Goal: Task Accomplishment & Management: Manage account settings

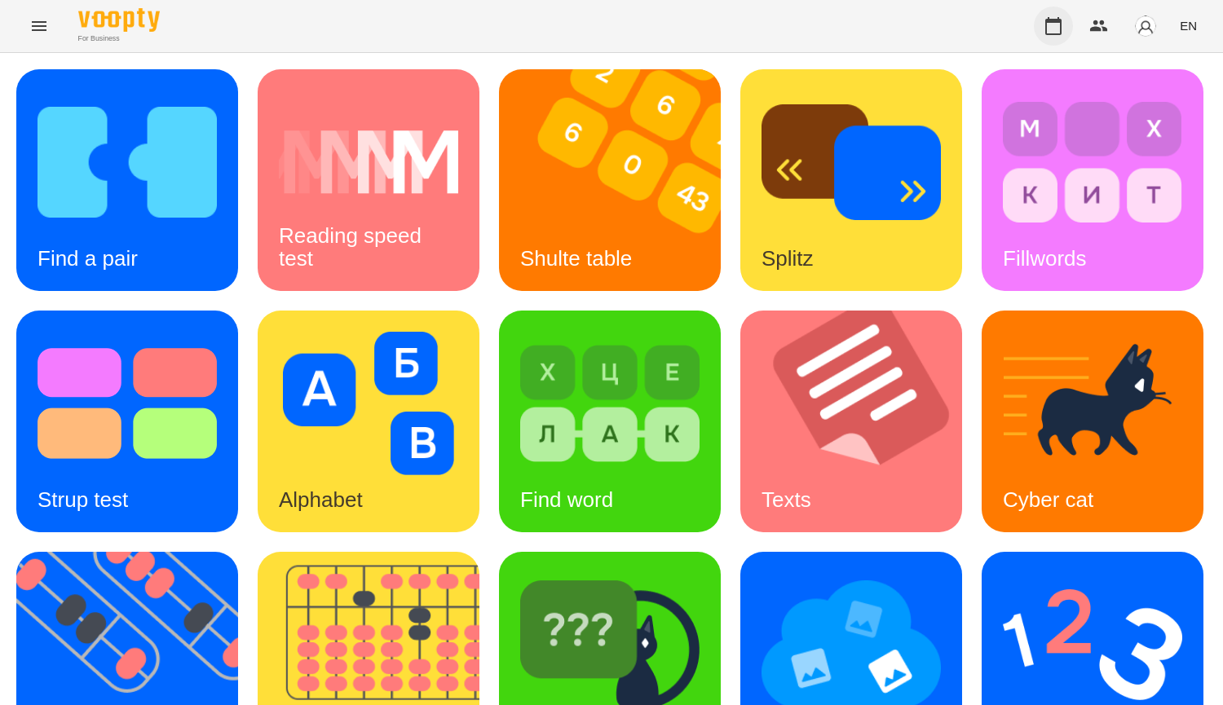
click at [1059, 36] on button "button" at bounding box center [1053, 26] width 39 height 39
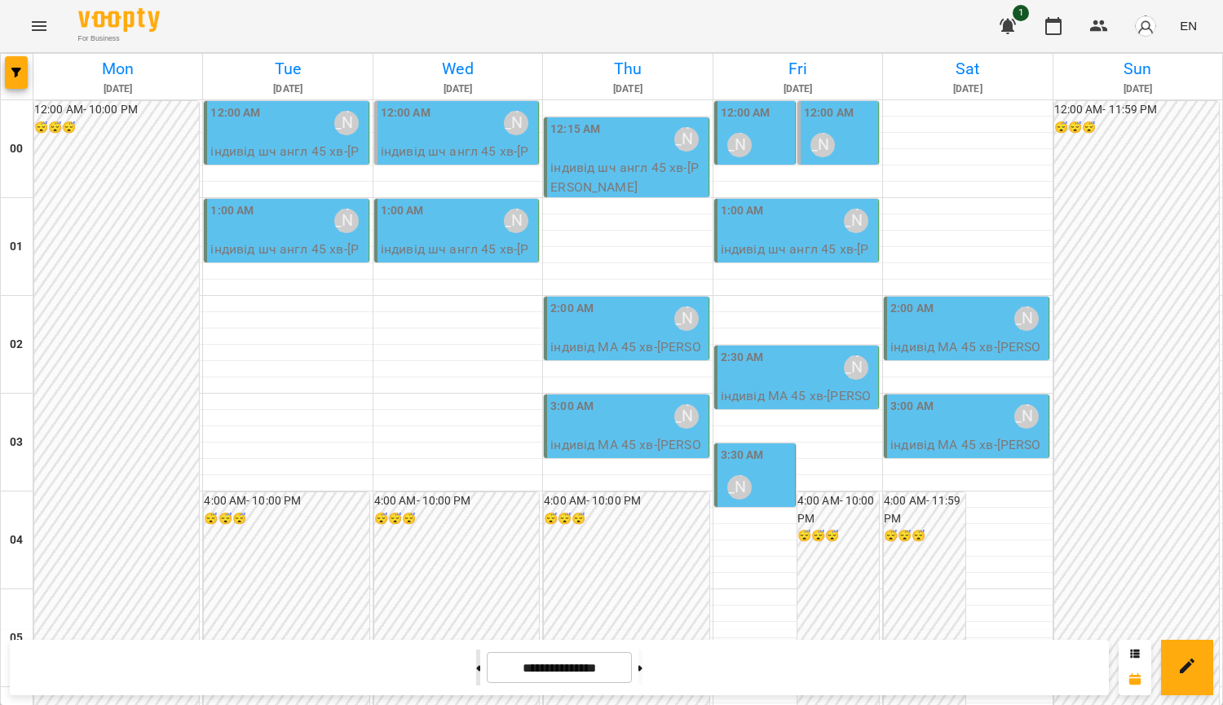
click at [476, 672] on button at bounding box center [478, 668] width 4 height 36
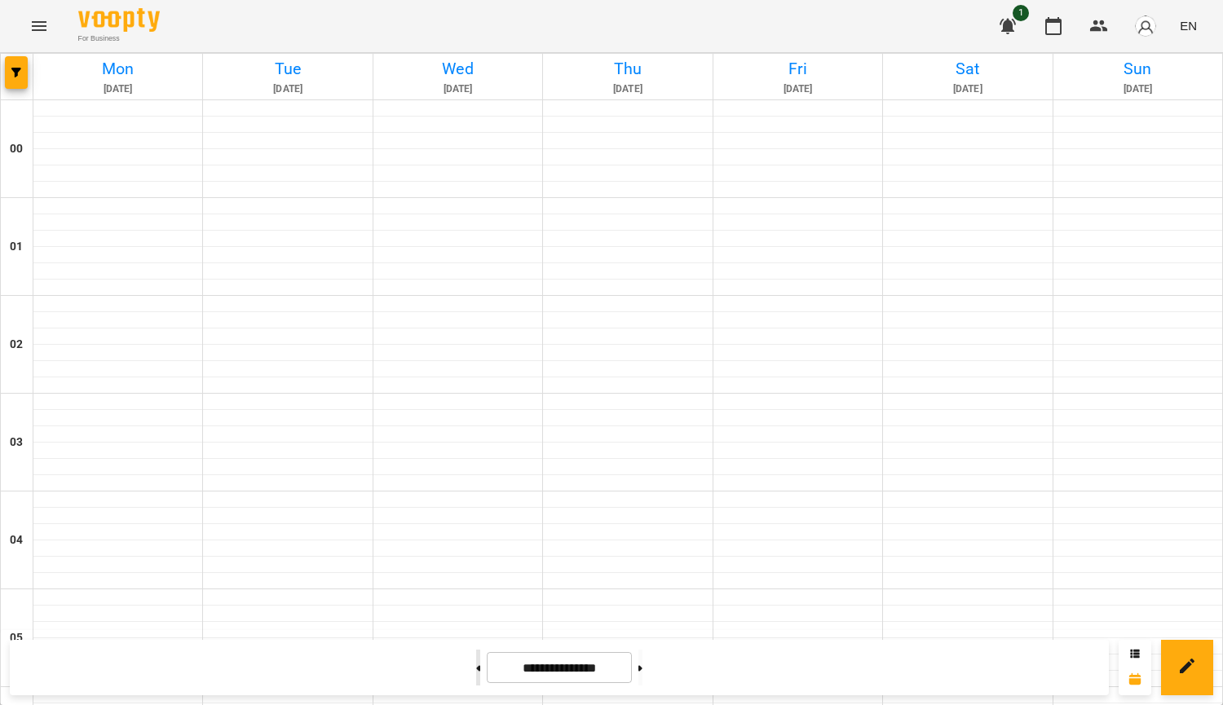
click at [476, 672] on button at bounding box center [478, 668] width 4 height 36
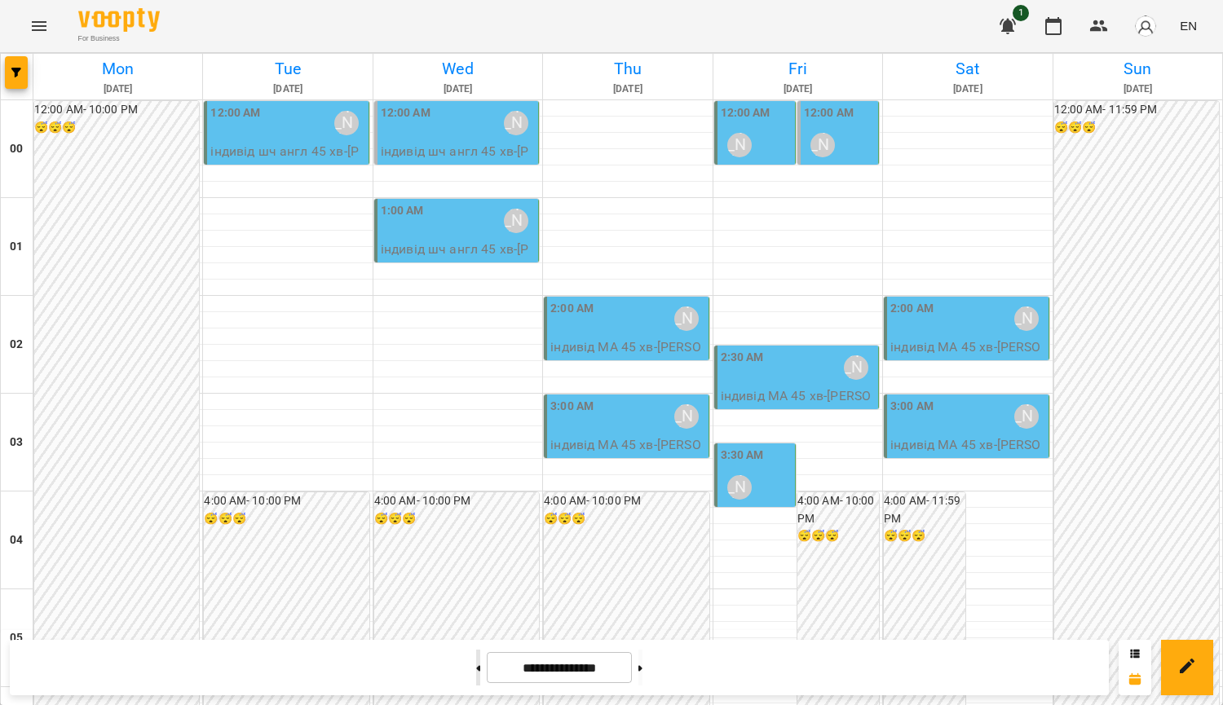
click at [476, 661] on button at bounding box center [478, 668] width 4 height 36
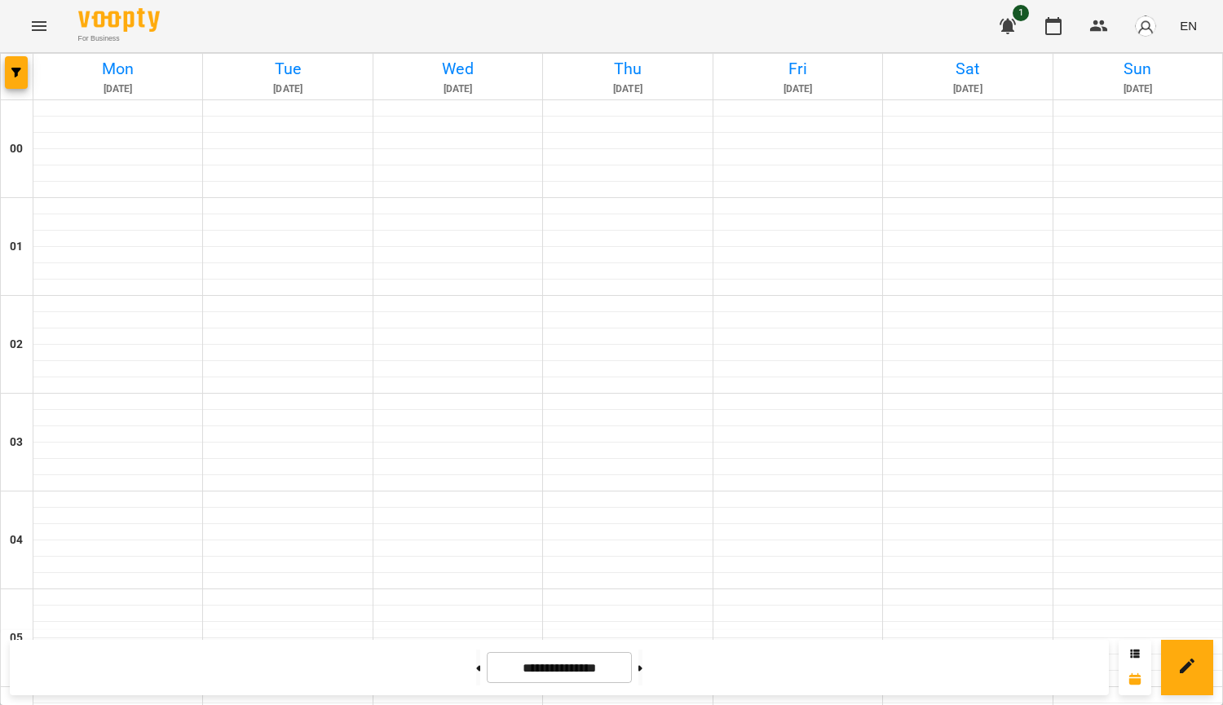
type input "**********"
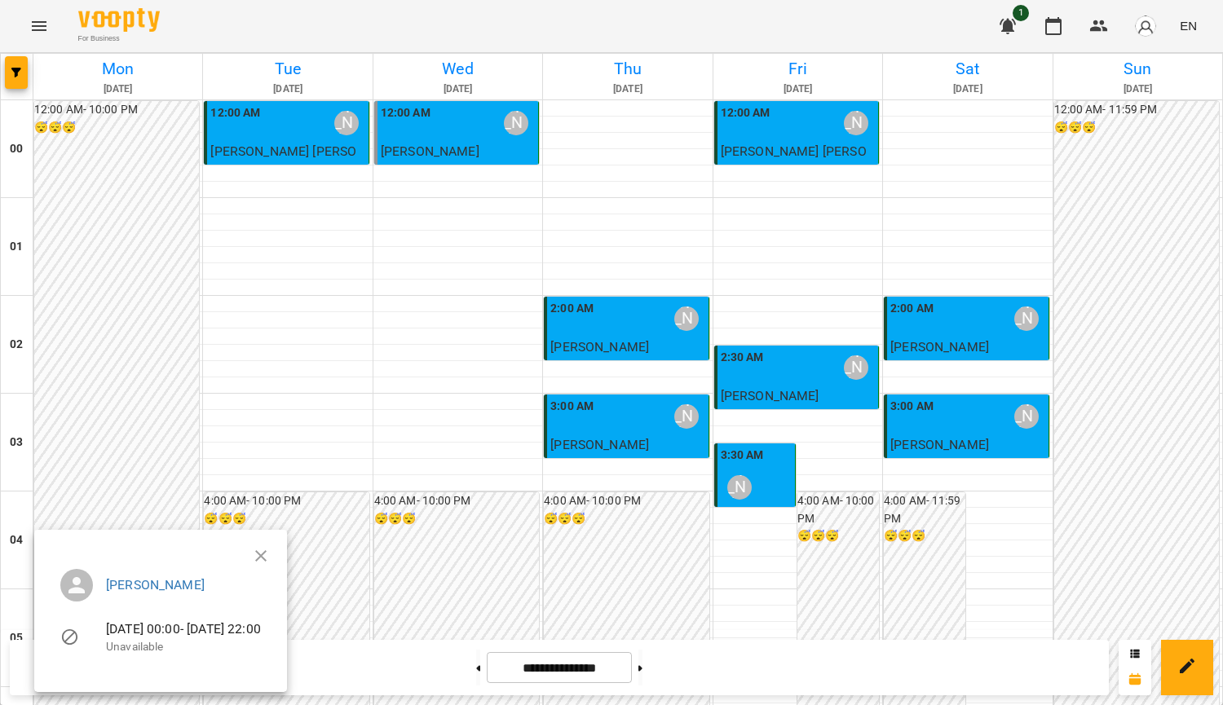
click at [1058, 29] on div at bounding box center [611, 352] width 1223 height 705
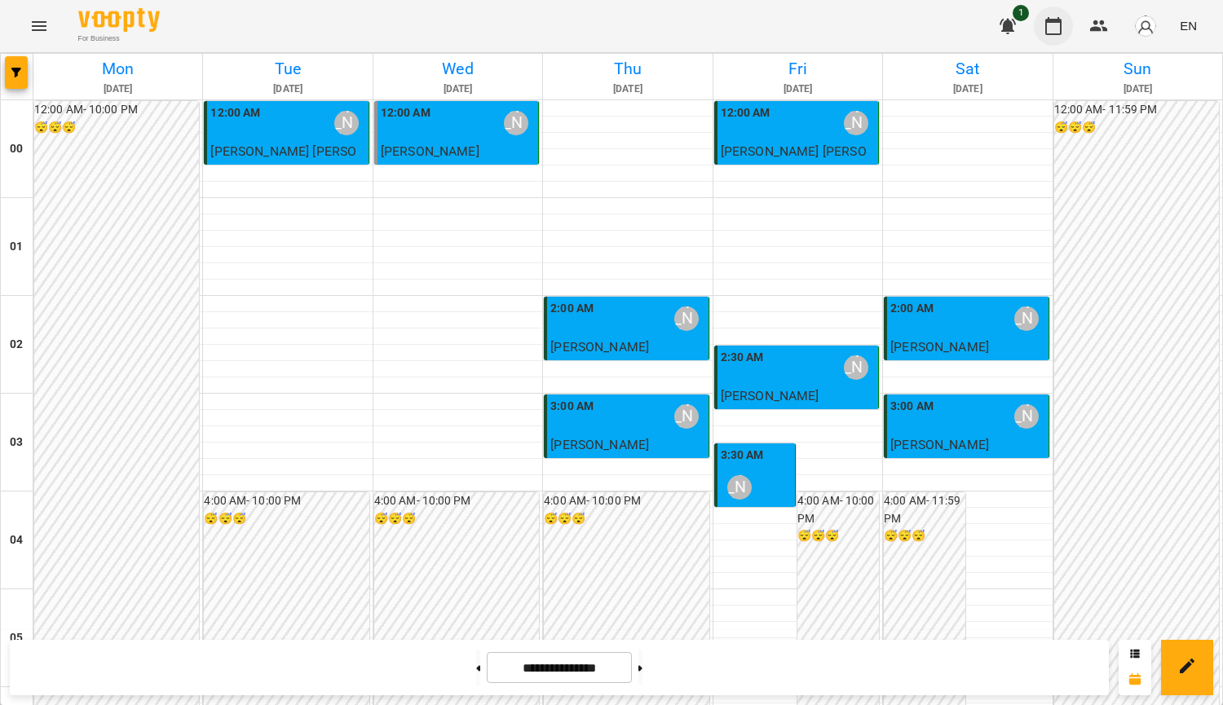
click at [1058, 28] on icon "button" at bounding box center [1054, 26] width 20 height 20
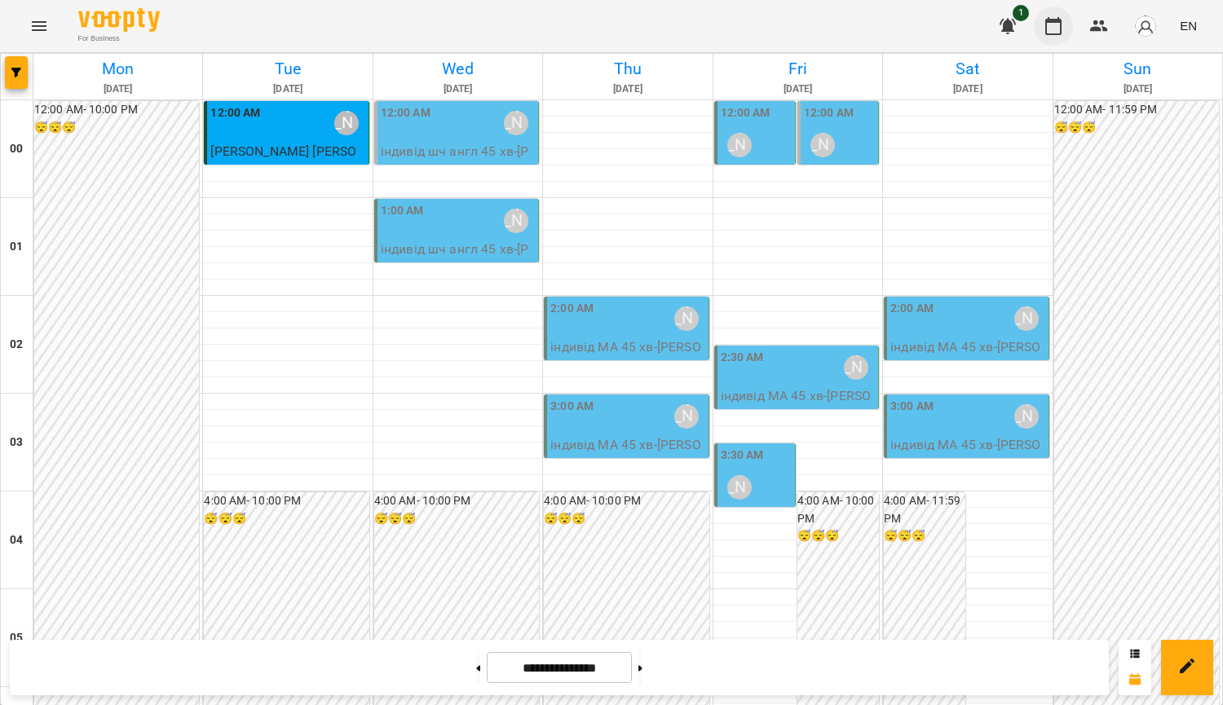
click at [1063, 20] on icon "button" at bounding box center [1054, 26] width 20 height 20
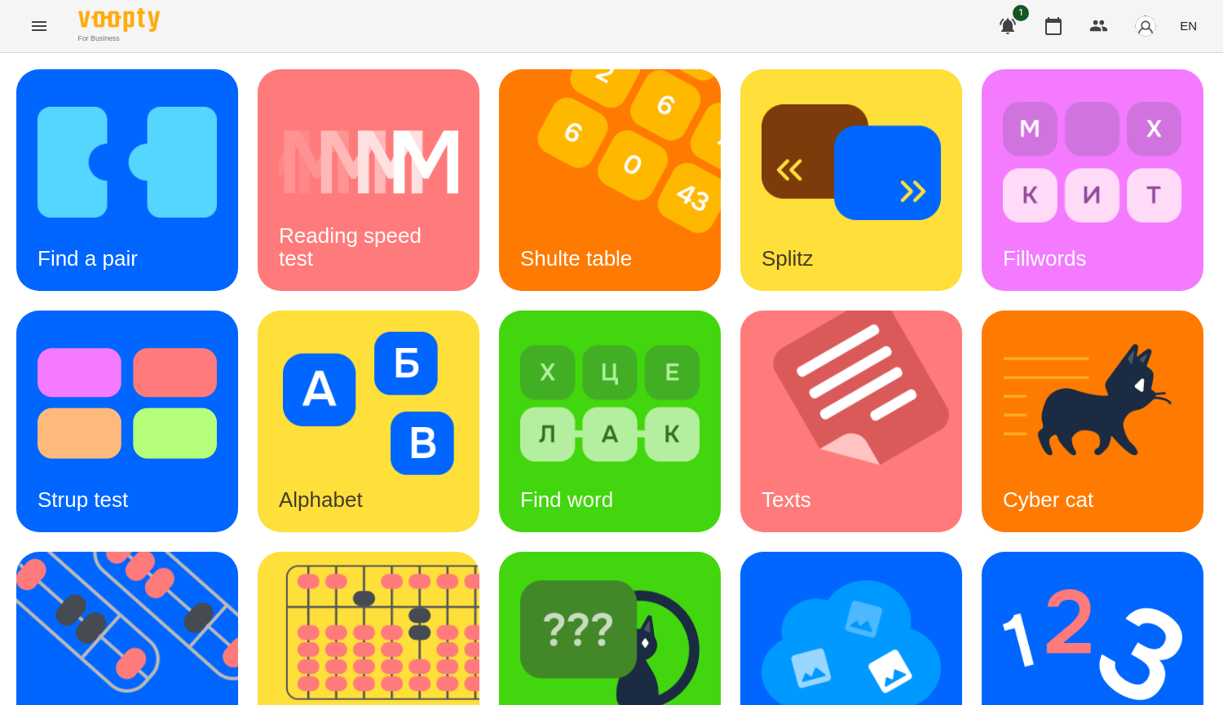
scroll to position [245, 0]
click at [1003, 417] on img at bounding box center [1092, 404] width 179 height 144
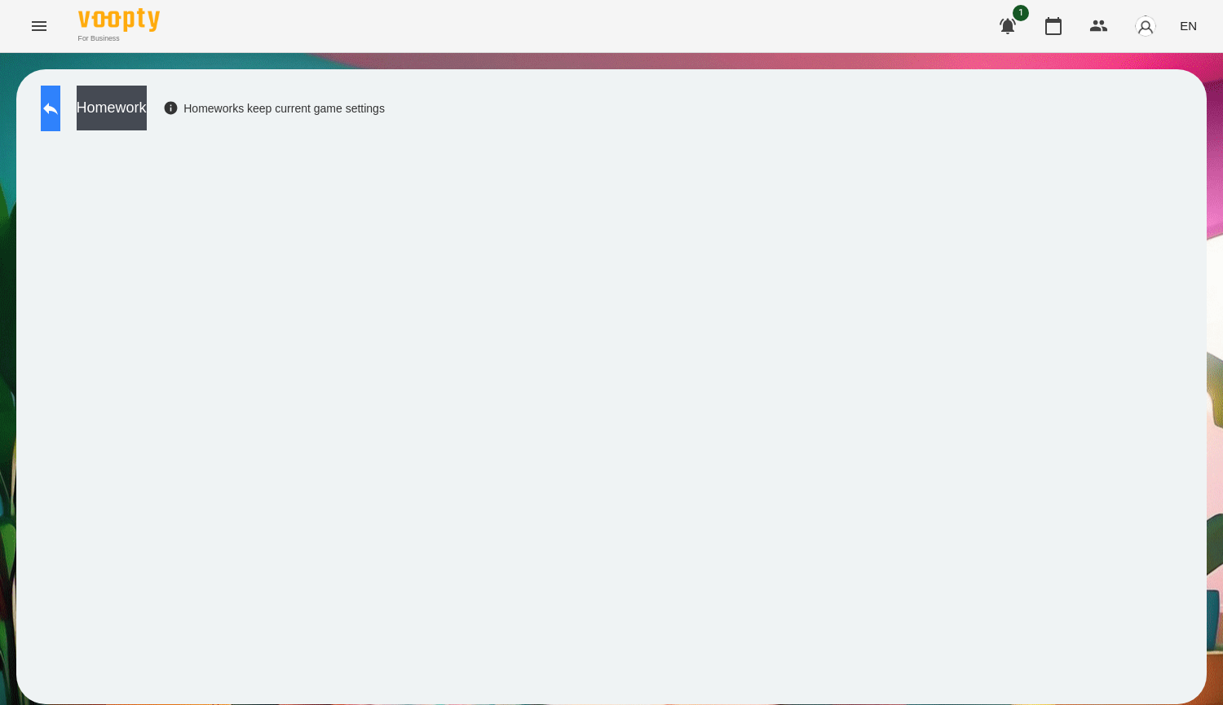
click at [44, 108] on button at bounding box center [51, 109] width 20 height 46
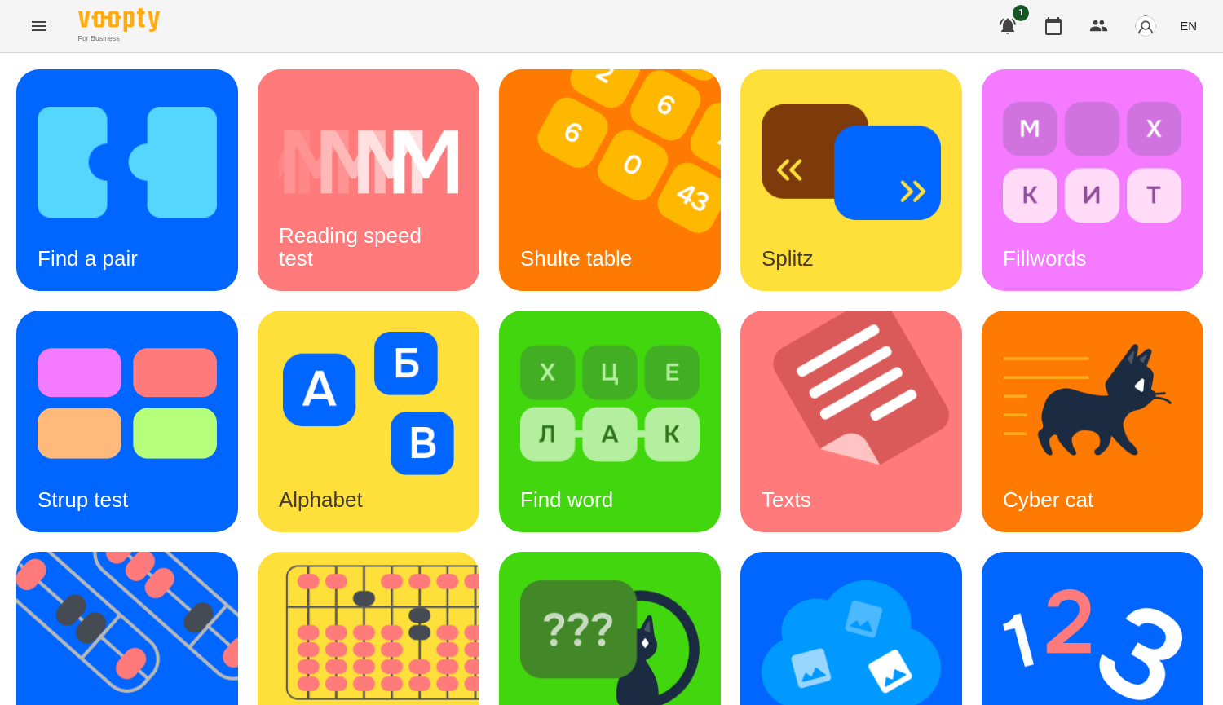
scroll to position [408, 0]
click at [520, 573] on img at bounding box center [609, 645] width 179 height 144
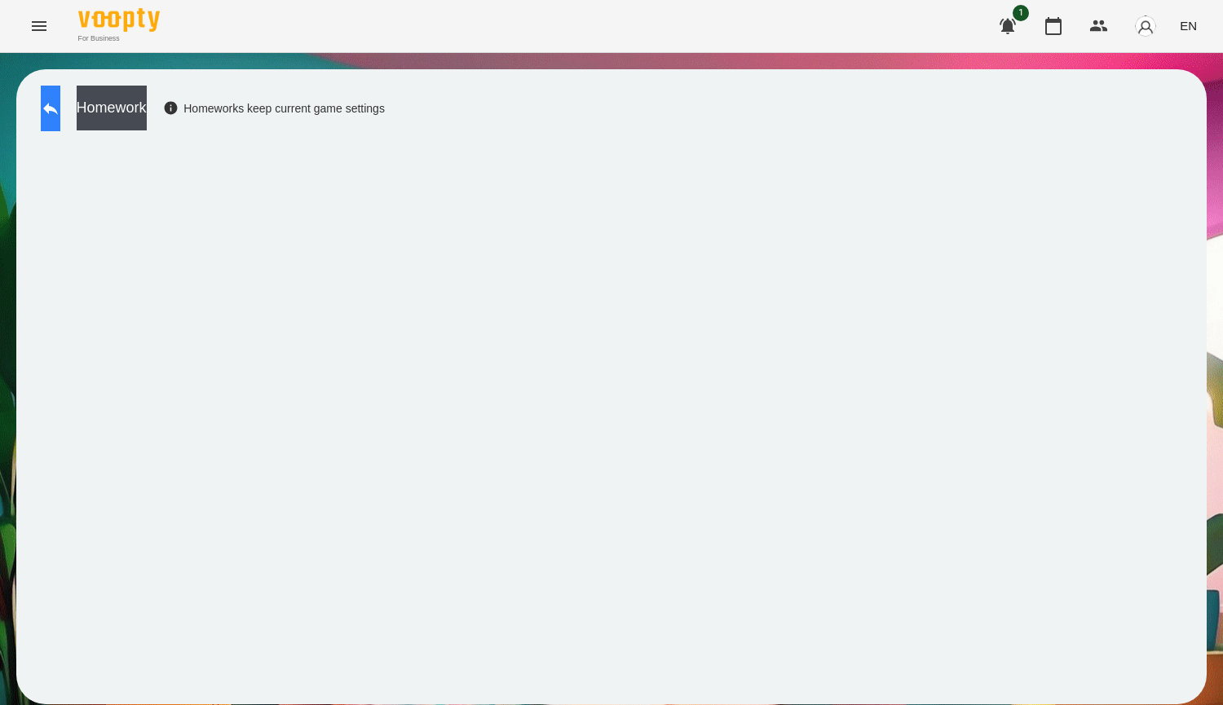
click at [60, 109] on icon at bounding box center [51, 109] width 20 height 20
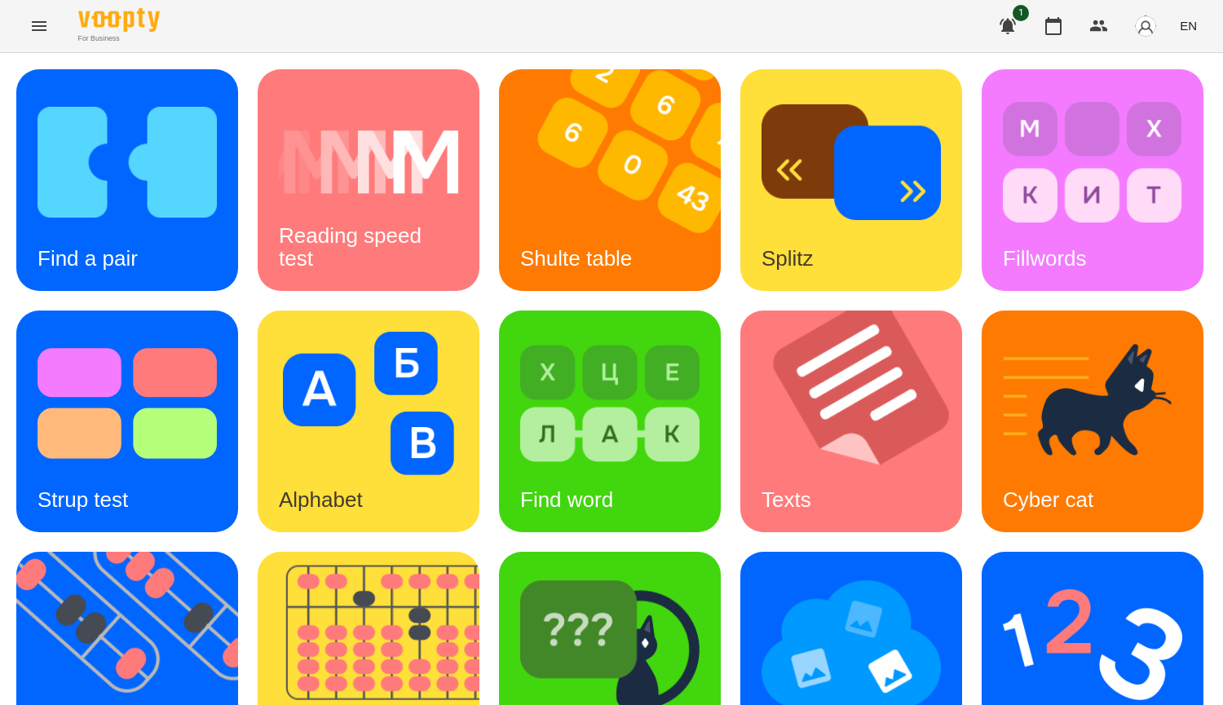
scroll to position [326, 0]
click at [520, 573] on img at bounding box center [609, 645] width 179 height 144
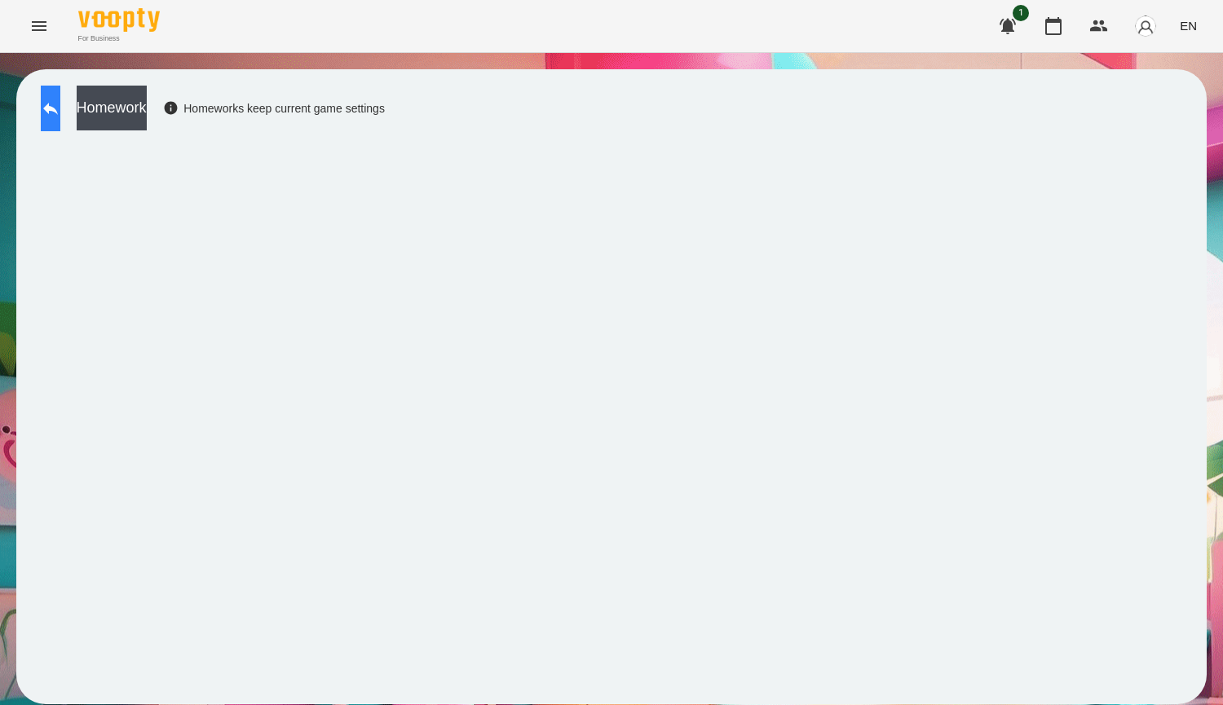
click at [51, 110] on button at bounding box center [51, 109] width 20 height 46
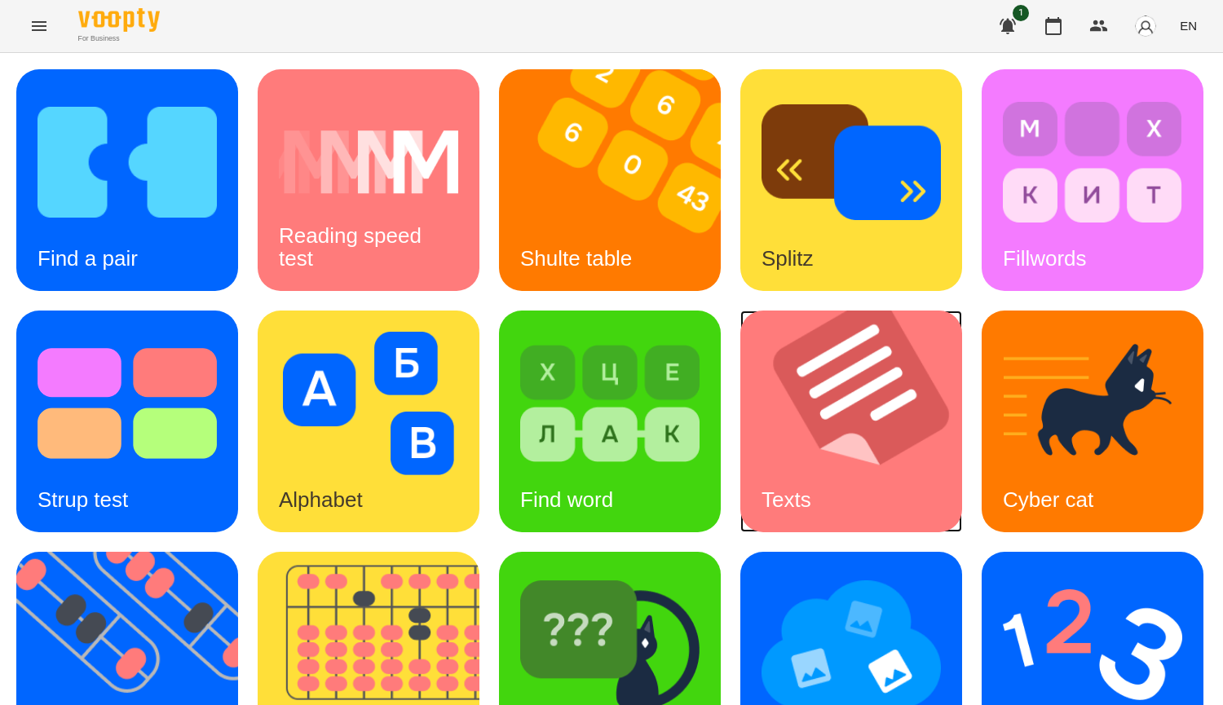
click at [741, 533] on img at bounding box center [862, 422] width 242 height 222
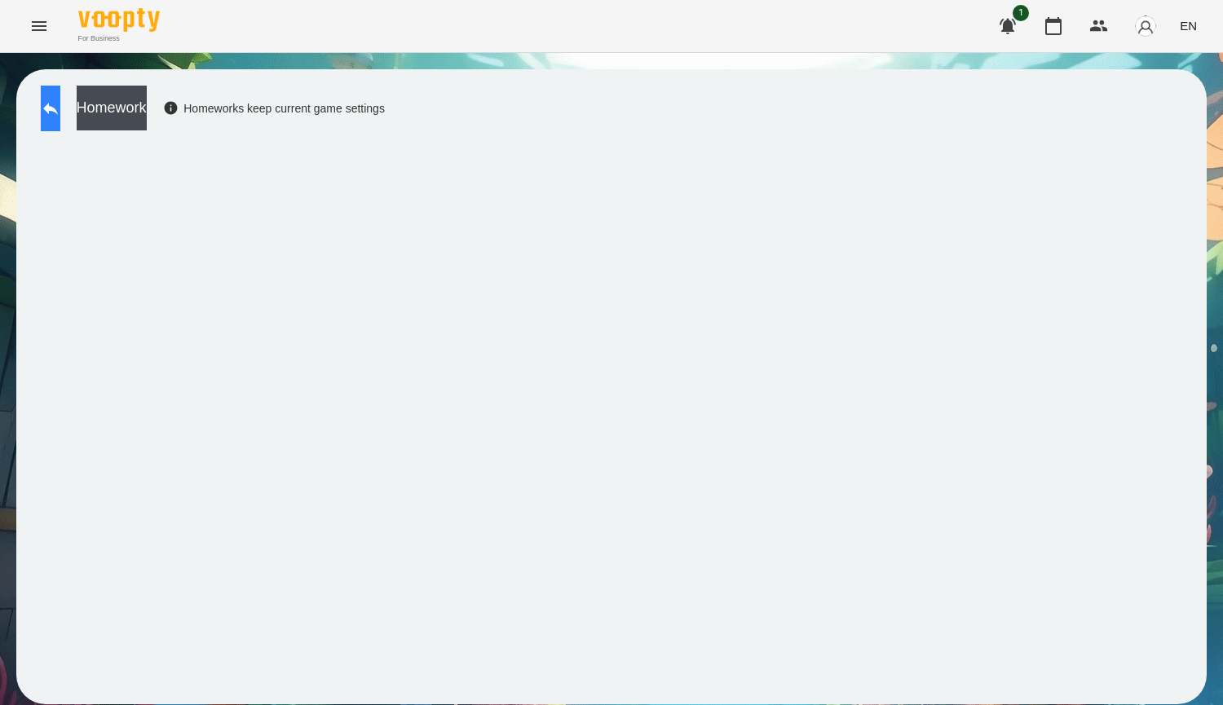
click at [60, 106] on icon at bounding box center [51, 109] width 20 height 20
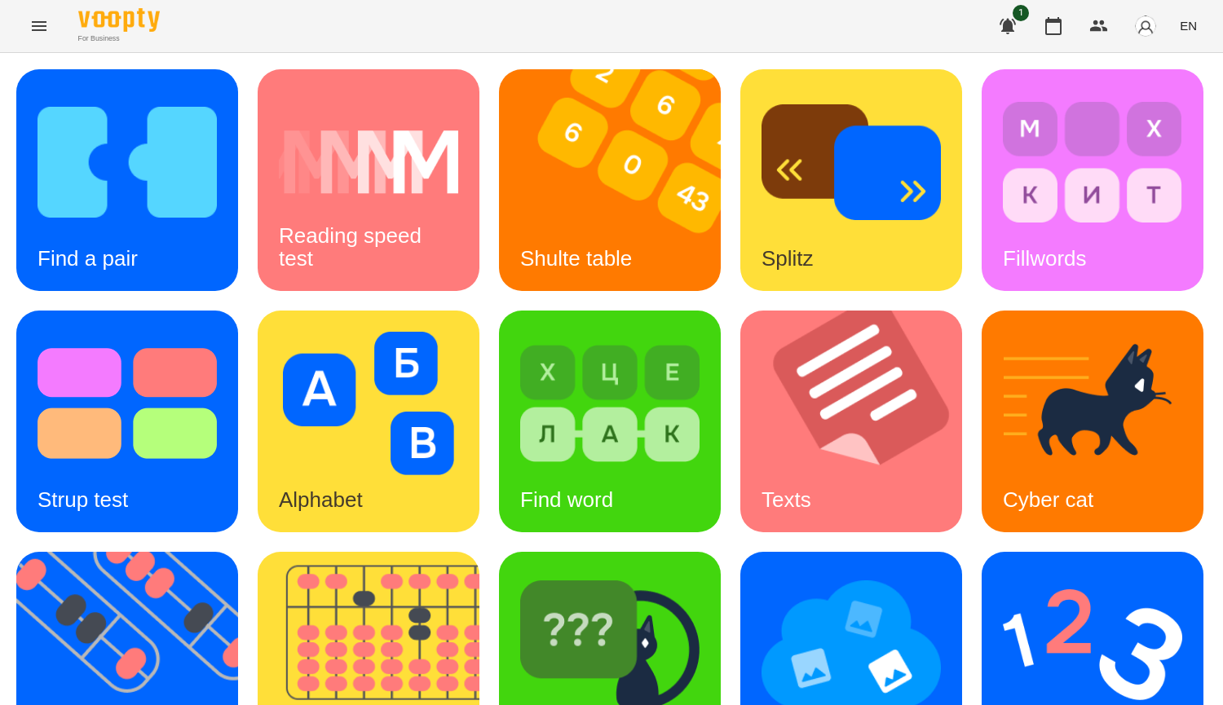
scroll to position [326, 0]
click at [520, 573] on img at bounding box center [609, 645] width 179 height 144
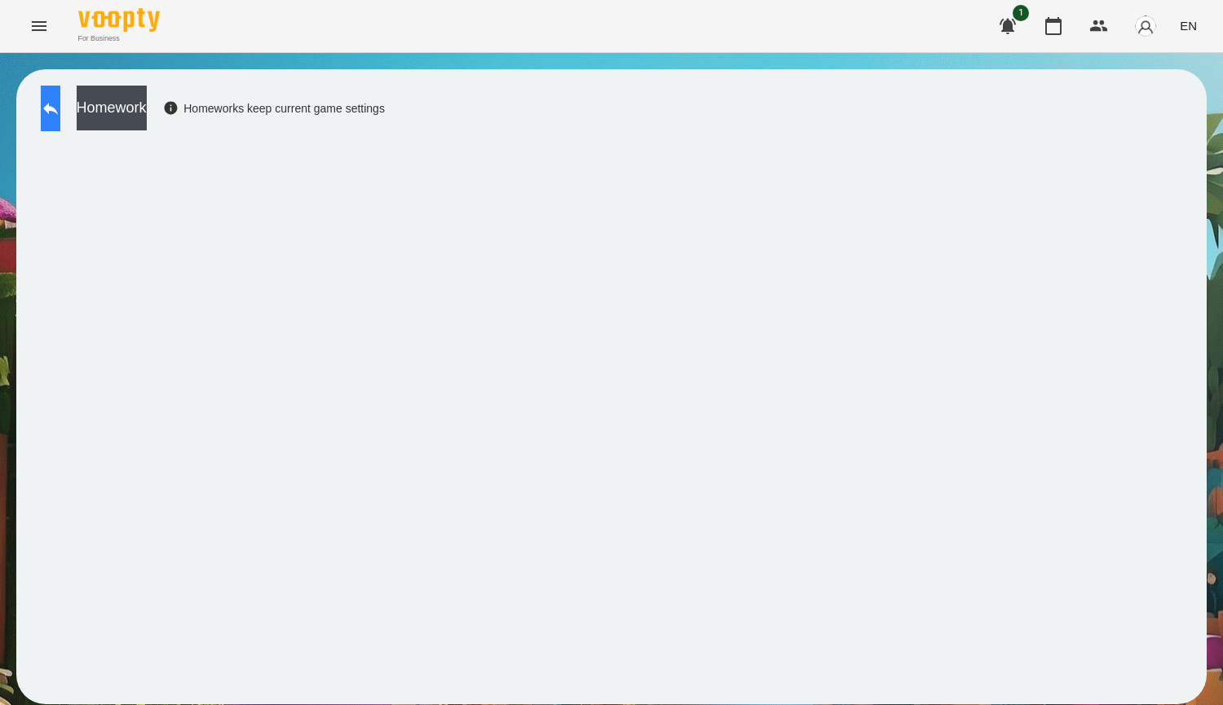
click at [55, 121] on button at bounding box center [51, 109] width 20 height 46
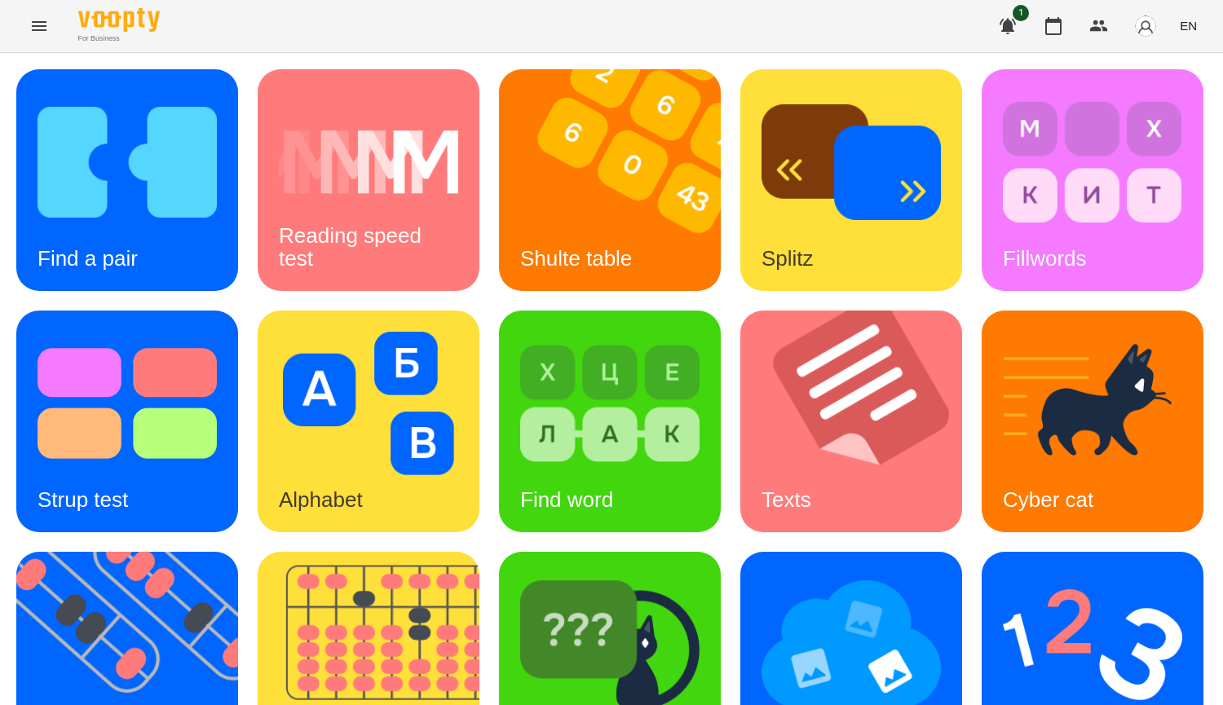
scroll to position [489, 0]
click at [520, 573] on img at bounding box center [609, 645] width 179 height 144
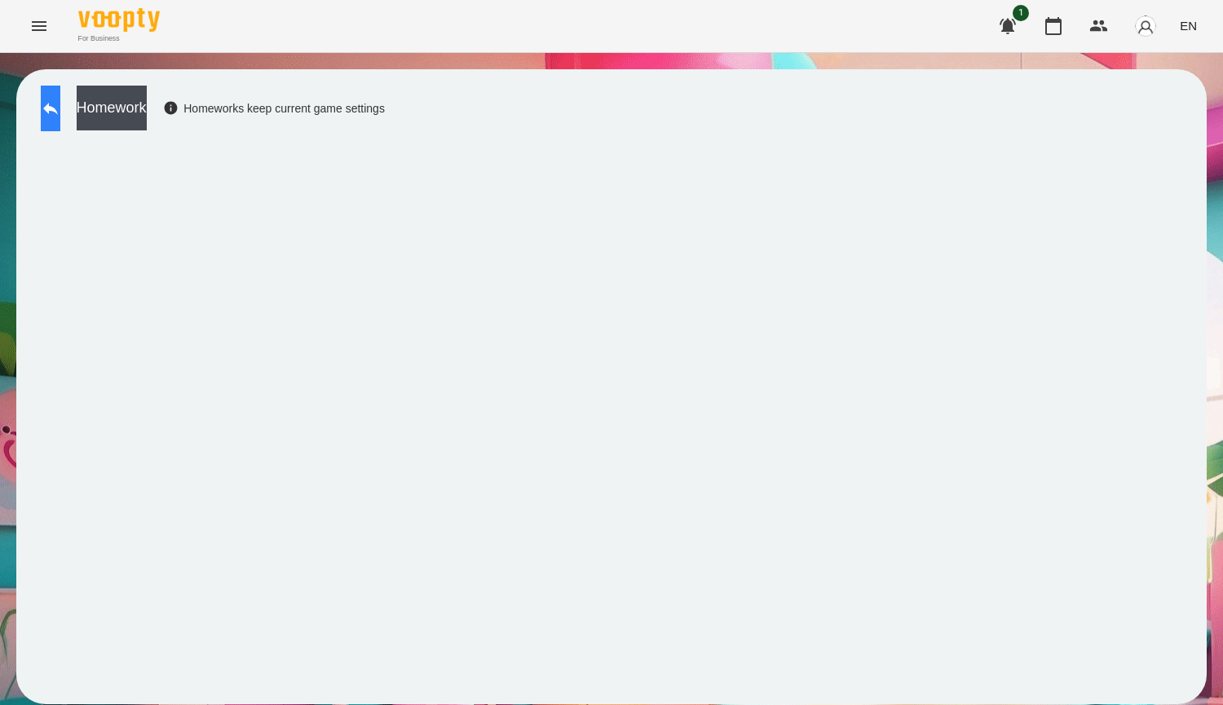
click at [55, 97] on button at bounding box center [51, 109] width 20 height 46
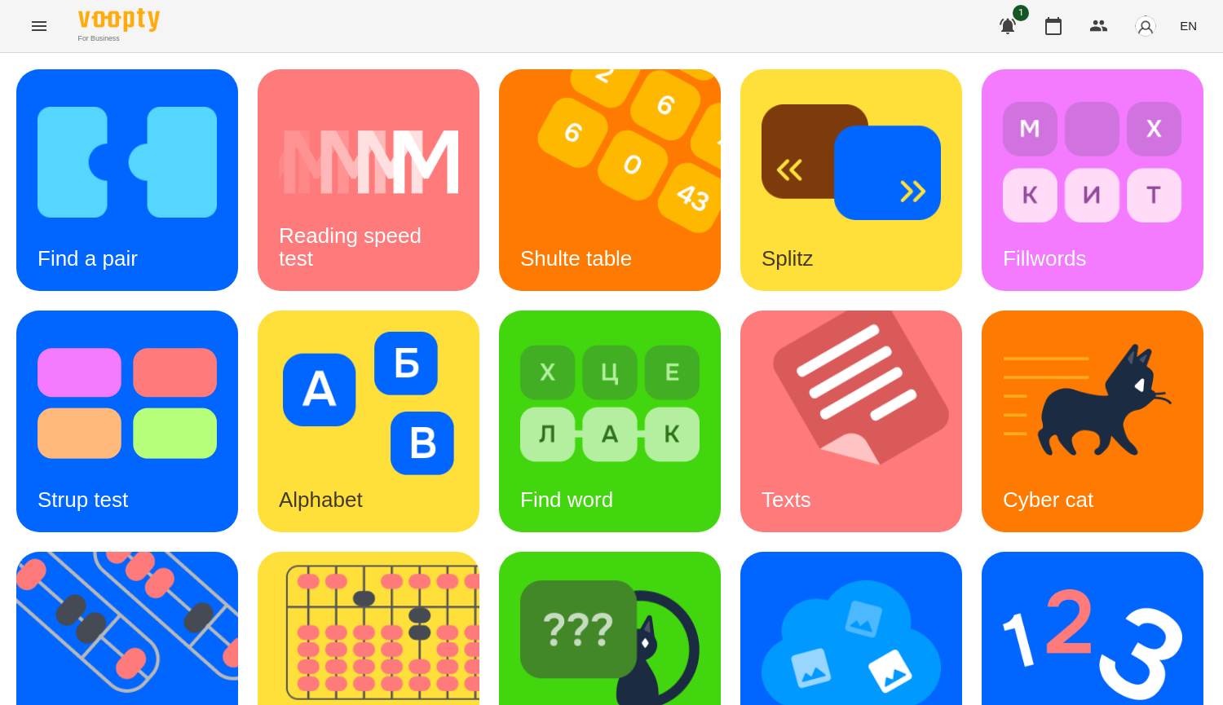
scroll to position [408, 0]
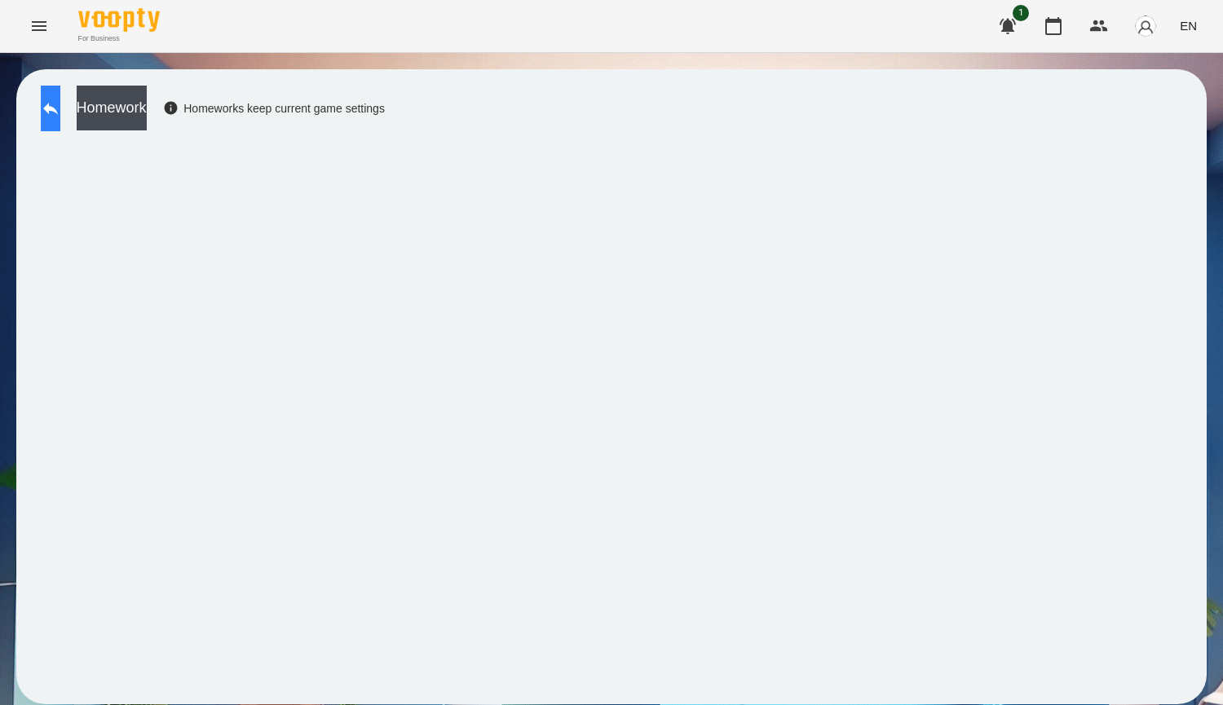
click at [58, 107] on icon at bounding box center [50, 109] width 15 height 12
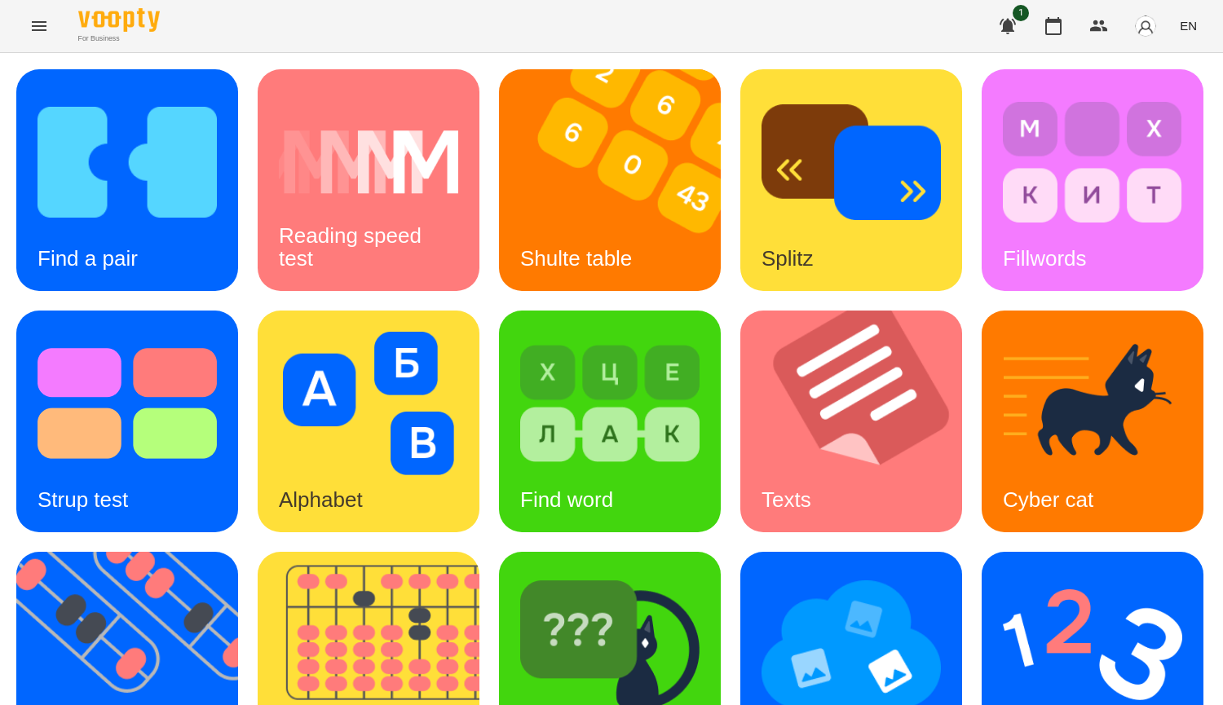
scroll to position [408, 0]
click at [520, 573] on img at bounding box center [609, 645] width 179 height 144
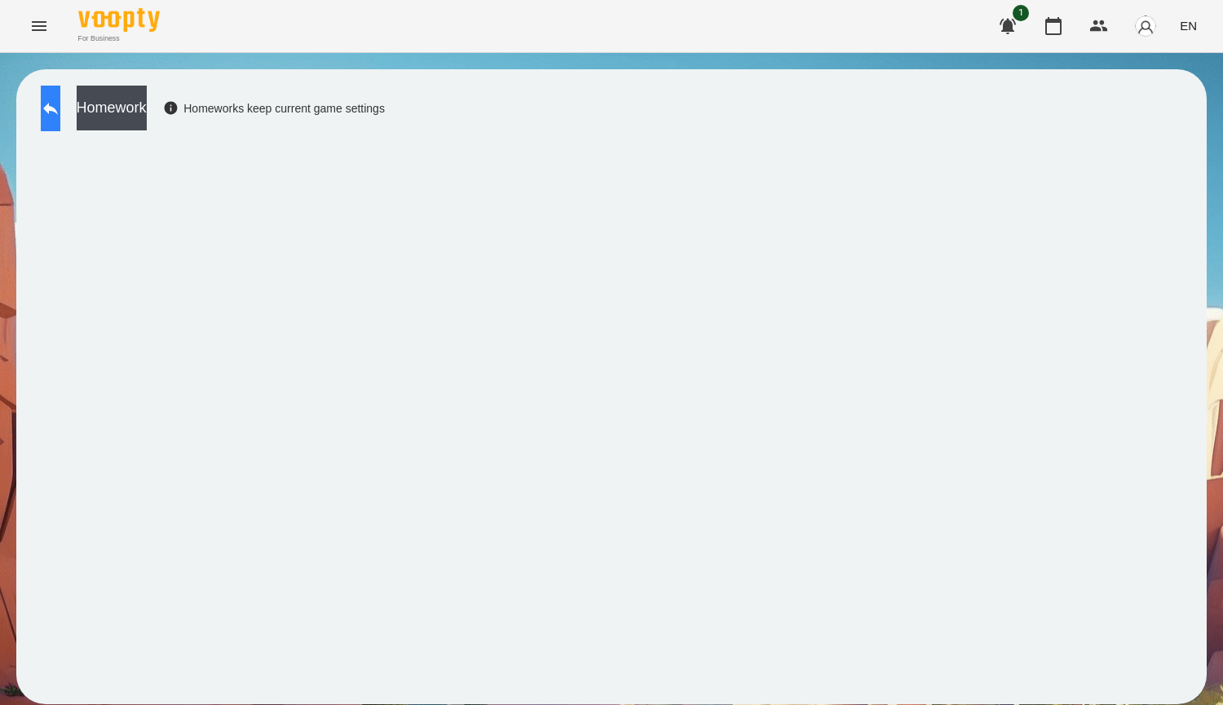
click at [60, 124] on button at bounding box center [51, 109] width 20 height 46
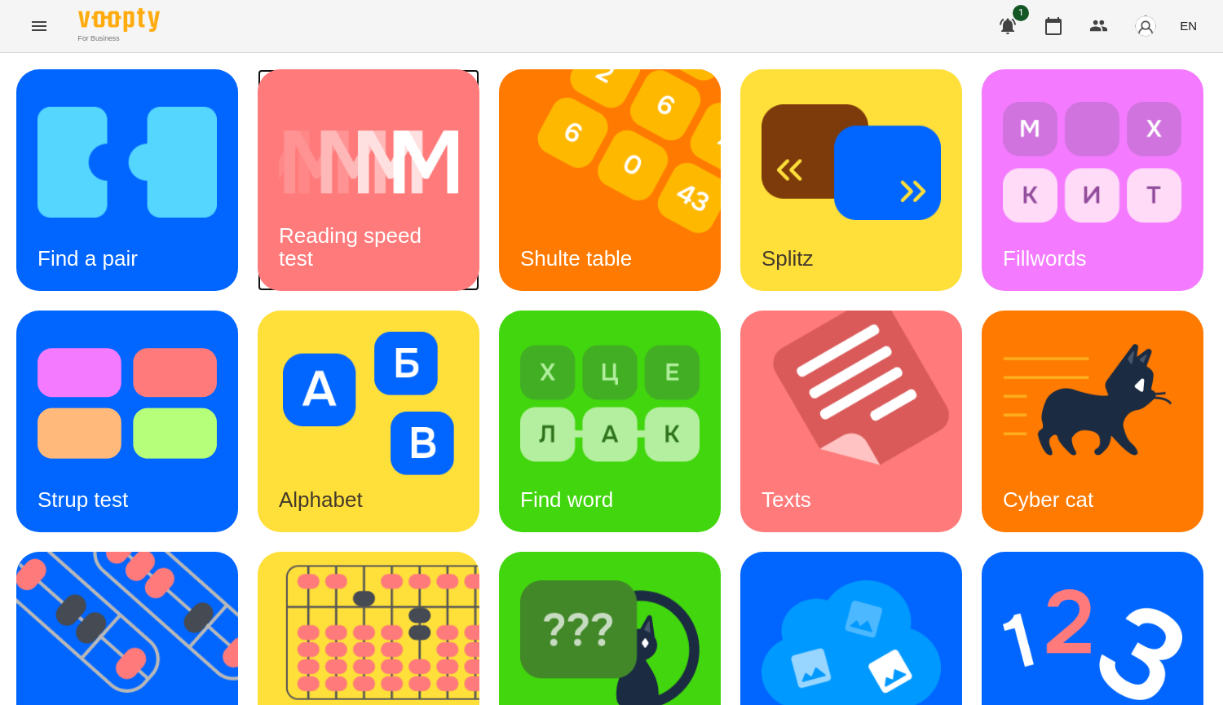
click at [381, 215] on div "Reading speed test" at bounding box center [369, 247] width 222 height 87
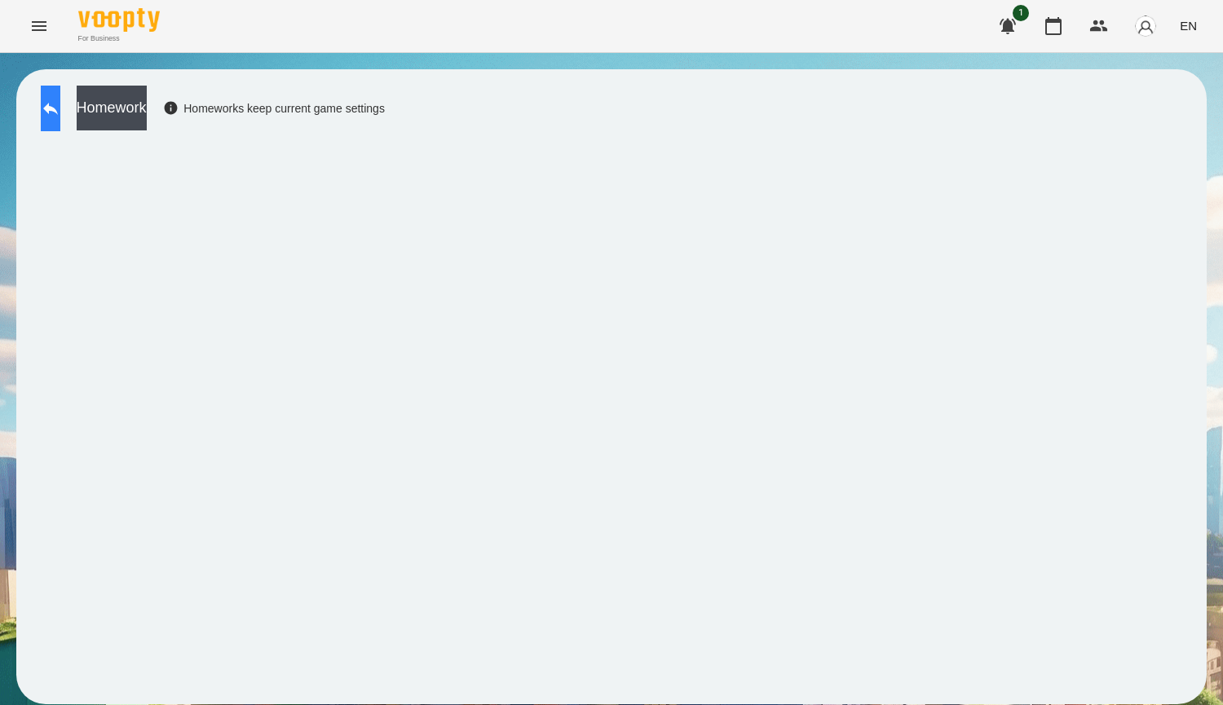
click at [60, 127] on button at bounding box center [51, 109] width 20 height 46
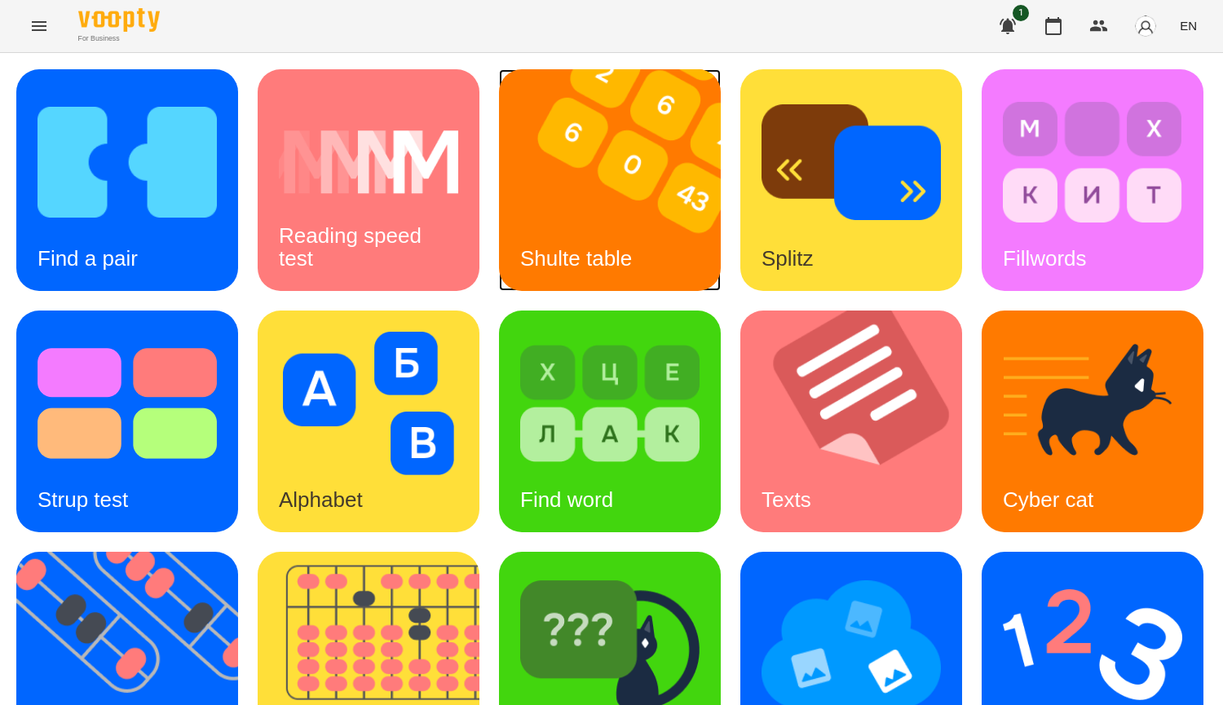
click at [533, 207] on img at bounding box center [620, 180] width 242 height 222
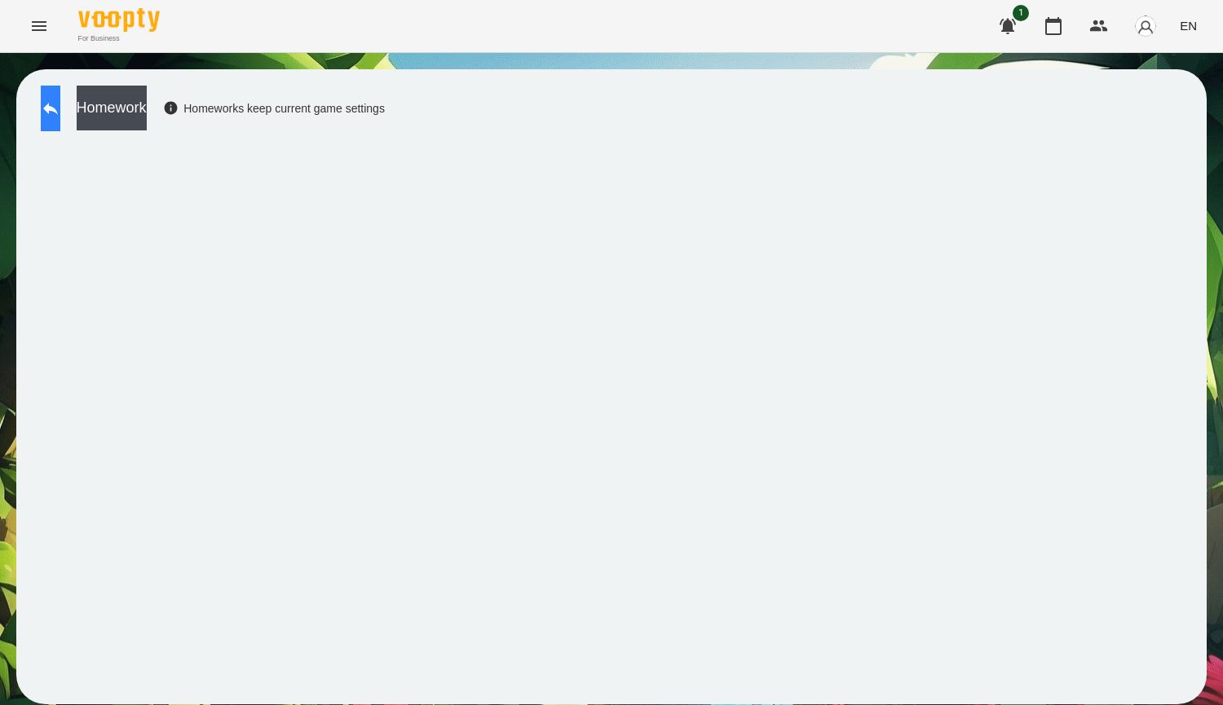
click at [60, 126] on button at bounding box center [51, 109] width 20 height 46
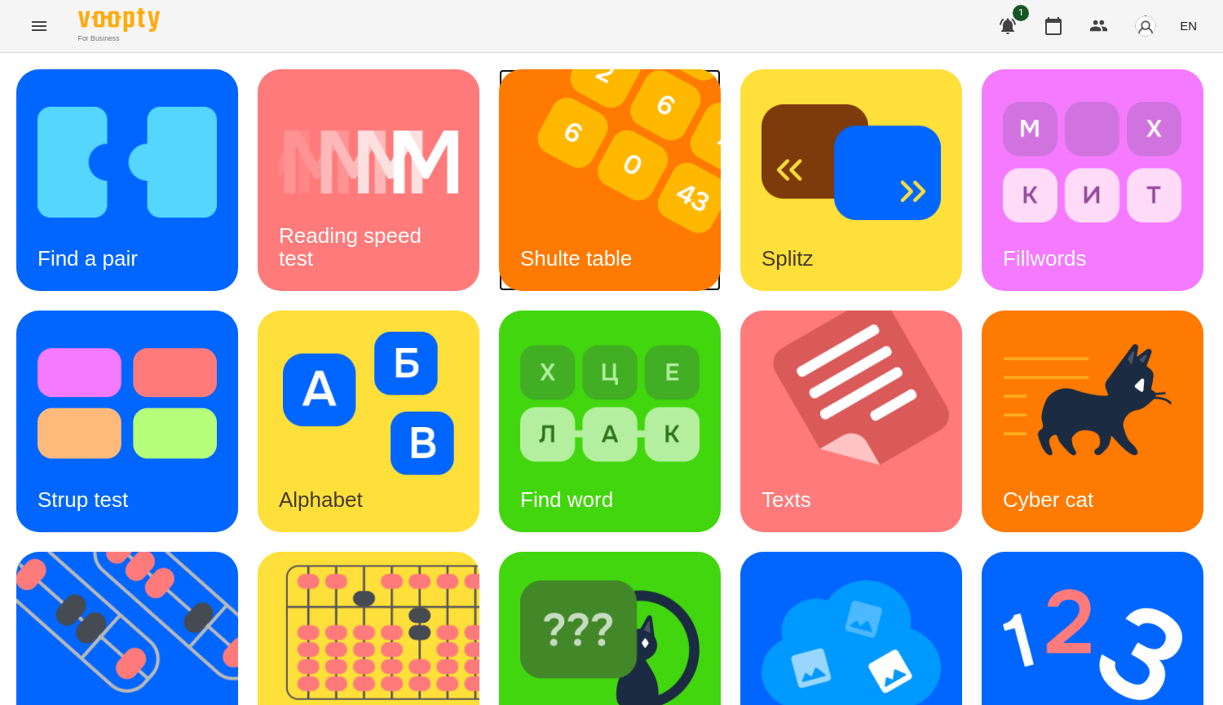
click at [688, 273] on img at bounding box center [620, 180] width 242 height 222
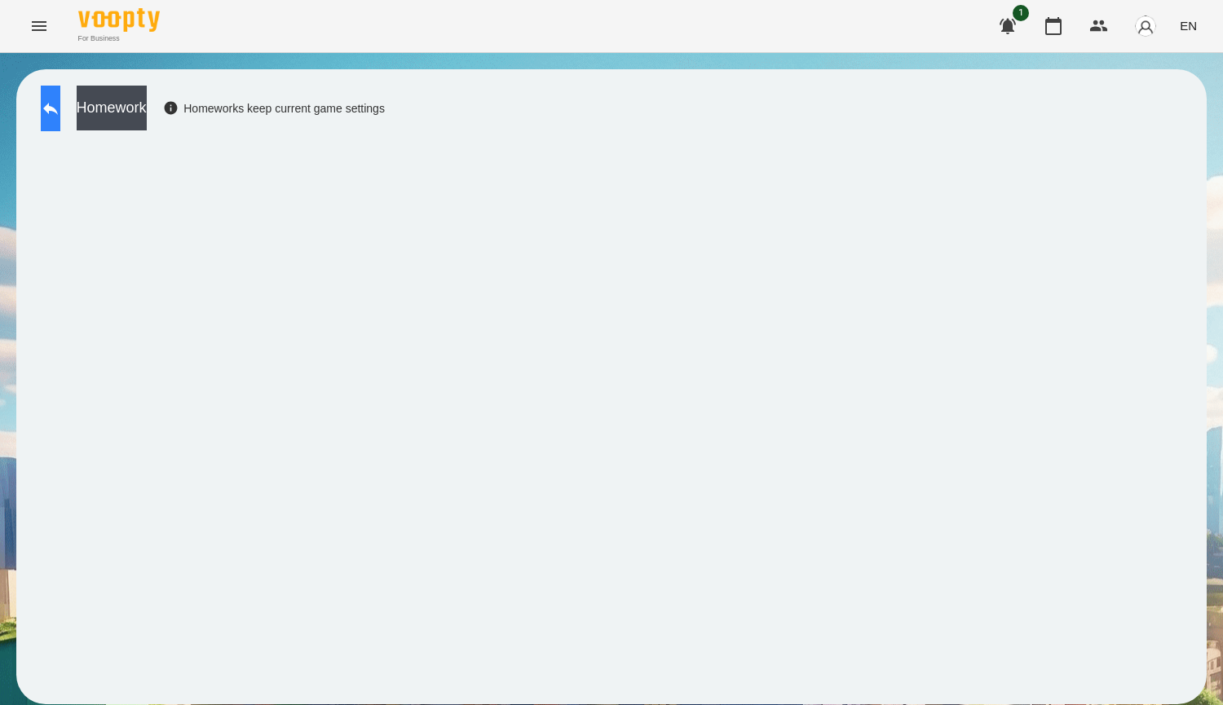
click at [59, 111] on icon at bounding box center [51, 109] width 20 height 20
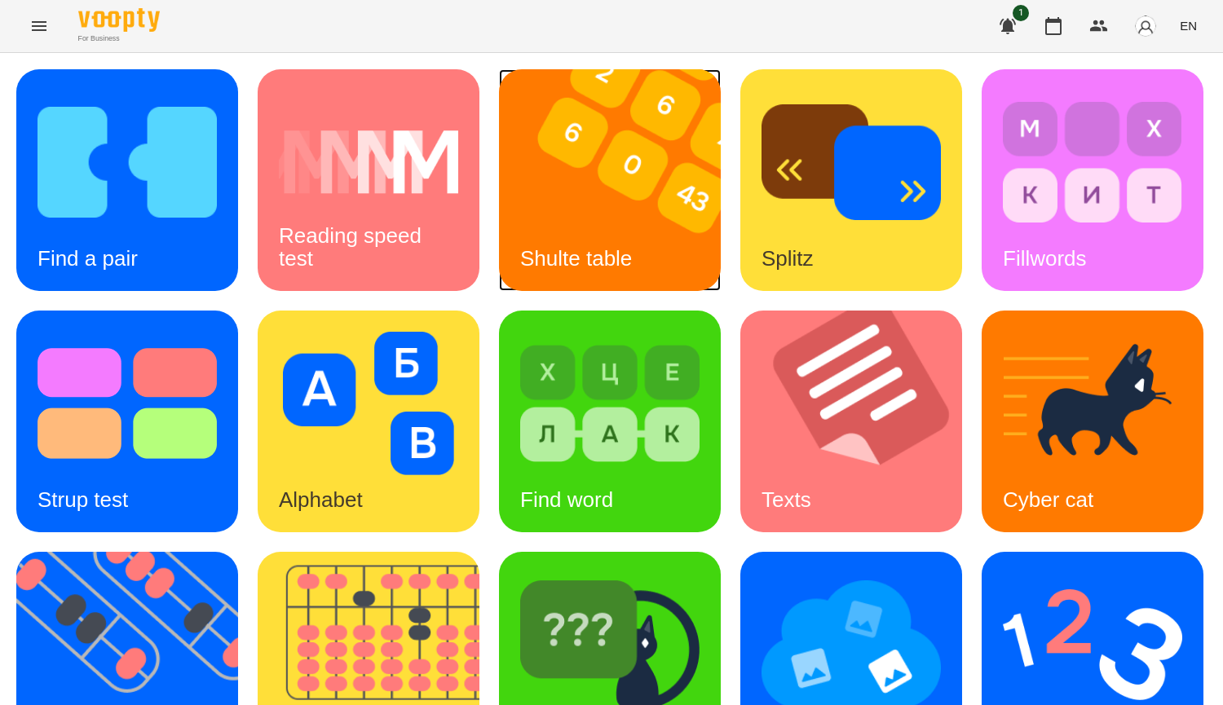
click at [601, 234] on div "Shulte table" at bounding box center [576, 259] width 154 height 64
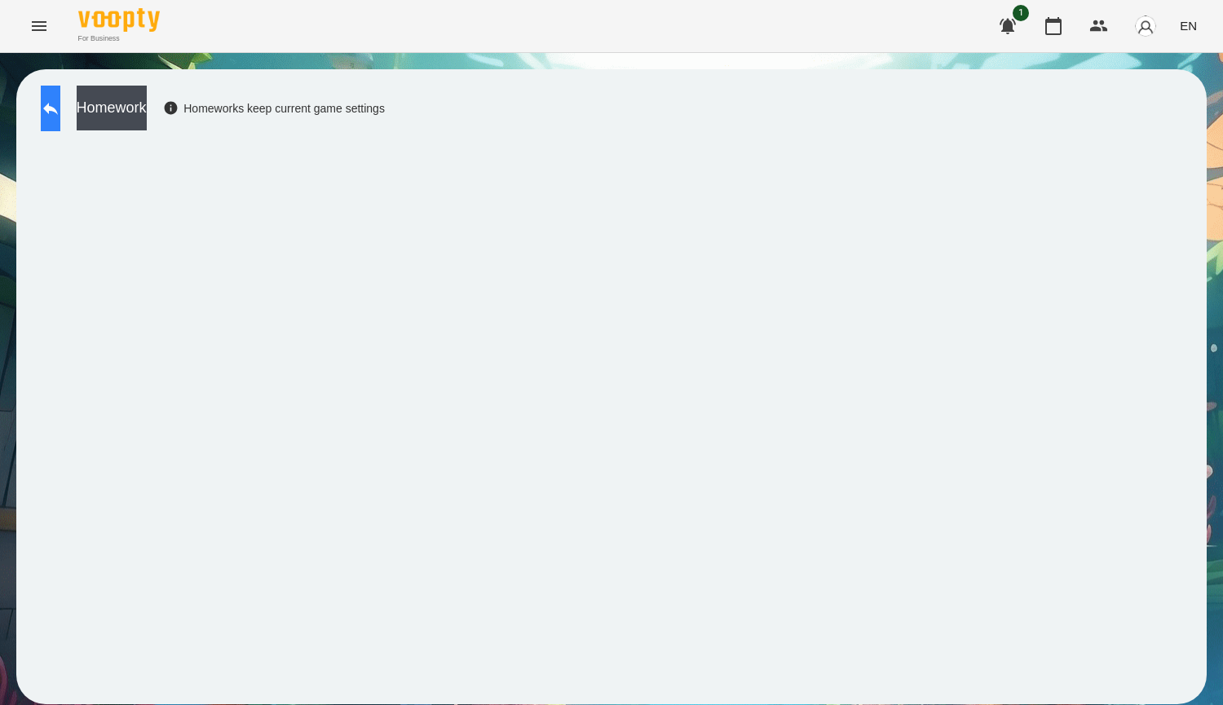
click at [60, 108] on button at bounding box center [51, 109] width 20 height 46
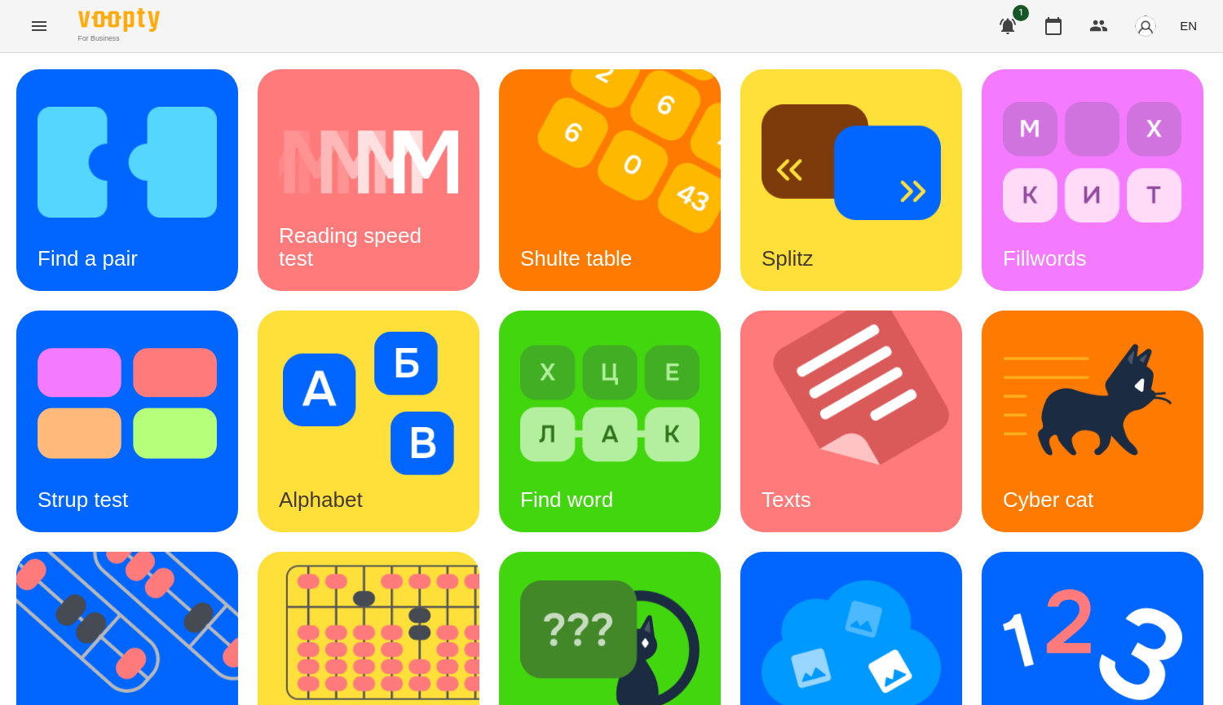
scroll to position [489, 0]
click at [762, 573] on img at bounding box center [851, 645] width 179 height 144
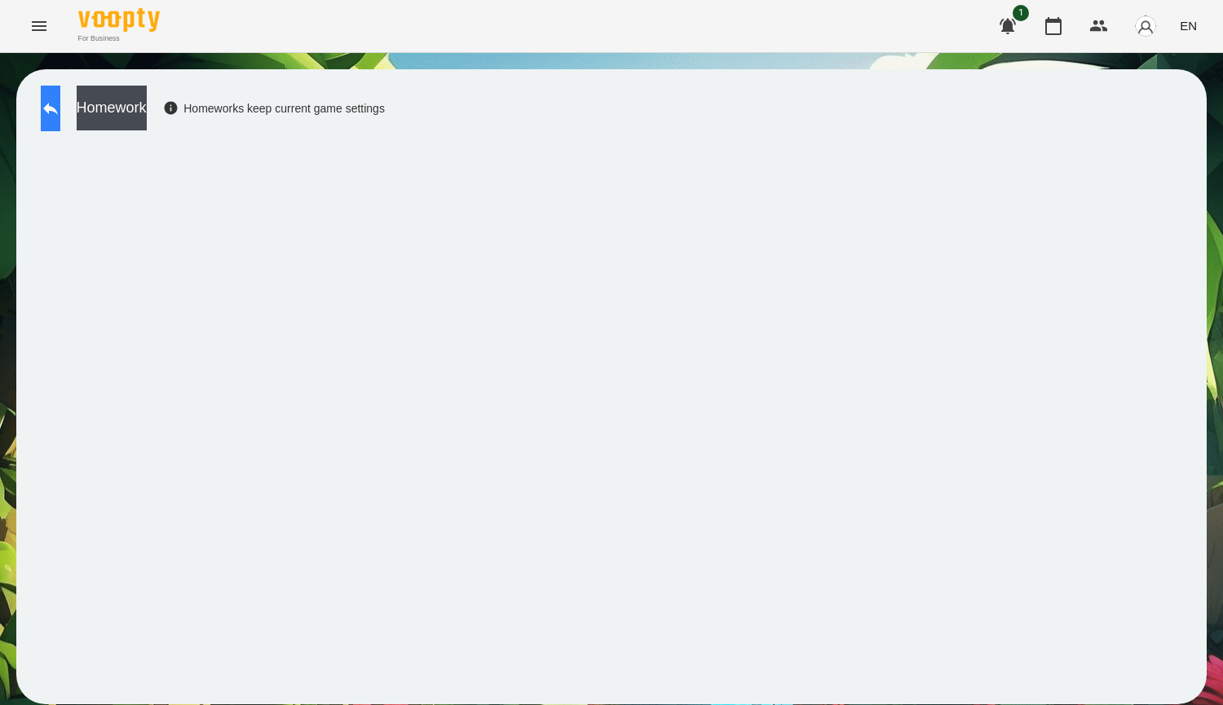
click at [60, 120] on button at bounding box center [51, 109] width 20 height 46
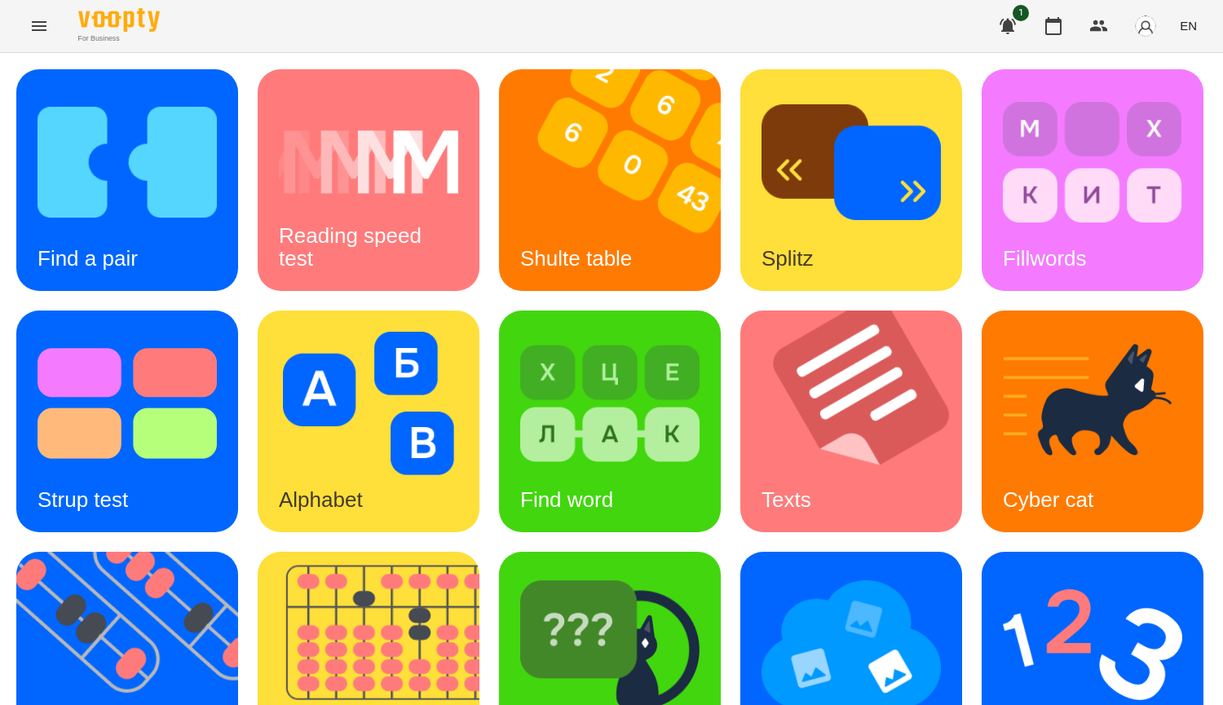
scroll to position [489, 0]
click at [762, 573] on img at bounding box center [851, 645] width 179 height 144
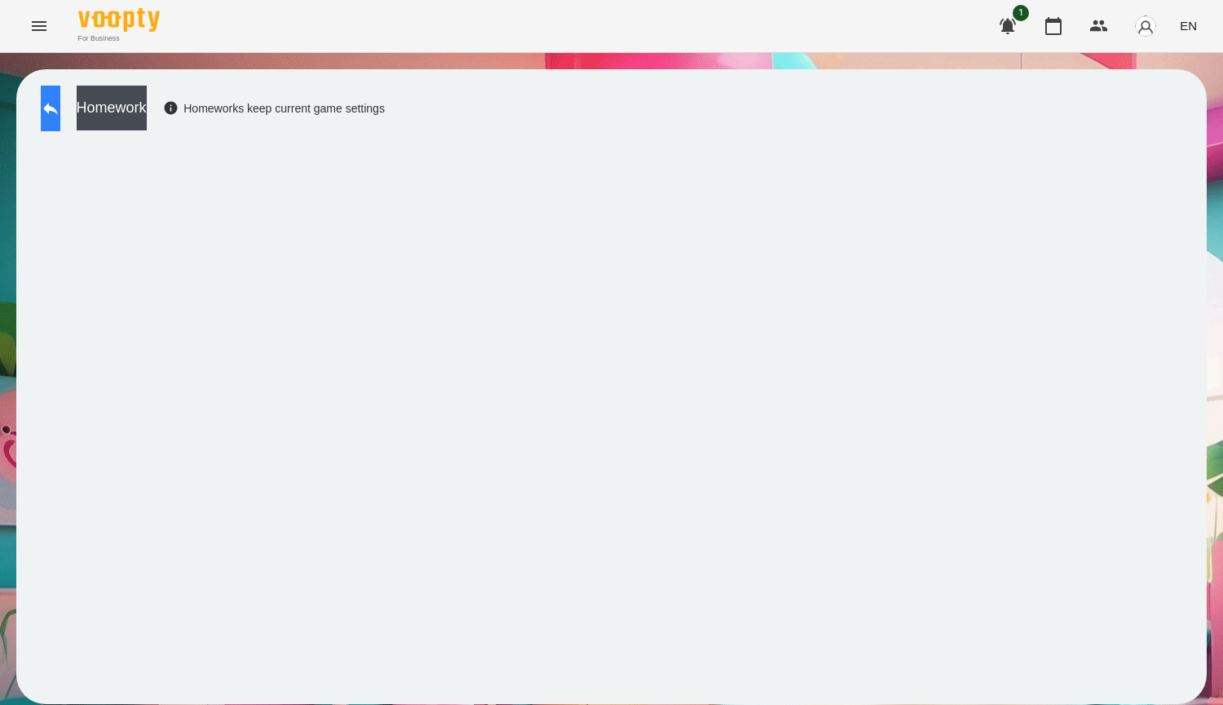
click at [58, 110] on icon at bounding box center [50, 109] width 15 height 12
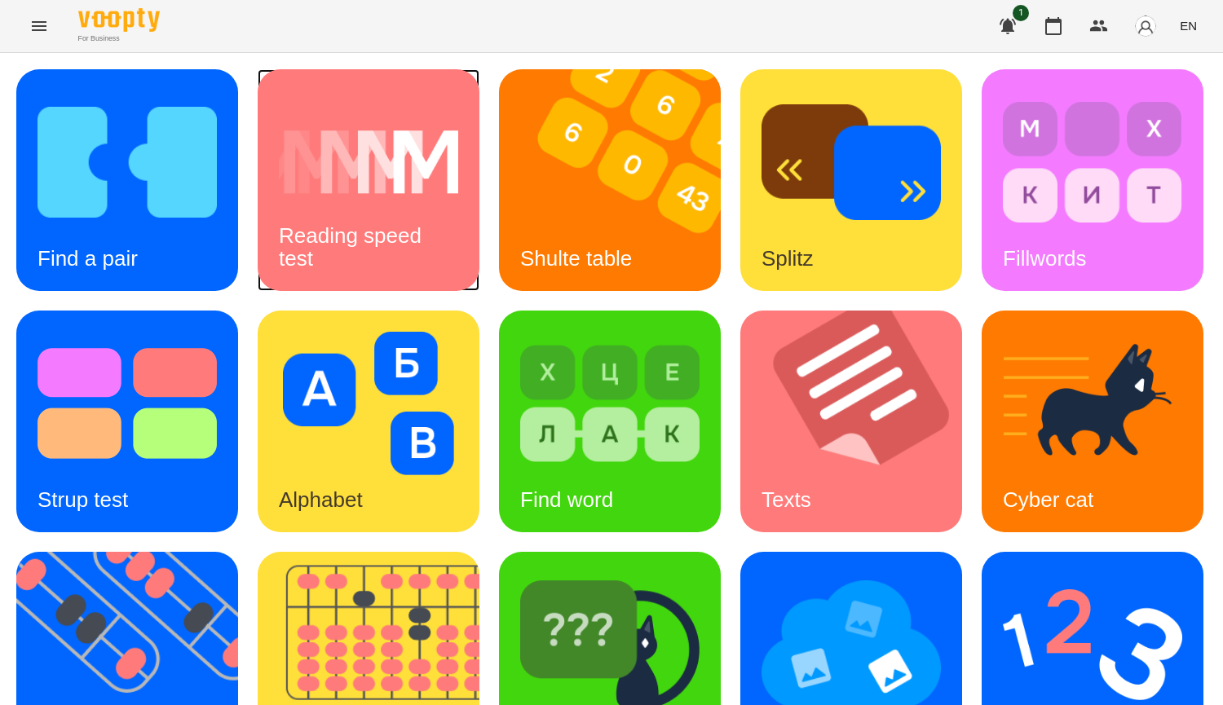
click at [392, 259] on div "Reading speed test" at bounding box center [369, 247] width 222 height 87
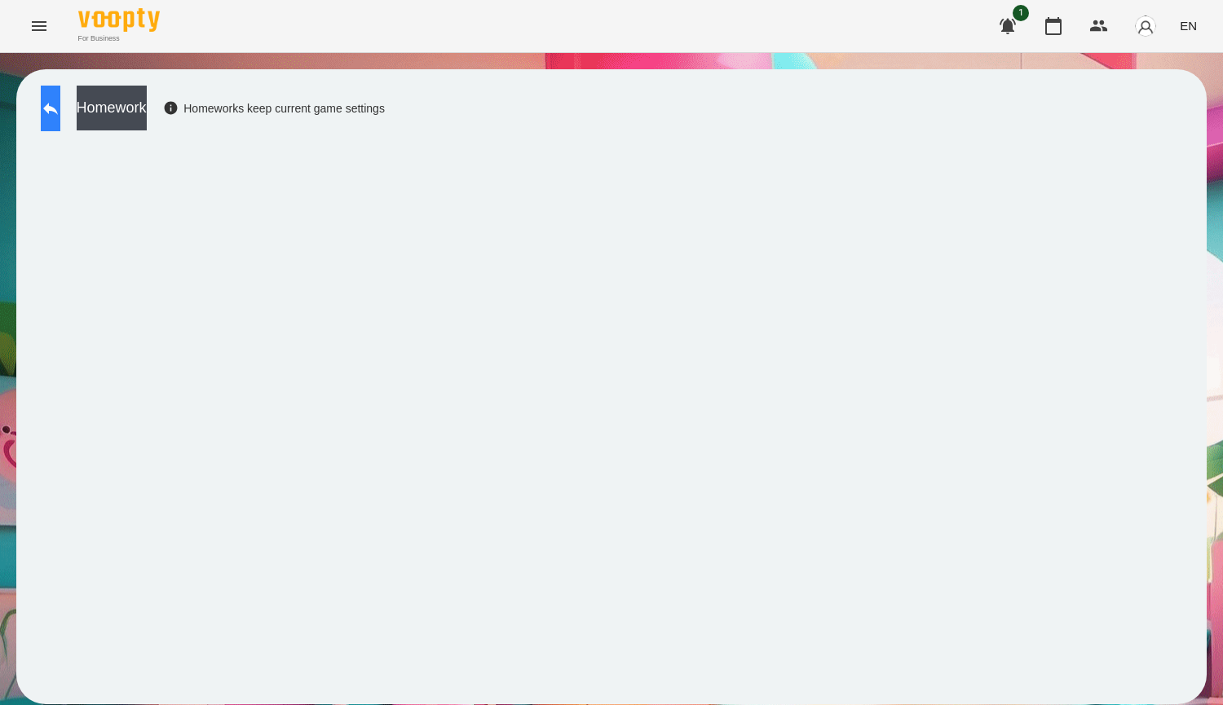
click at [59, 109] on icon at bounding box center [51, 109] width 20 height 20
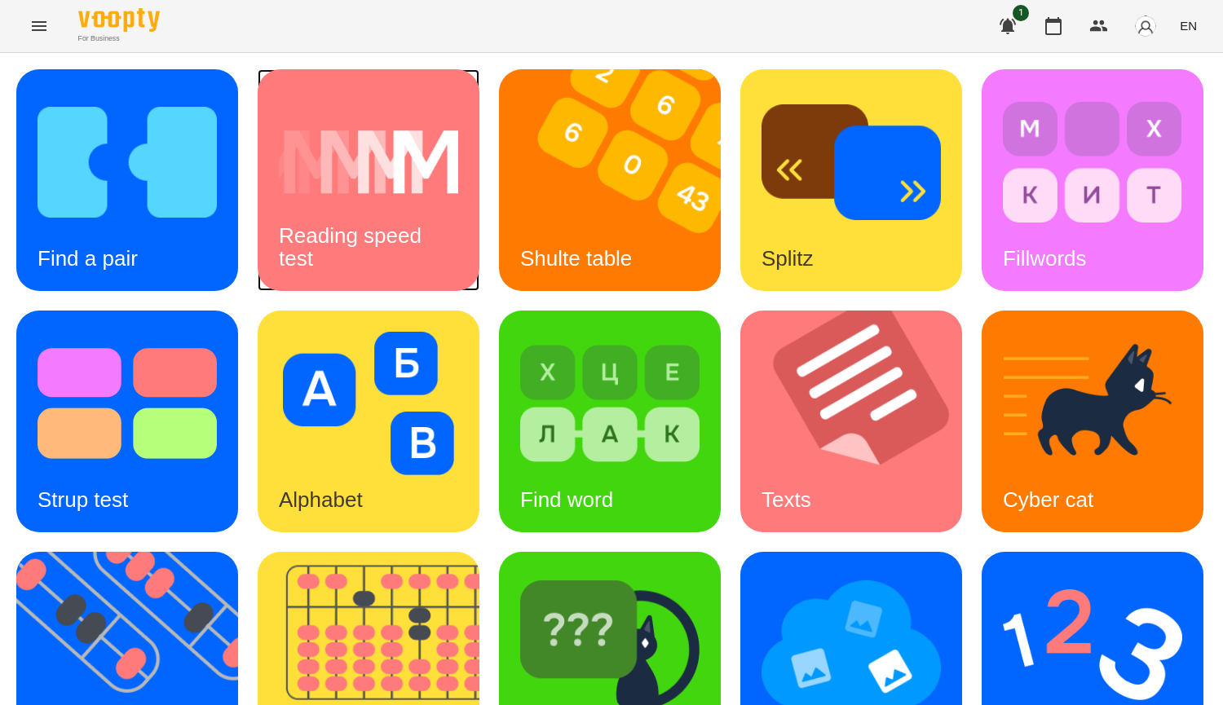
click at [412, 228] on h3 "Reading speed test" at bounding box center [353, 246] width 148 height 46
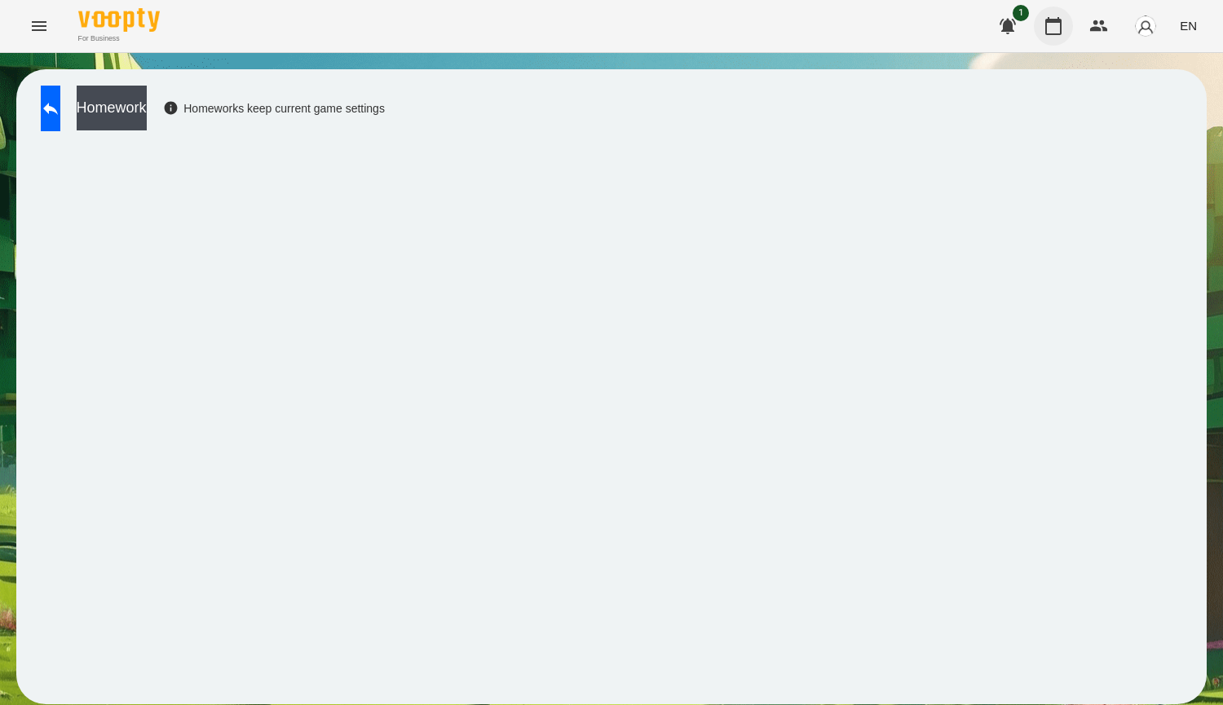
click at [1065, 28] on button "button" at bounding box center [1053, 26] width 39 height 39
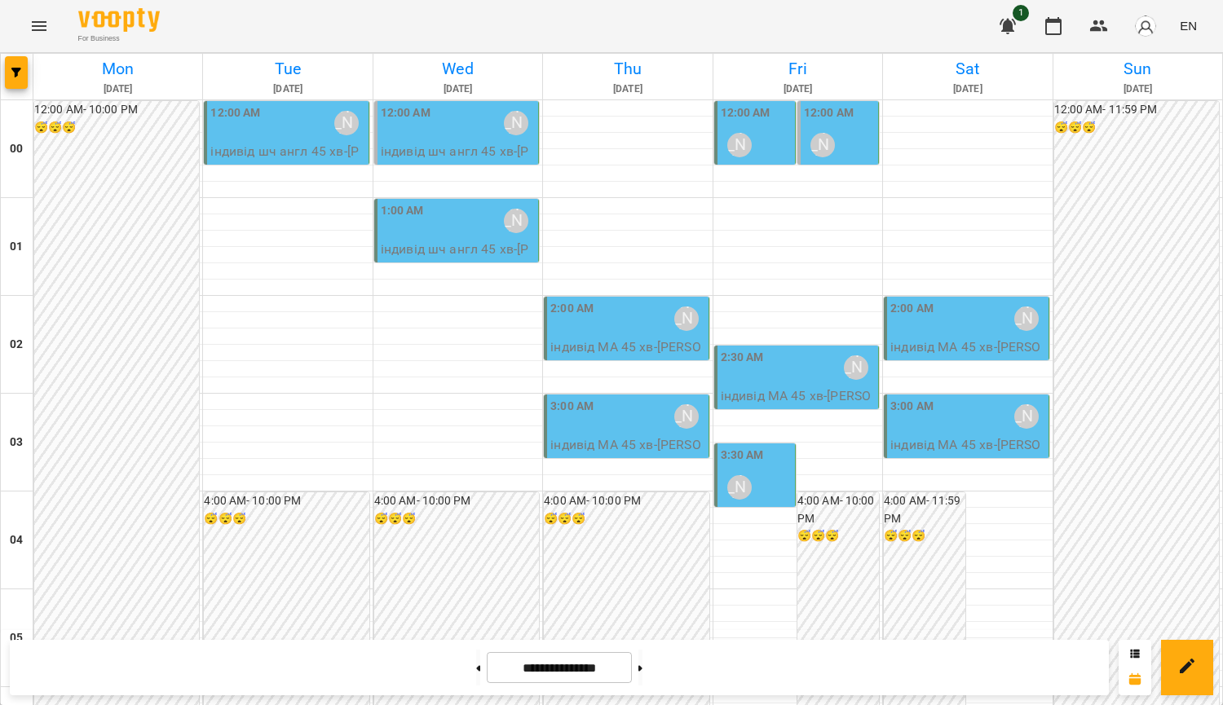
click at [290, 153] on p "індивід шч англ 45 хв - Казаков Володимир" at bounding box center [287, 161] width 154 height 38
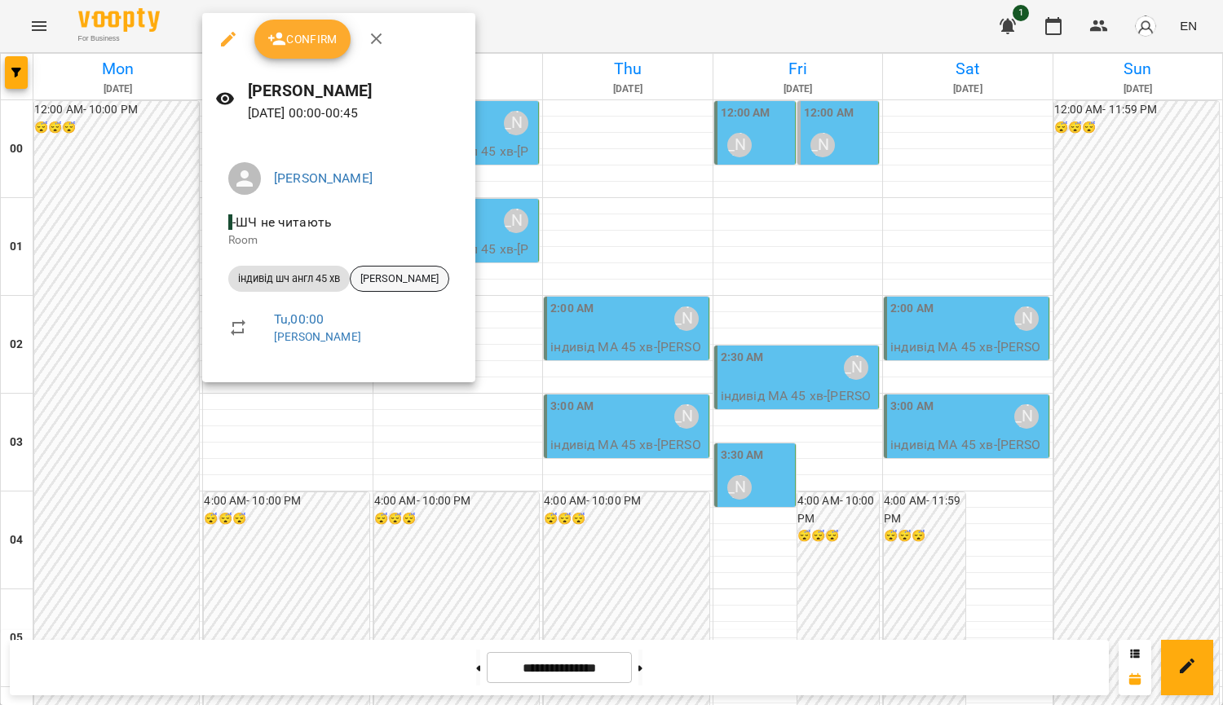
click at [409, 276] on span "[PERSON_NAME] [PERSON_NAME]" at bounding box center [400, 279] width 98 height 15
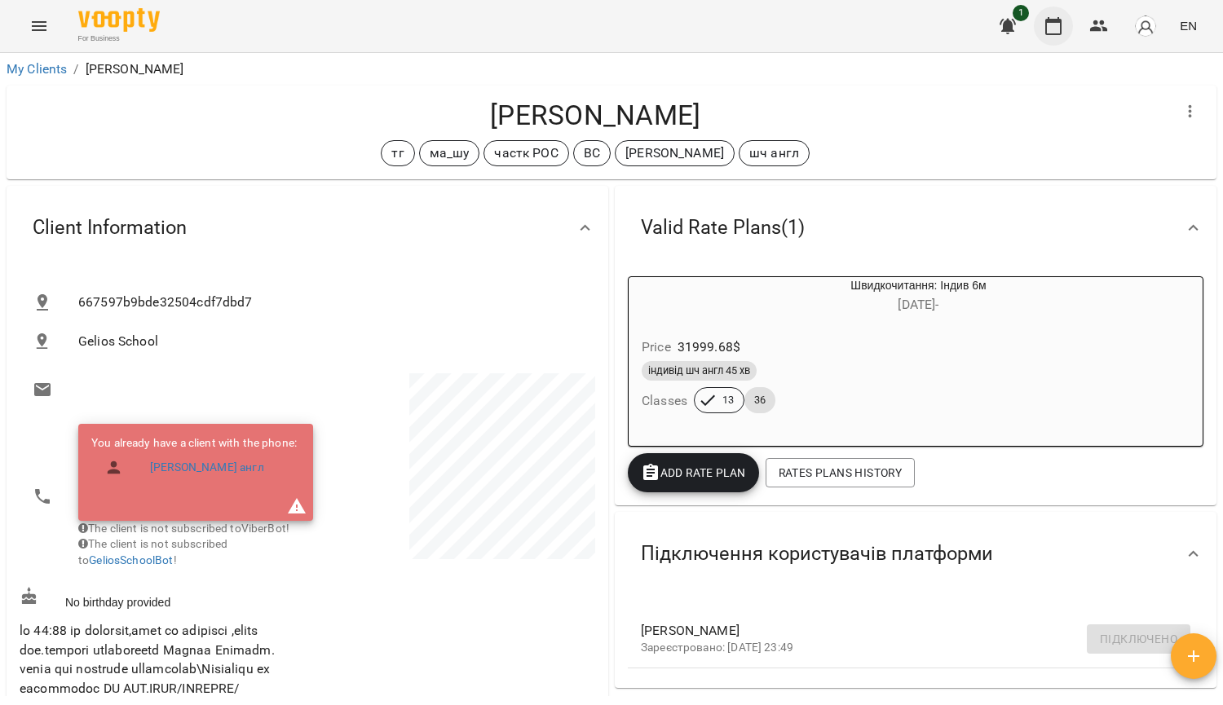
click at [1065, 25] on button "button" at bounding box center [1053, 26] width 39 height 39
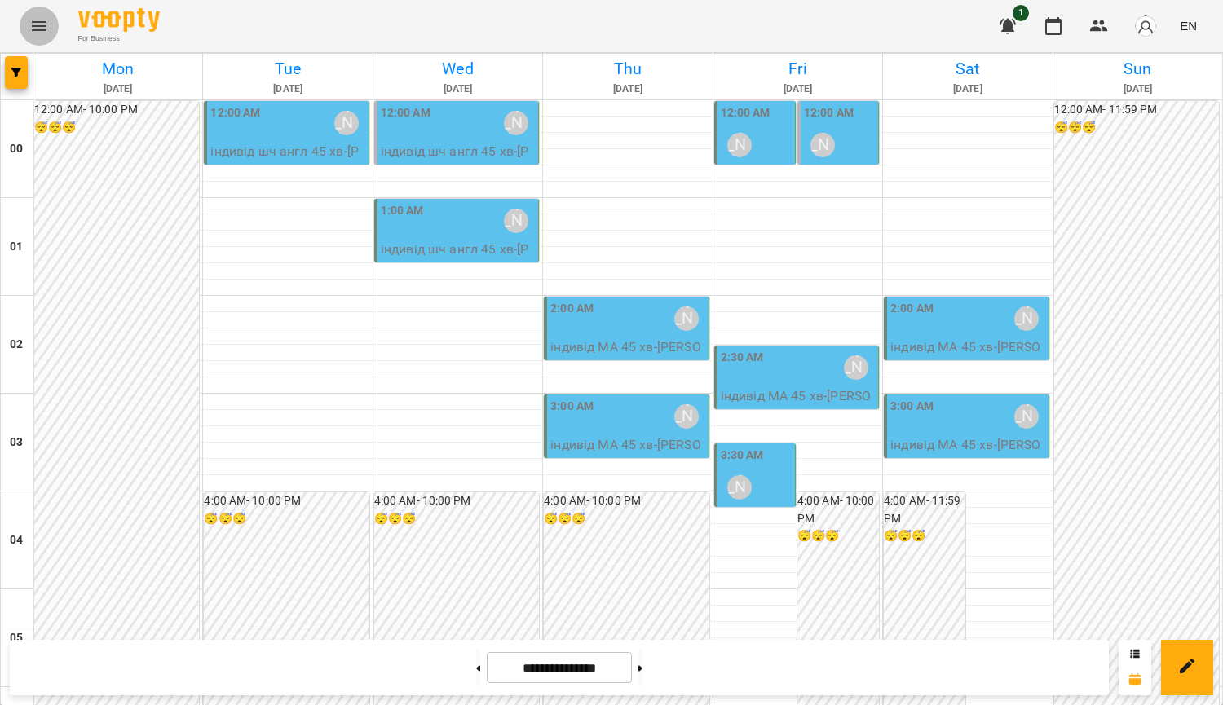
click at [31, 20] on icon "Menu" at bounding box center [39, 26] width 20 height 20
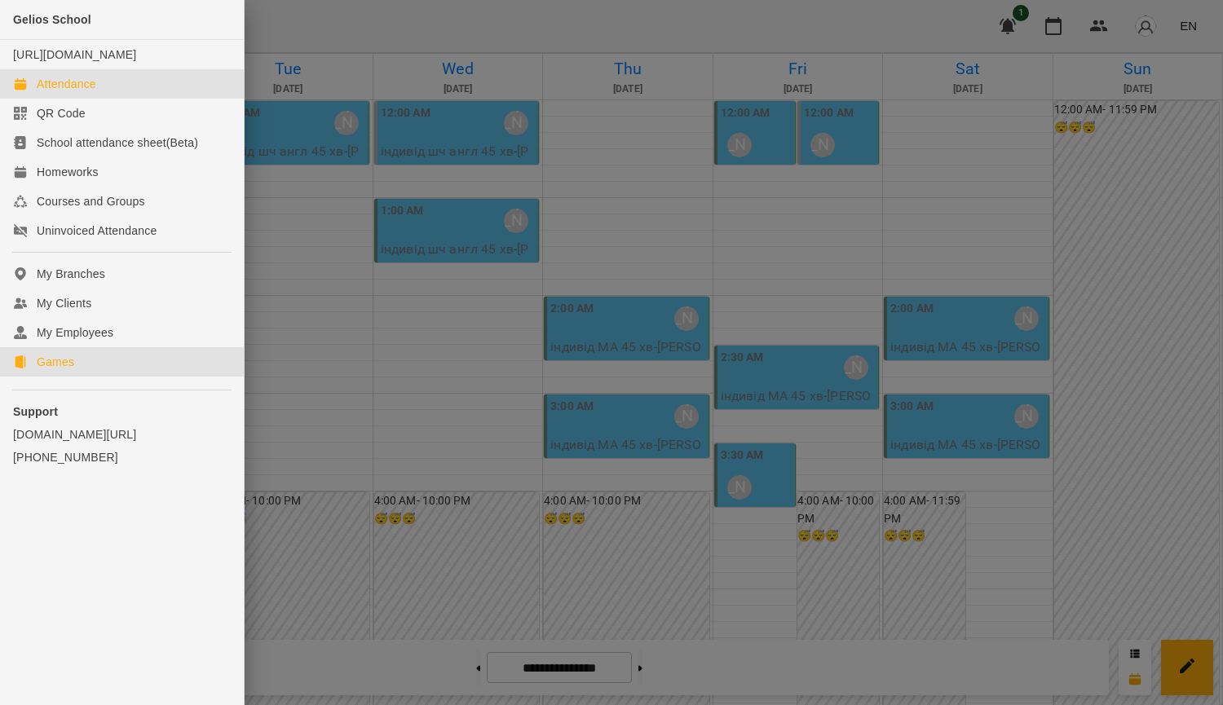
click at [118, 377] on link "Games" at bounding box center [122, 361] width 244 height 29
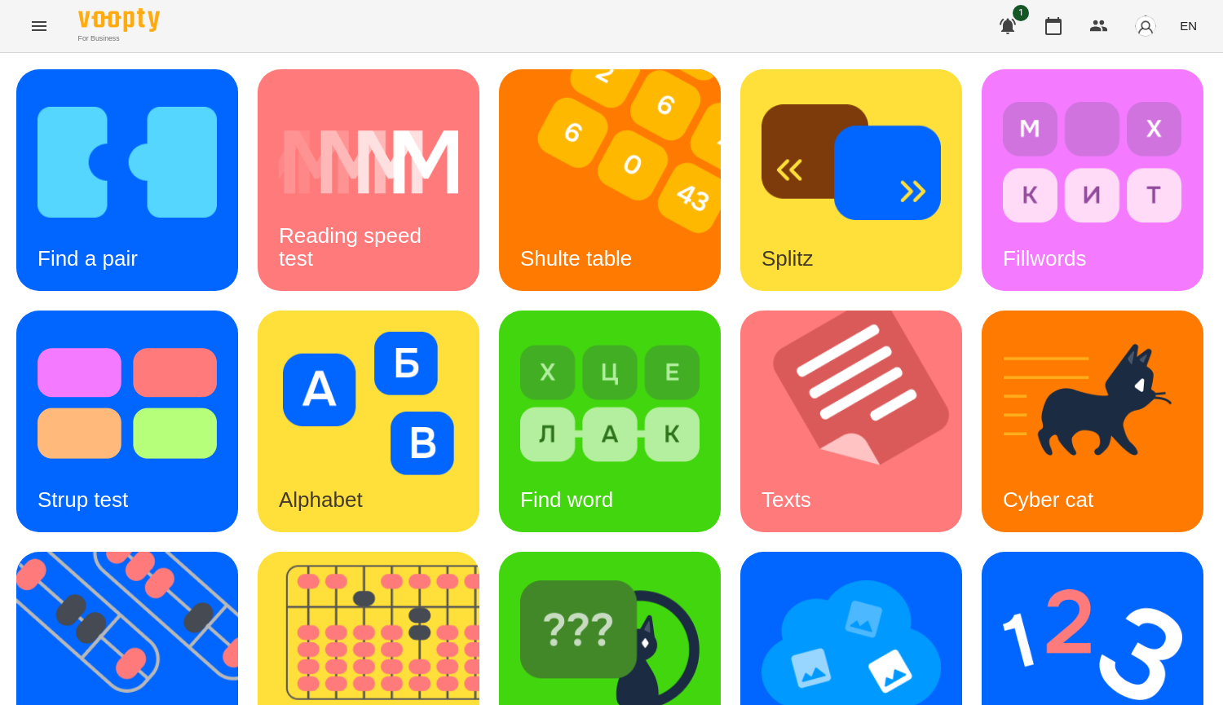
scroll to position [568, 0]
click at [520, 573] on img at bounding box center [609, 645] width 179 height 144
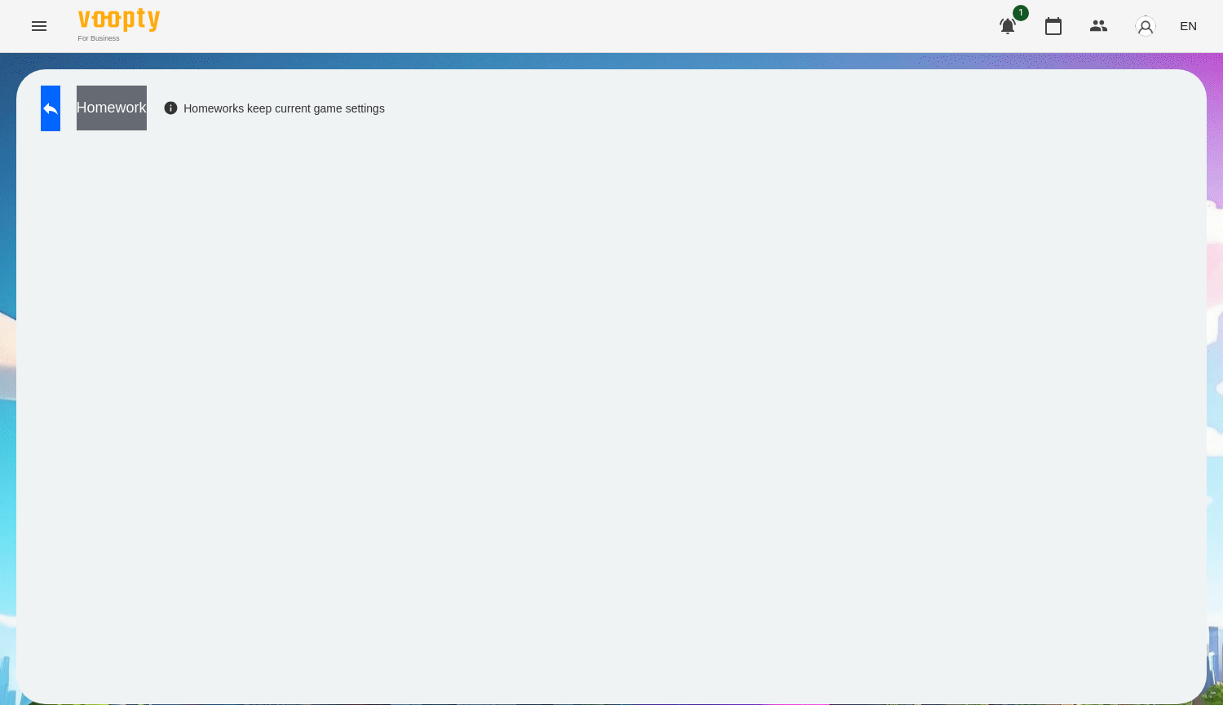
click at [147, 117] on button "Homework" at bounding box center [112, 108] width 70 height 45
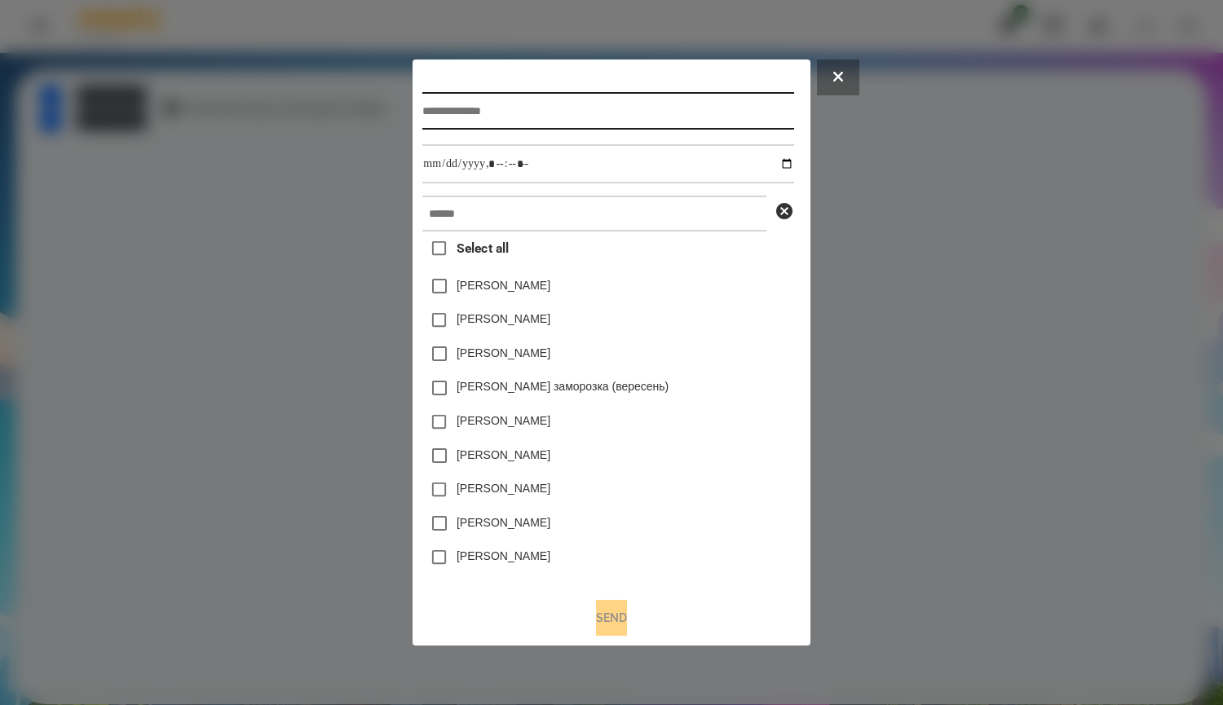
click at [515, 112] on input "text" at bounding box center [607, 111] width 371 height 38
type input "*"
type input "*****"
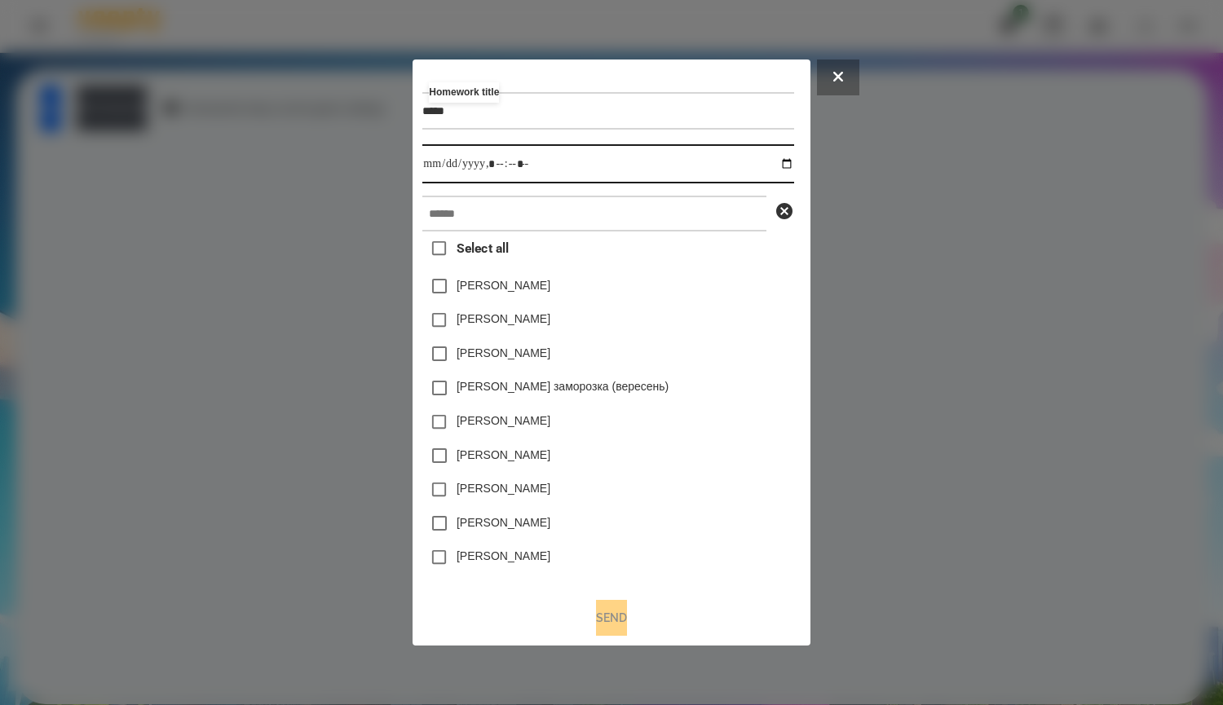
click at [794, 166] on input "datetime-local" at bounding box center [607, 163] width 371 height 39
type input "**********"
click at [643, 468] on div "Дамір Карпов" at bounding box center [607, 456] width 371 height 34
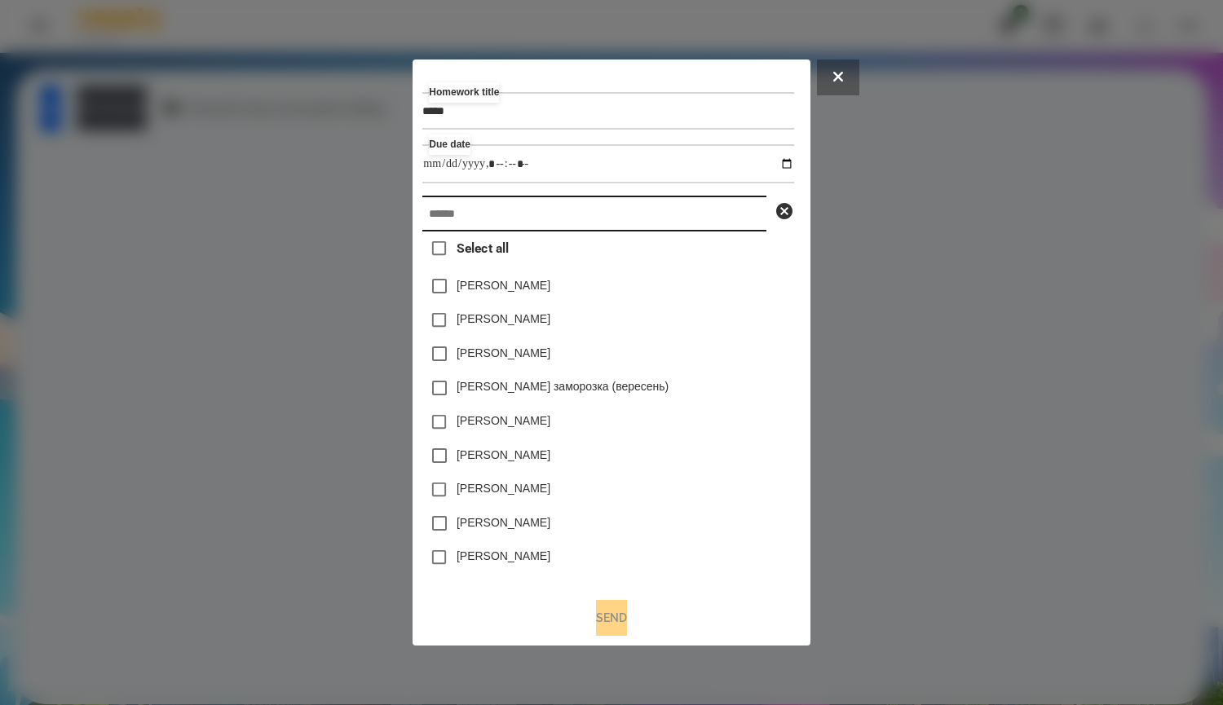
click at [546, 214] on input "text" at bounding box center [594, 214] width 344 height 36
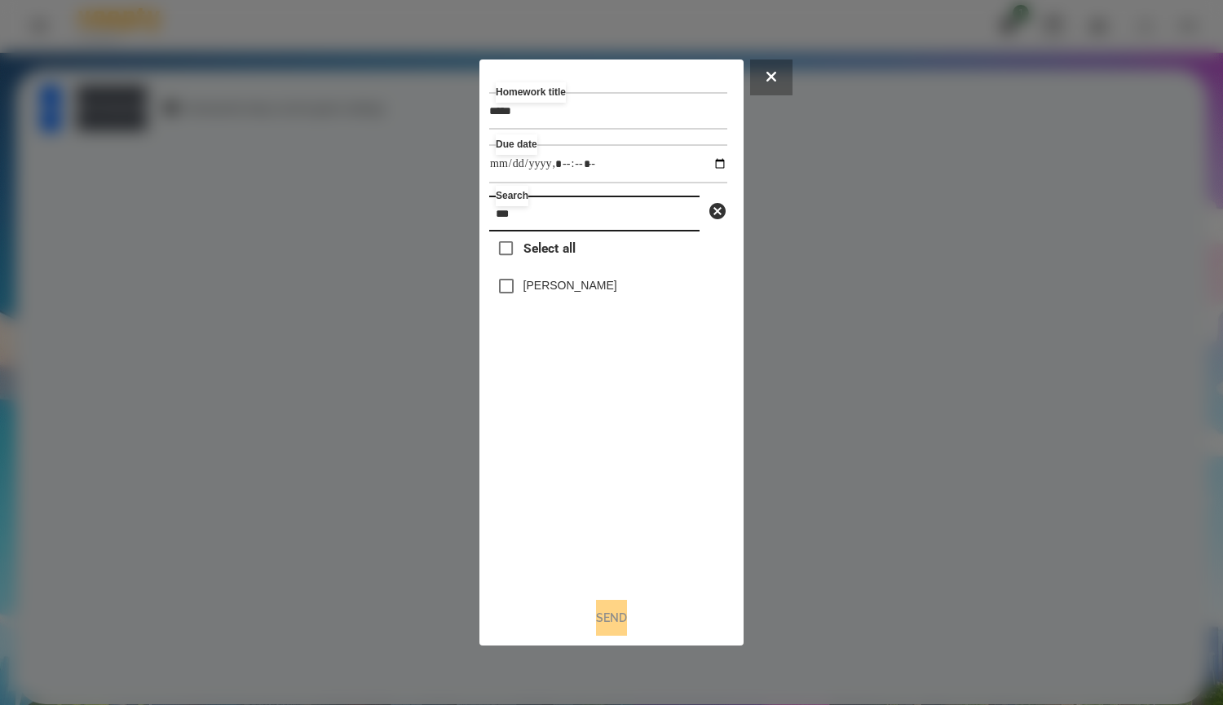
type input "***"
click at [627, 628] on button "Send" at bounding box center [611, 618] width 31 height 36
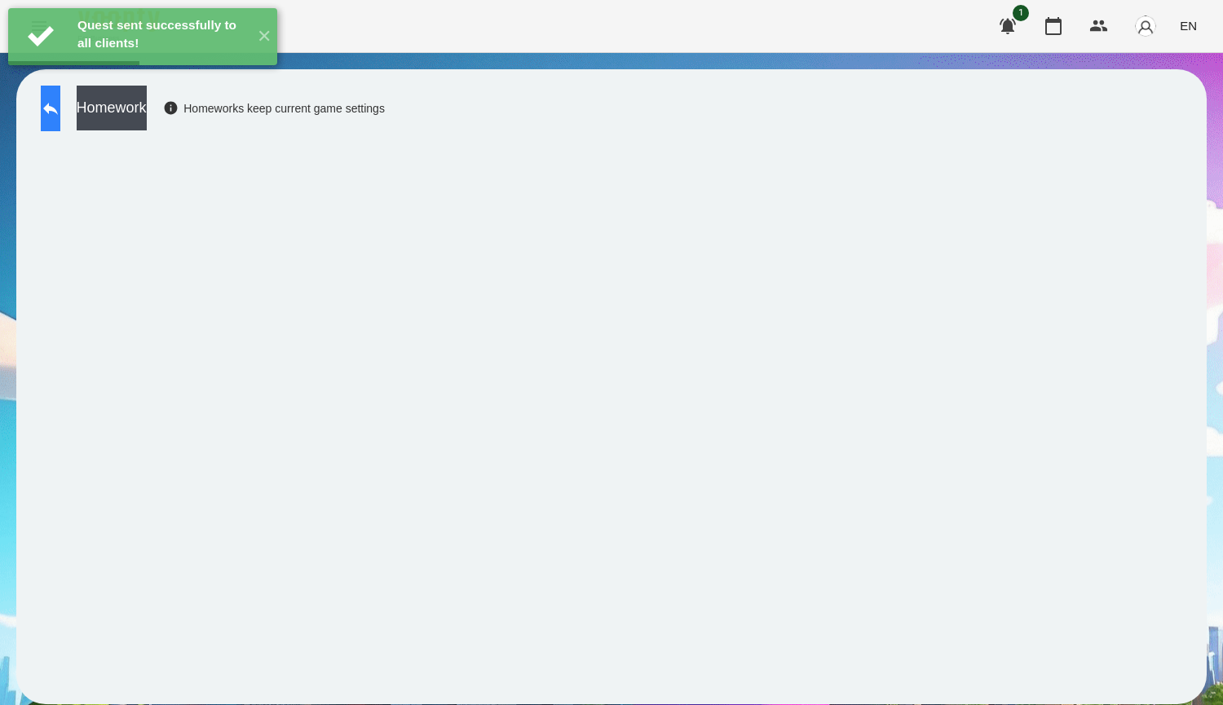
click at [60, 113] on icon at bounding box center [51, 109] width 20 height 20
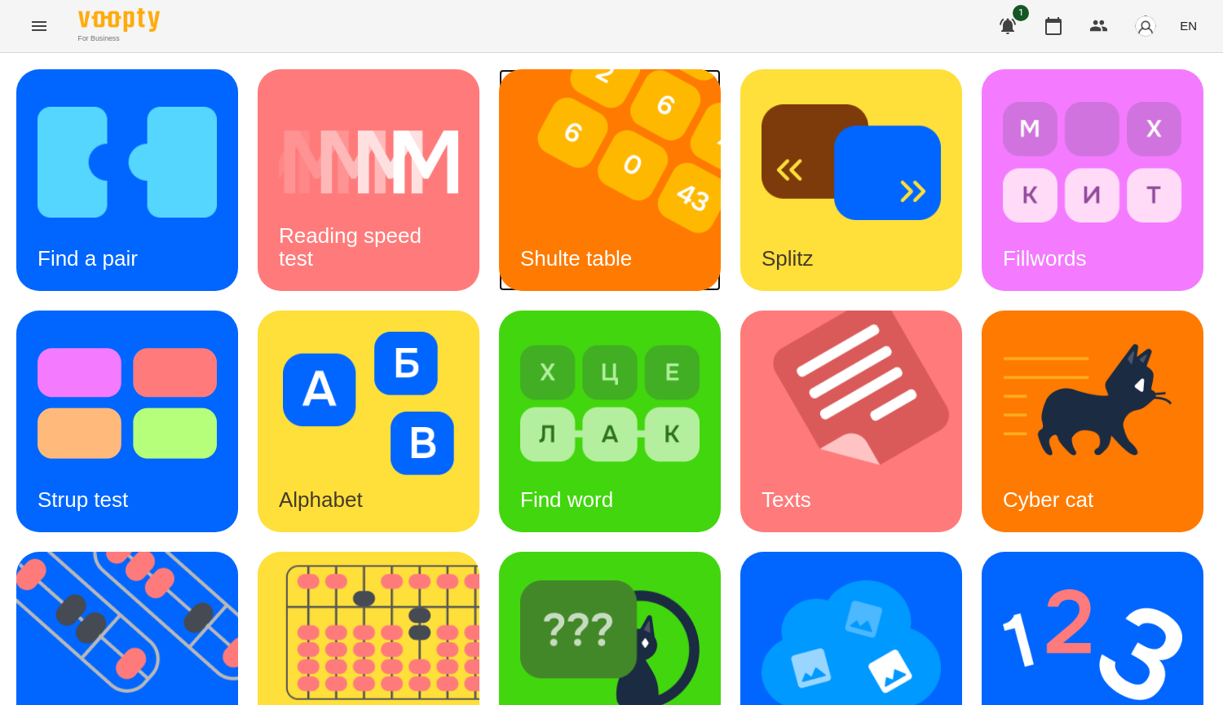
click at [604, 177] on img at bounding box center [620, 180] width 242 height 222
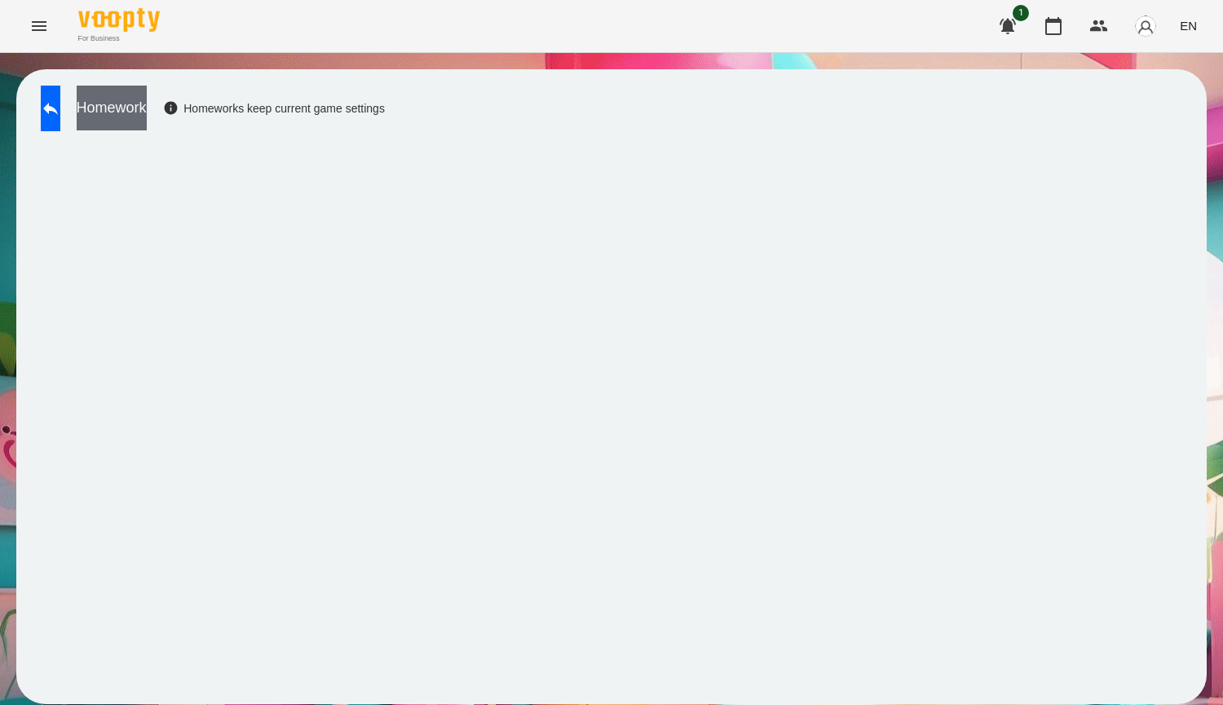
click at [130, 115] on button "Homework" at bounding box center [112, 108] width 70 height 45
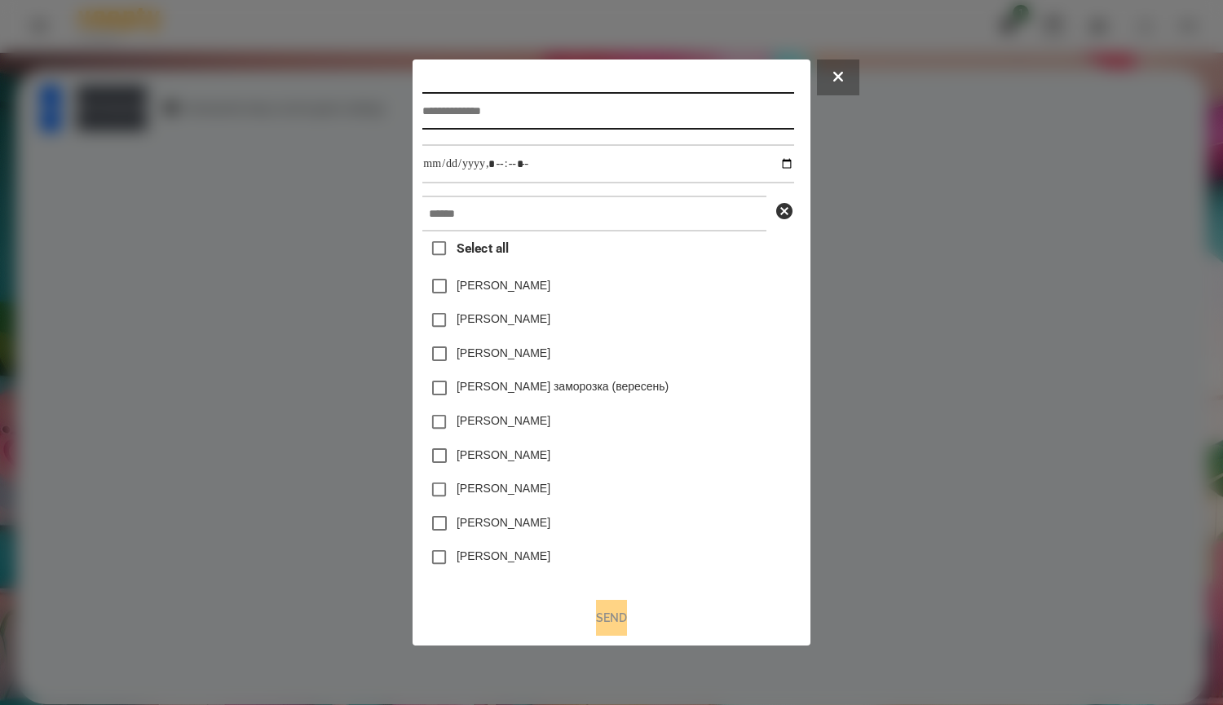
click at [507, 111] on input "text" at bounding box center [607, 111] width 371 height 38
type input "*****"
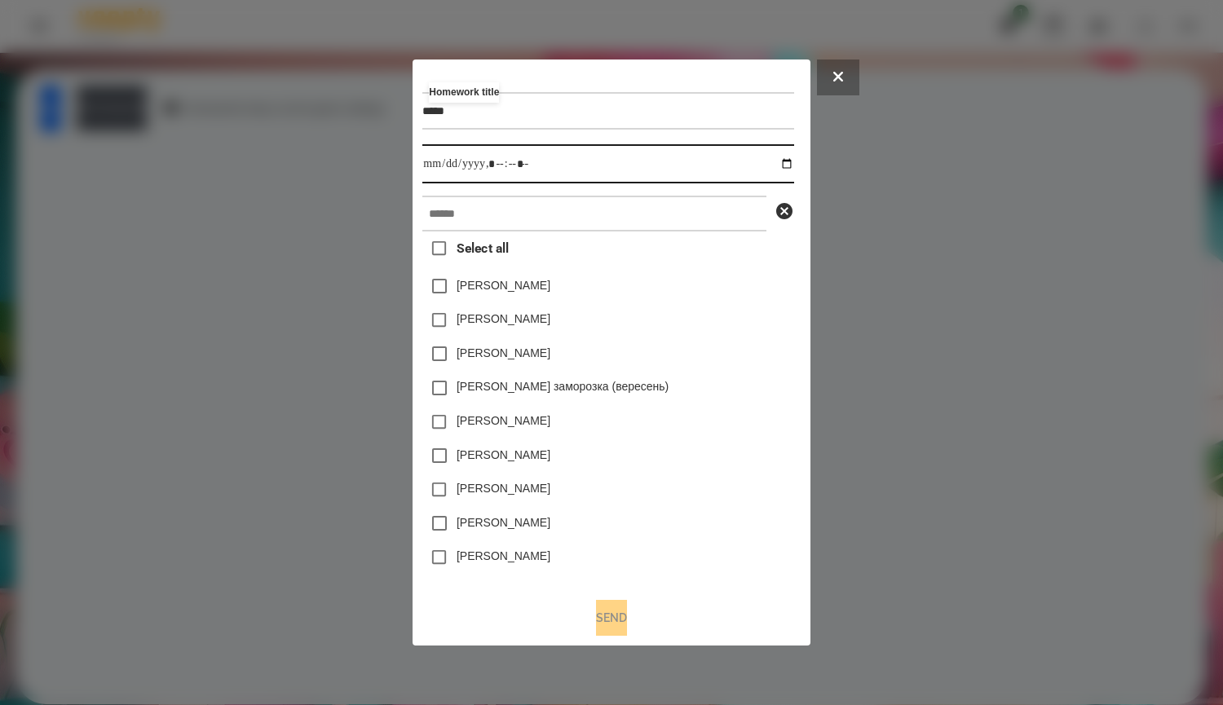
click at [788, 160] on input "datetime-local" at bounding box center [607, 163] width 371 height 39
type input "**********"
drag, startPoint x: 661, startPoint y: 463, endPoint x: 650, endPoint y: 447, distance: 19.9
click at [661, 463] on div "Дамір Карпов" at bounding box center [607, 456] width 371 height 34
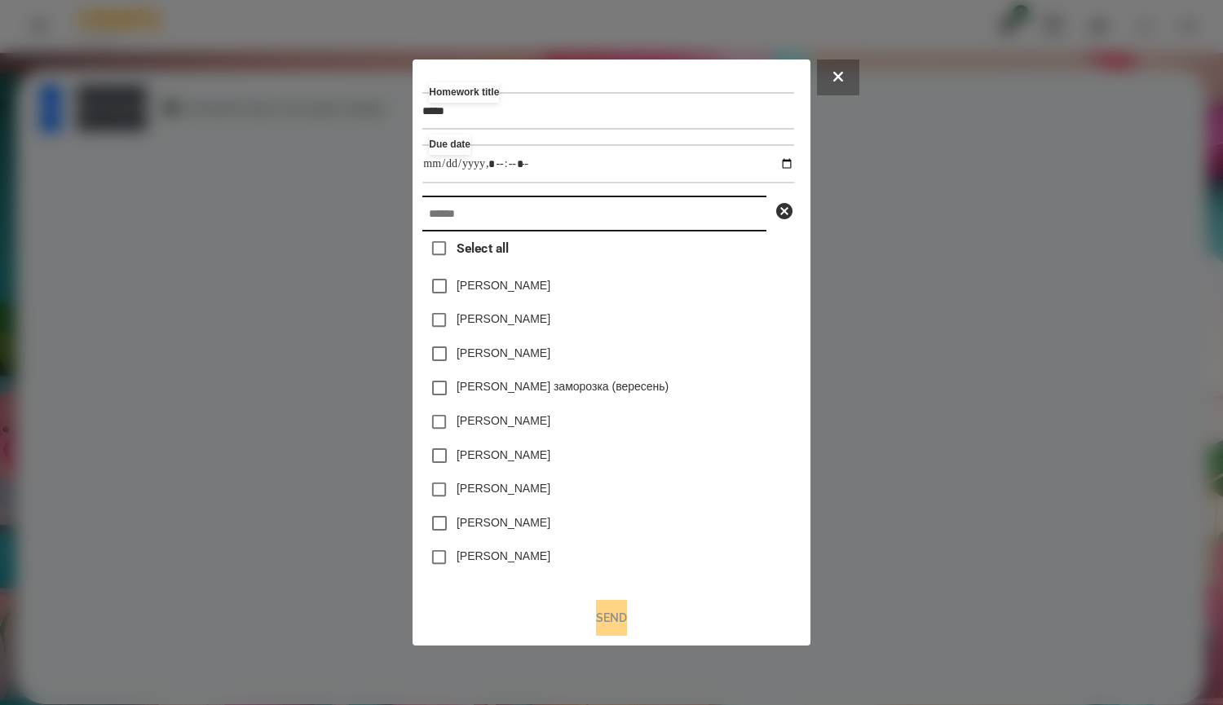
click at [551, 218] on input "text" at bounding box center [594, 214] width 344 height 36
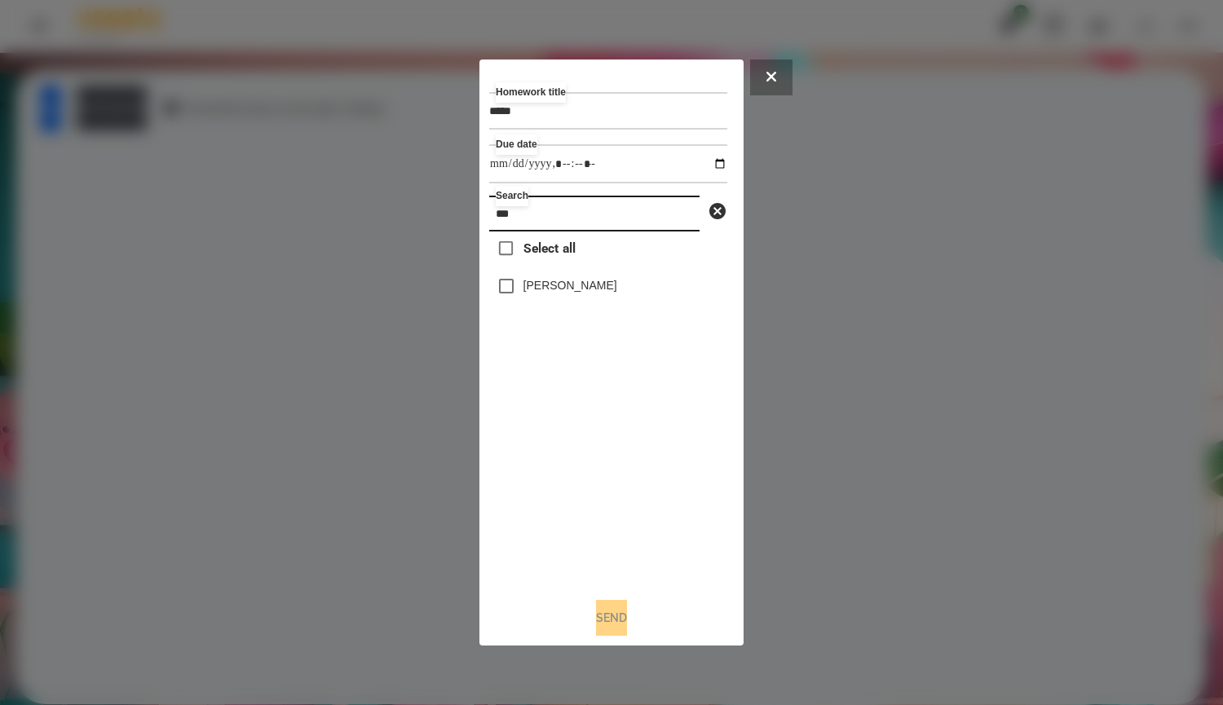
type input "***"
click at [617, 293] on label "[PERSON_NAME] [PERSON_NAME]" at bounding box center [571, 285] width 94 height 16
click at [627, 629] on button "Send" at bounding box center [611, 618] width 31 height 36
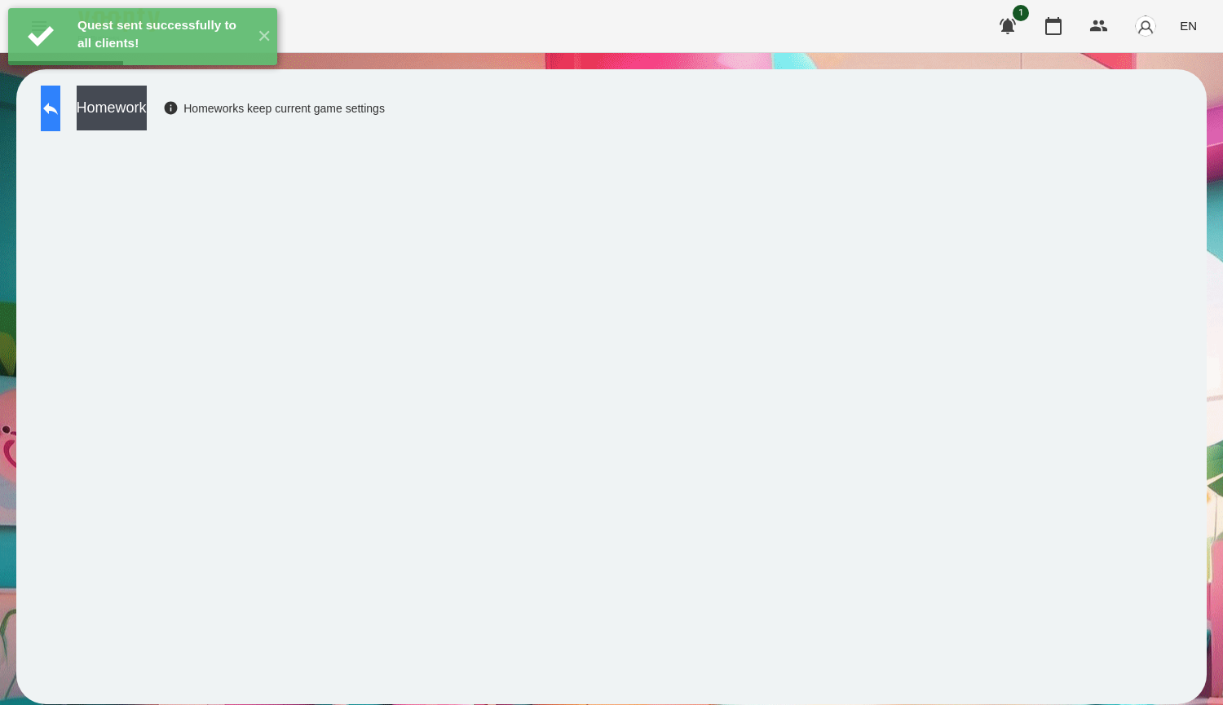
click at [60, 105] on icon at bounding box center [51, 109] width 20 height 20
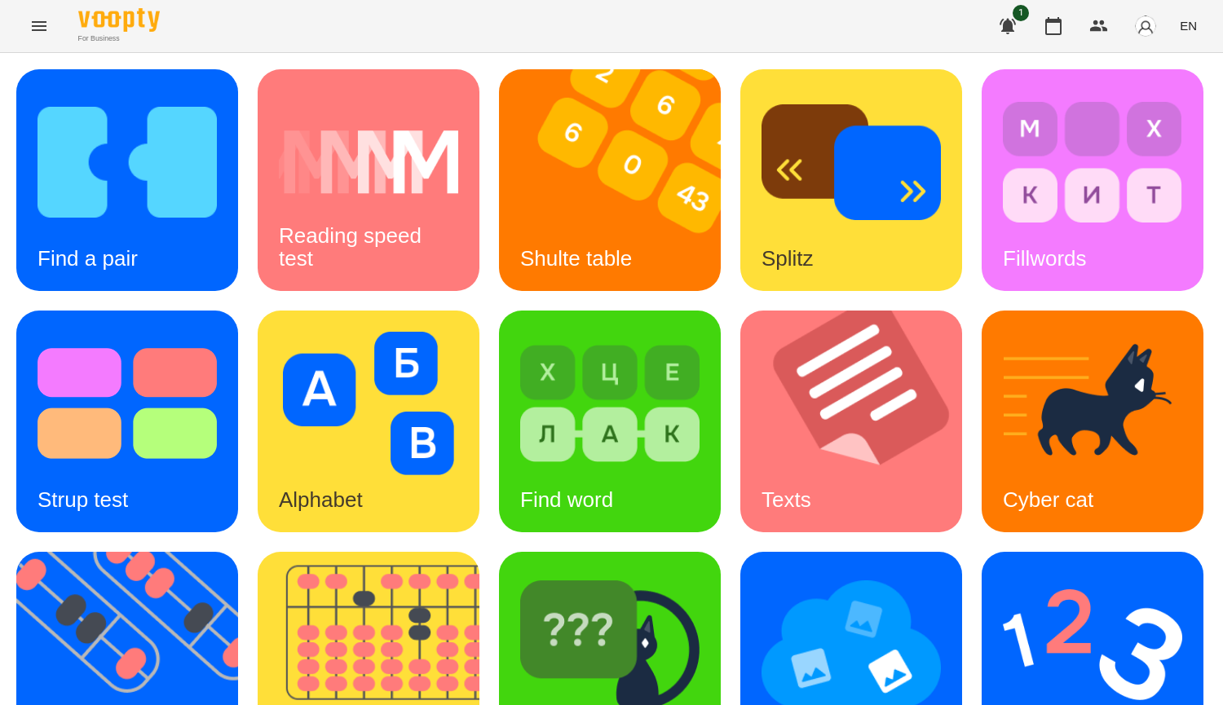
scroll to position [489, 0]
click at [762, 573] on img at bounding box center [851, 645] width 179 height 144
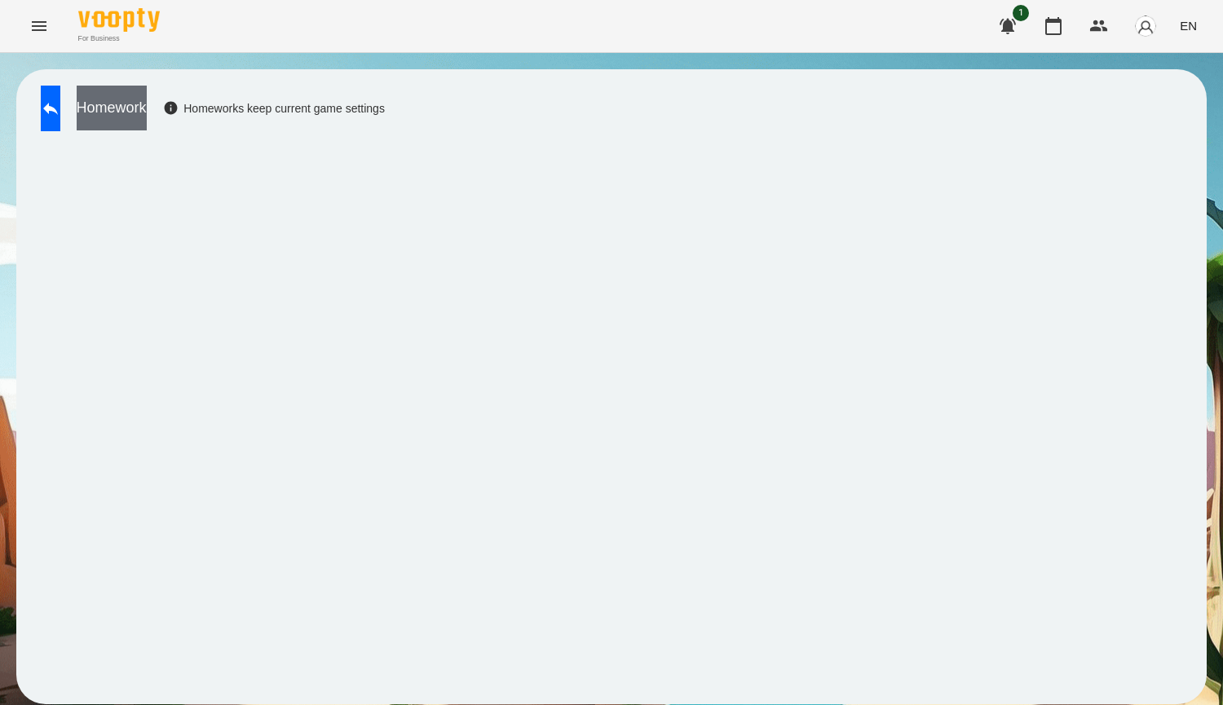
click at [147, 111] on button "Homework" at bounding box center [112, 108] width 70 height 45
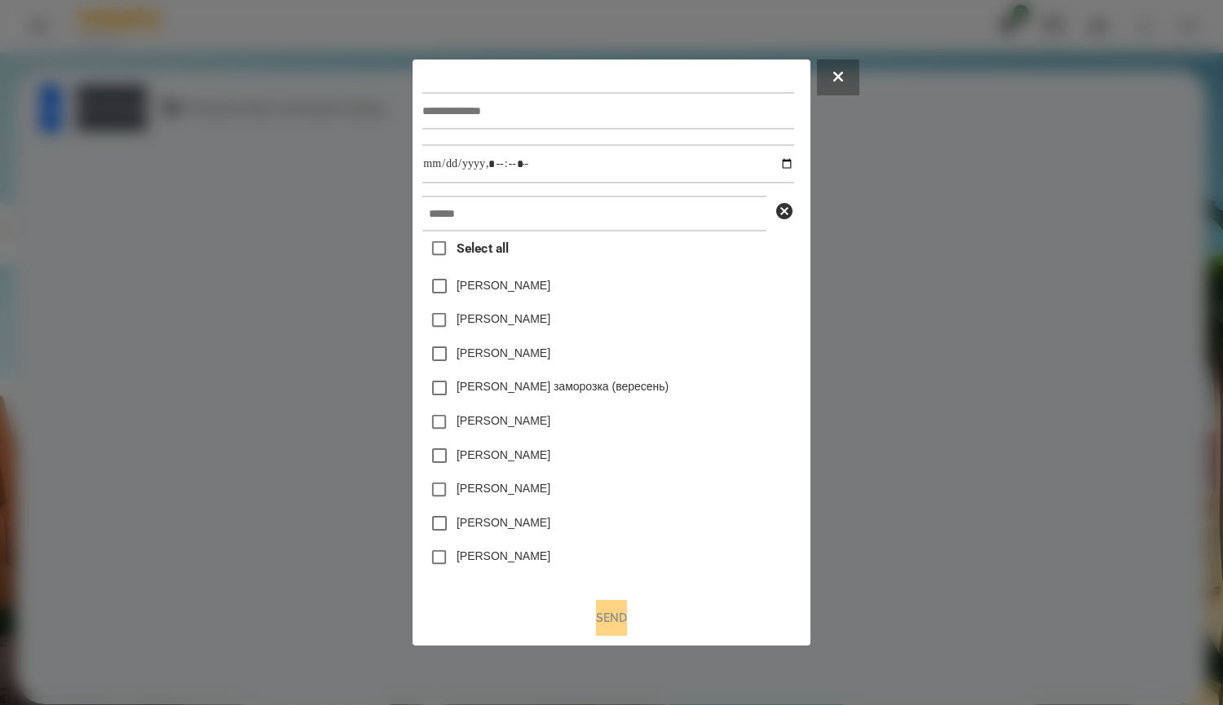
click at [463, 87] on div at bounding box center [607, 110] width 371 height 67
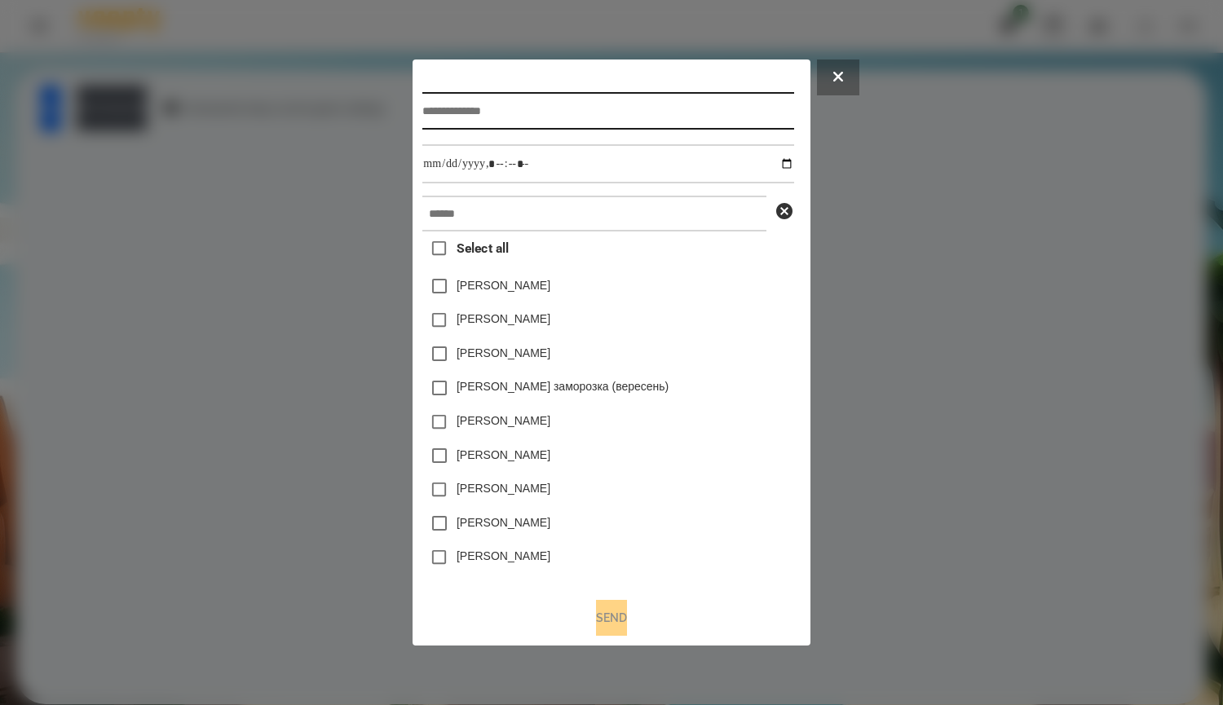
click at [462, 113] on input "text" at bounding box center [607, 111] width 371 height 38
type input "*****"
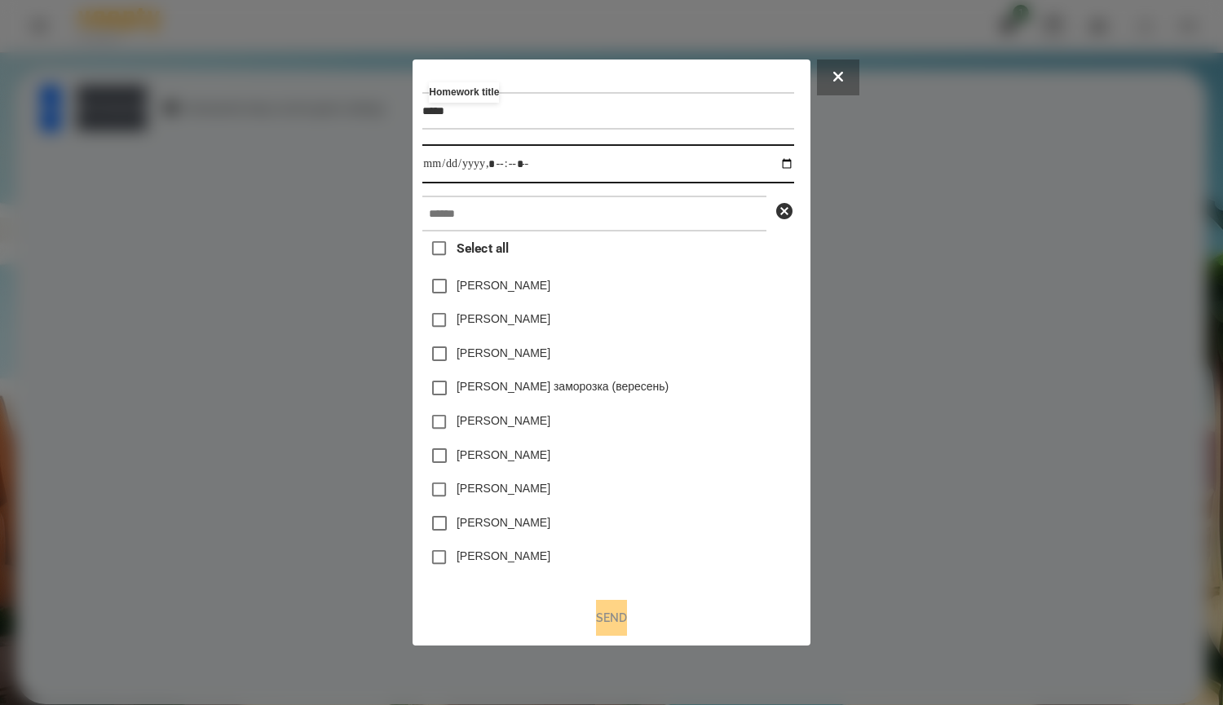
click at [794, 158] on input "datetime-local" at bounding box center [607, 163] width 371 height 39
type input "**********"
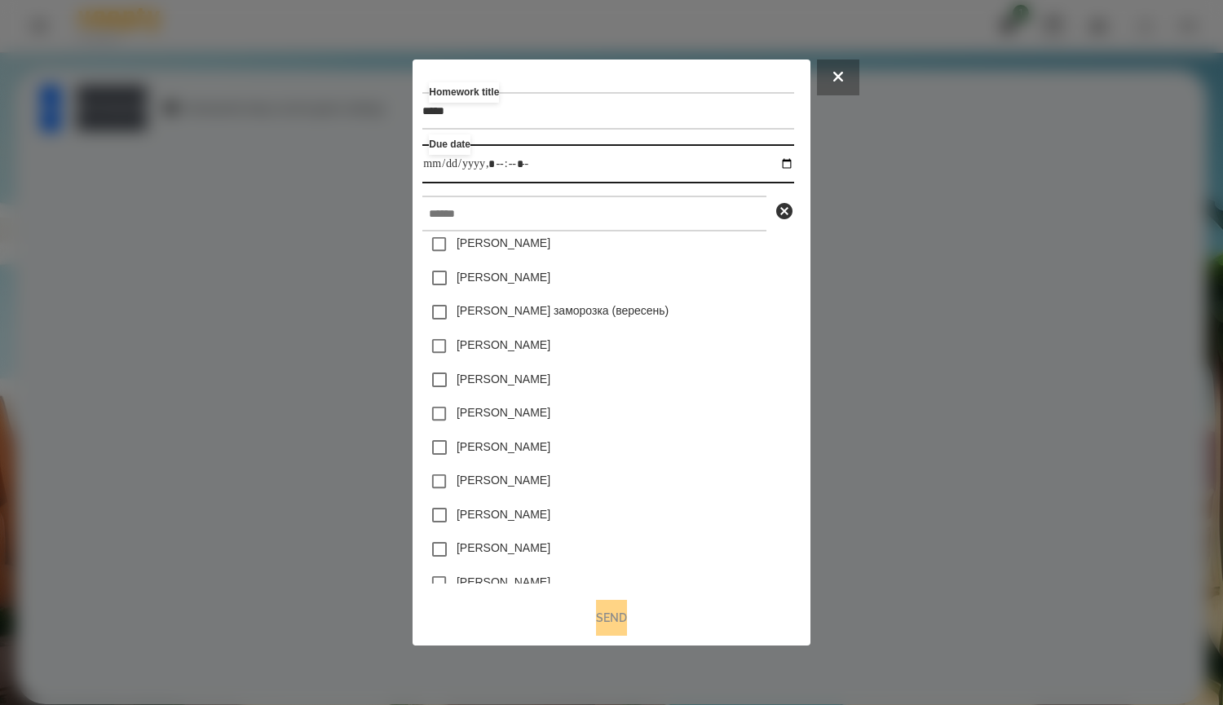
scroll to position [82, 0]
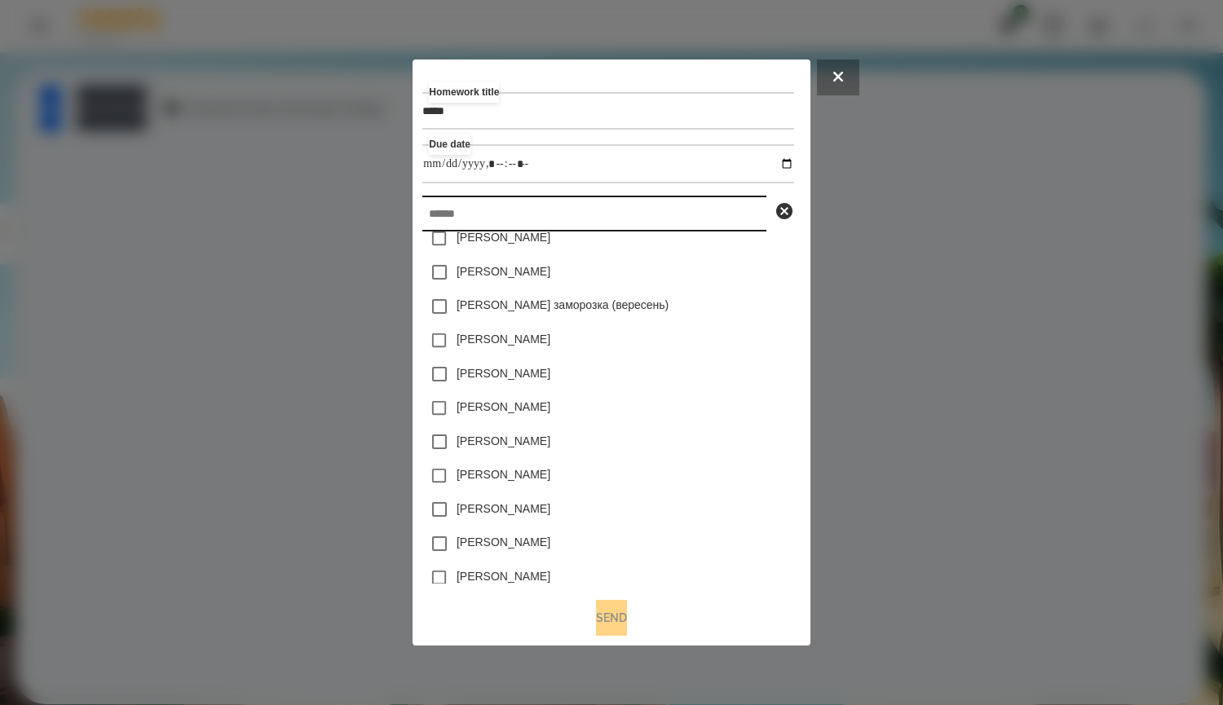
click at [497, 215] on input "text" at bounding box center [594, 214] width 344 height 36
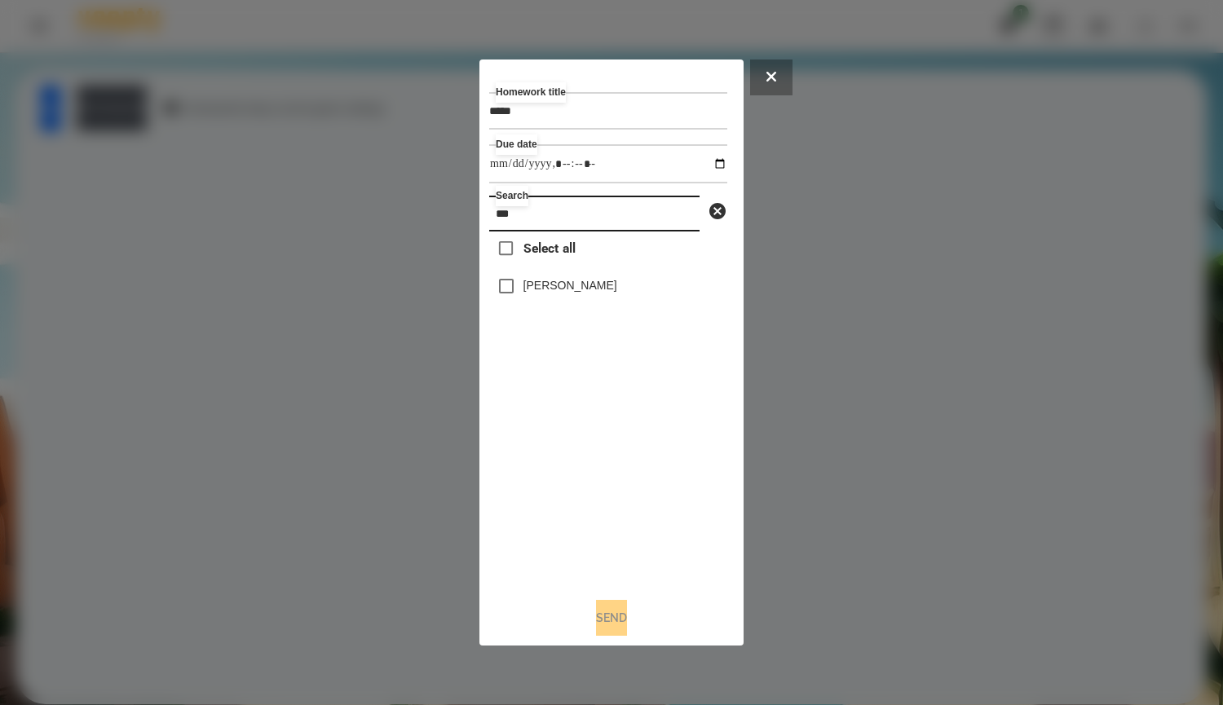
scroll to position [0, 0]
type input "***"
click at [619, 299] on div "[PERSON_NAME] [PERSON_NAME]" at bounding box center [608, 286] width 238 height 34
click at [619, 303] on div "[PERSON_NAME] [PERSON_NAME]" at bounding box center [608, 286] width 238 height 34
click at [617, 292] on label "[PERSON_NAME] [PERSON_NAME]" at bounding box center [571, 285] width 94 height 16
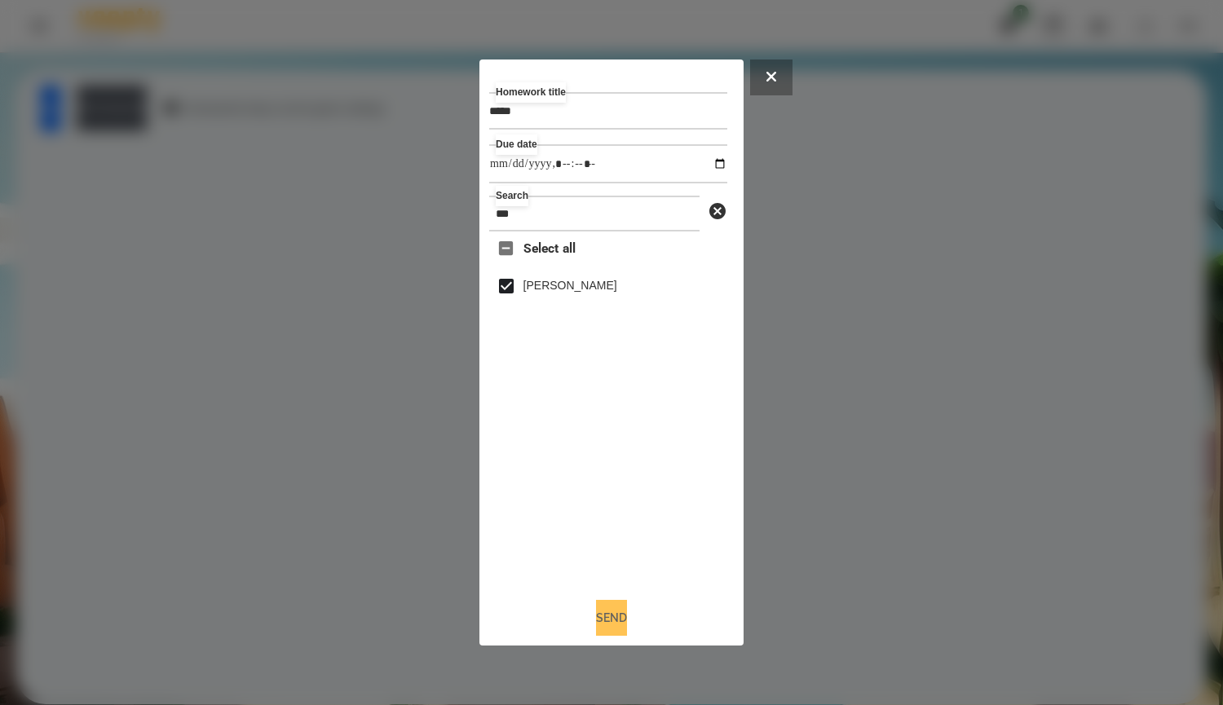
click at [616, 623] on button "Send" at bounding box center [611, 618] width 31 height 36
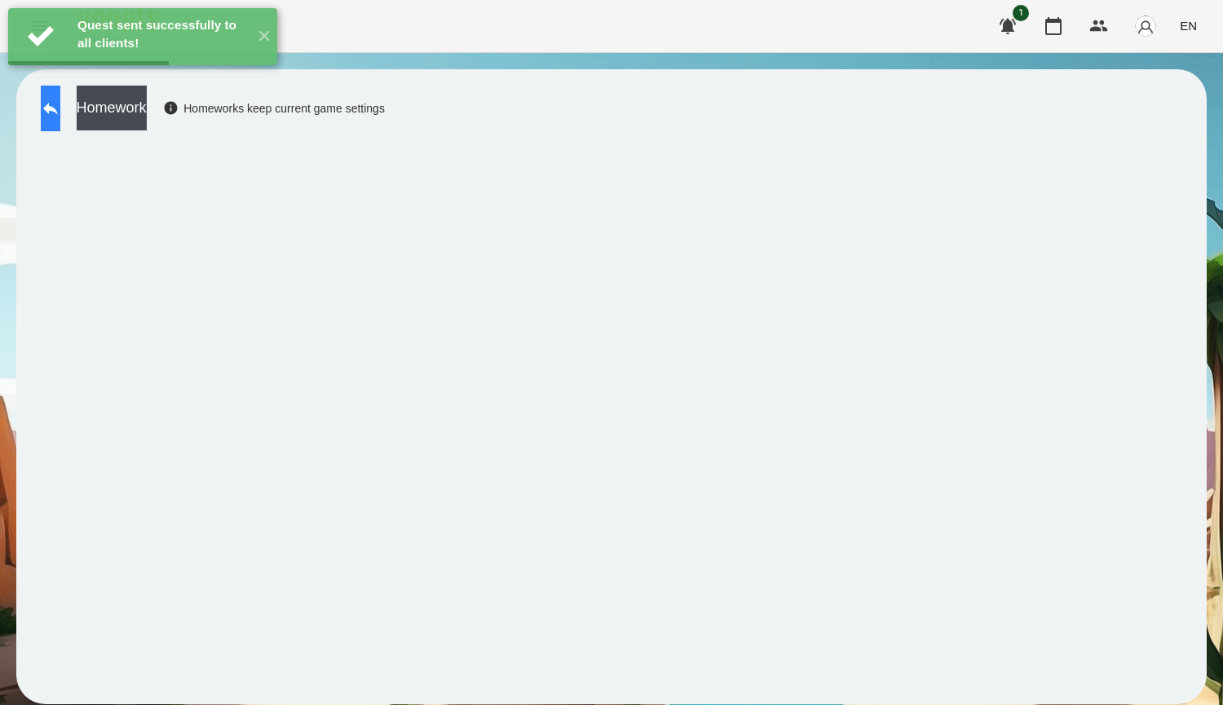
click at [60, 105] on icon at bounding box center [51, 109] width 20 height 20
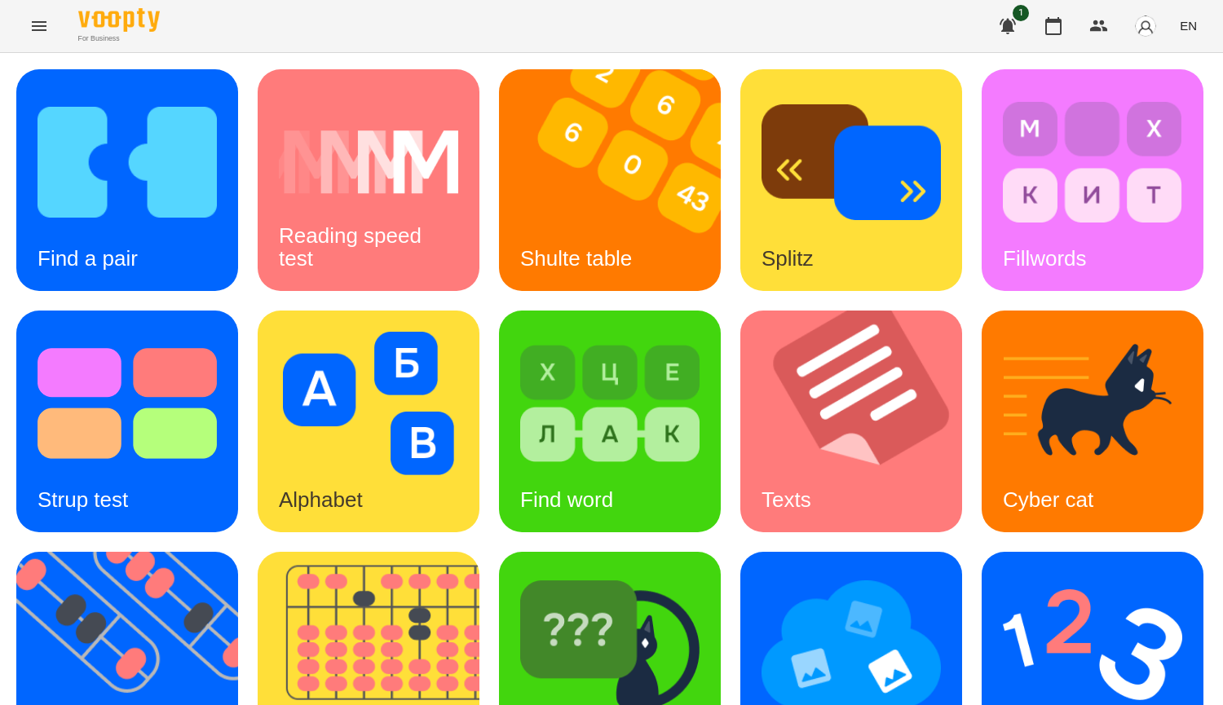
scroll to position [245, 0]
click at [741, 350] on img at bounding box center [862, 422] width 242 height 222
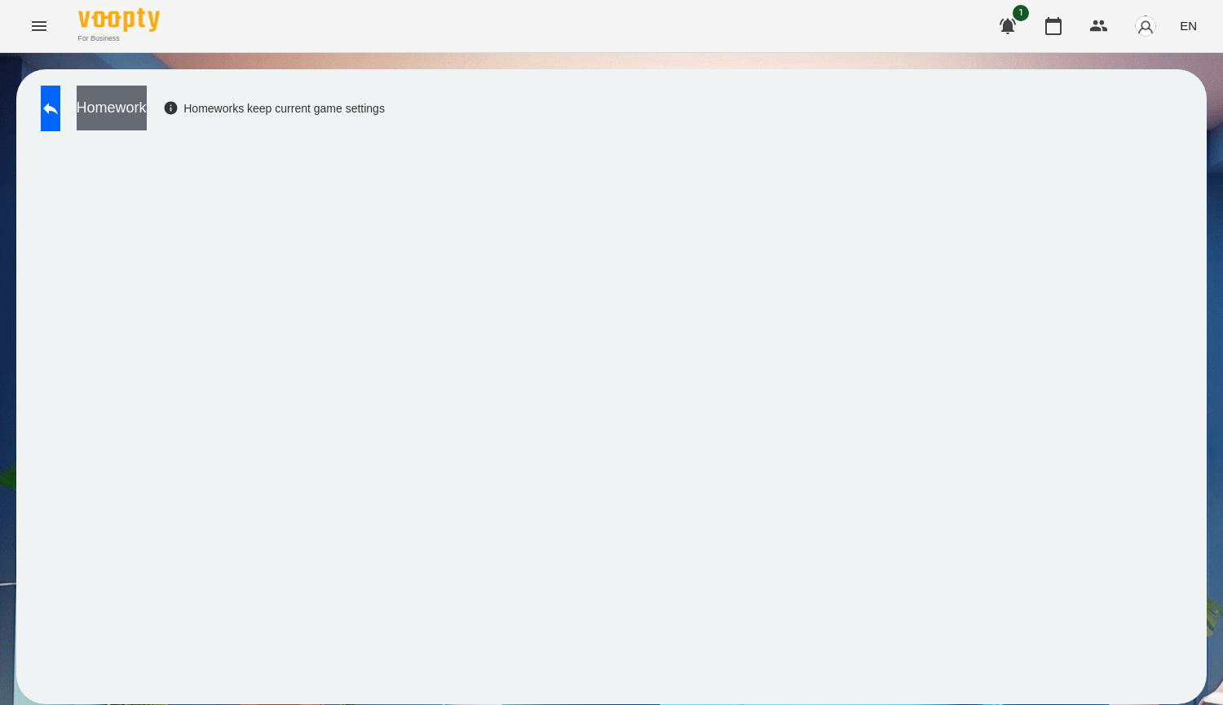
click at [147, 118] on button "Homework" at bounding box center [112, 108] width 70 height 45
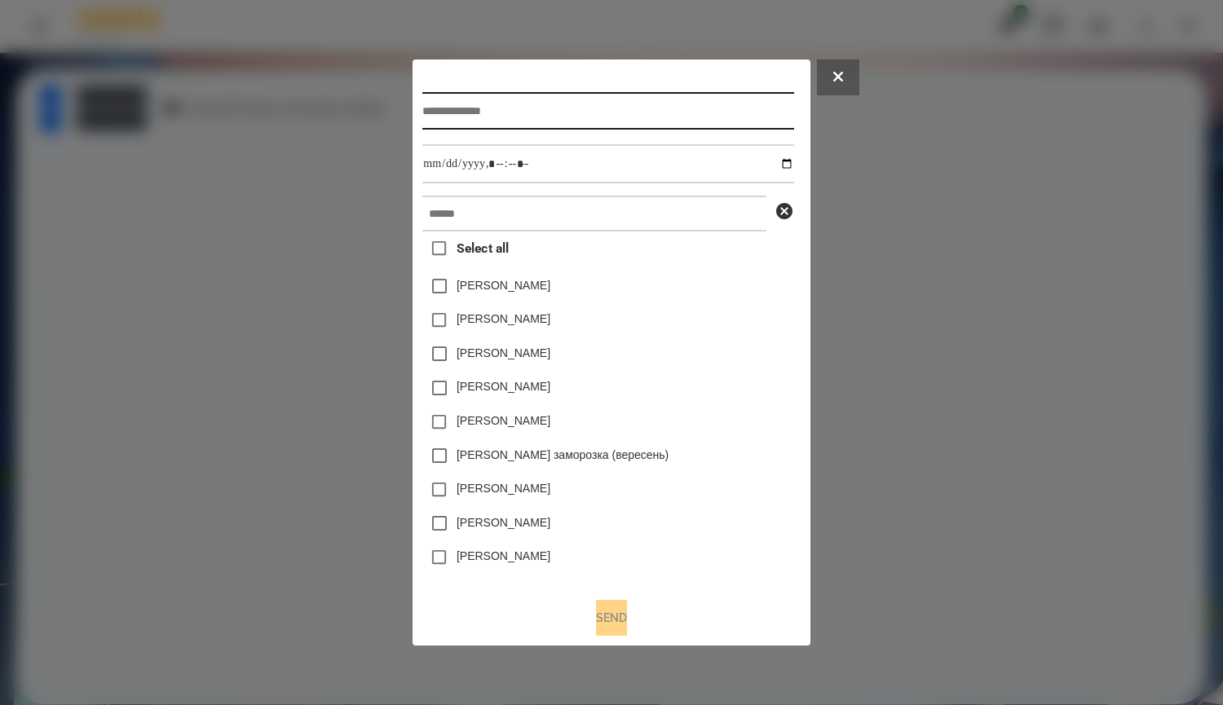
click at [579, 117] on input "text" at bounding box center [607, 111] width 371 height 38
type input "*****"
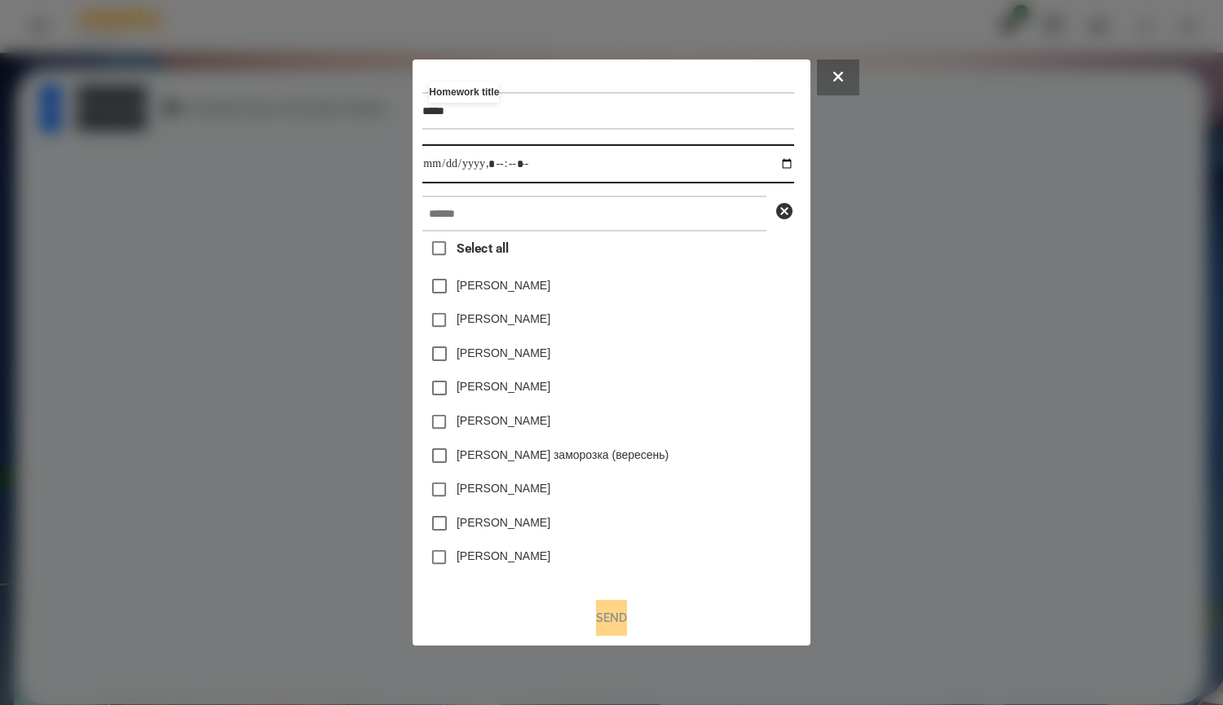
click at [794, 158] on input "datetime-local" at bounding box center [607, 163] width 371 height 39
click at [789, 151] on input "datetime-local" at bounding box center [607, 163] width 371 height 39
click at [790, 167] on input "datetime-local" at bounding box center [607, 163] width 371 height 39
type input "**********"
click at [794, 376] on div "Нижник Тамерлан" at bounding box center [607, 388] width 371 height 34
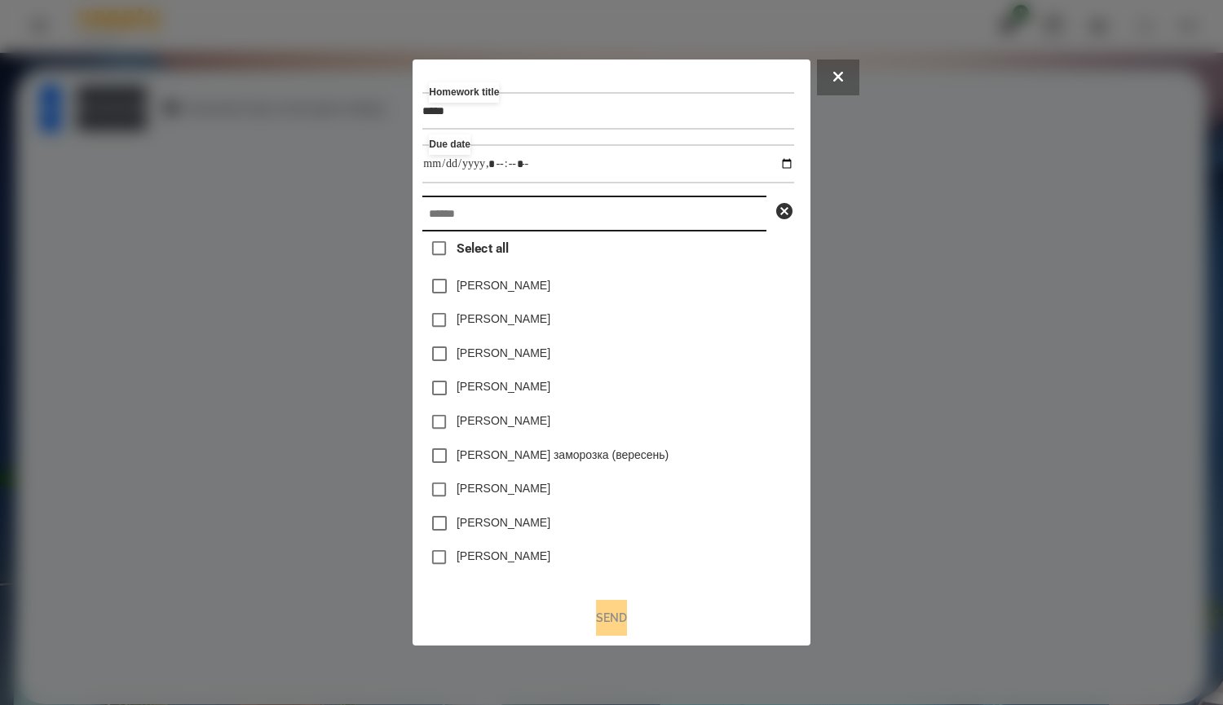
click at [547, 220] on input "text" at bounding box center [594, 214] width 344 height 36
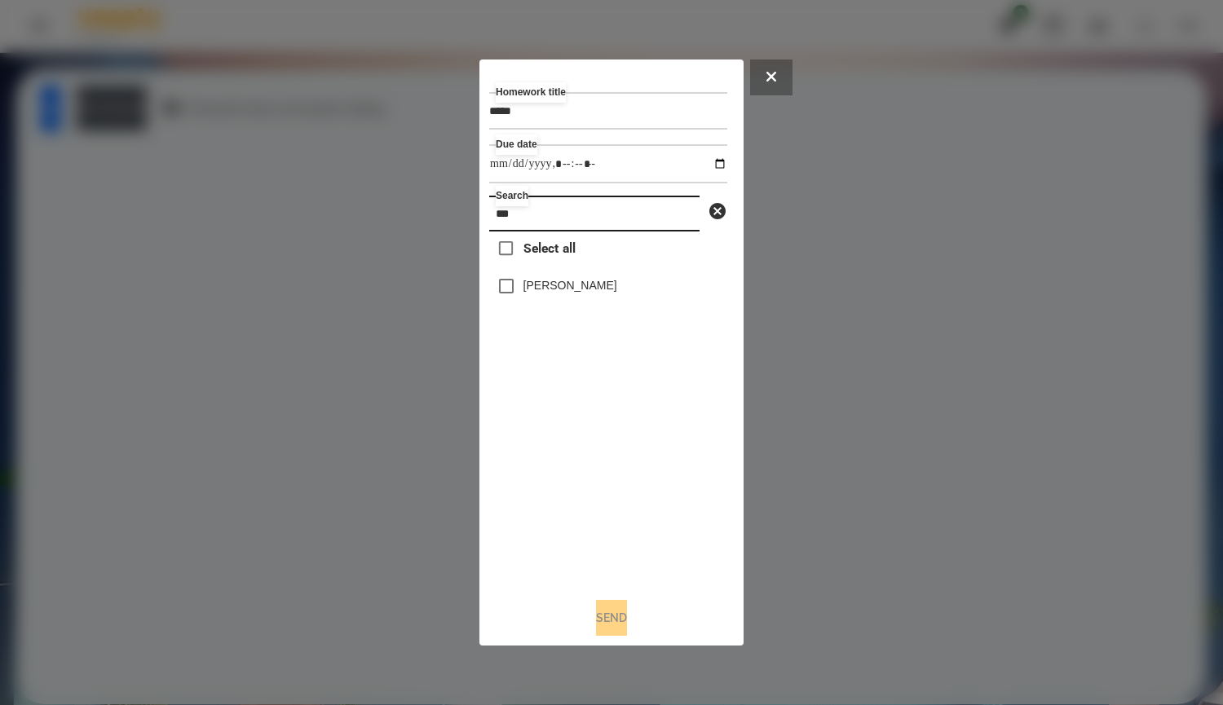
type input "***"
click at [610, 294] on label "[PERSON_NAME] [PERSON_NAME]" at bounding box center [571, 285] width 94 height 16
click at [627, 626] on button "Send" at bounding box center [611, 618] width 31 height 36
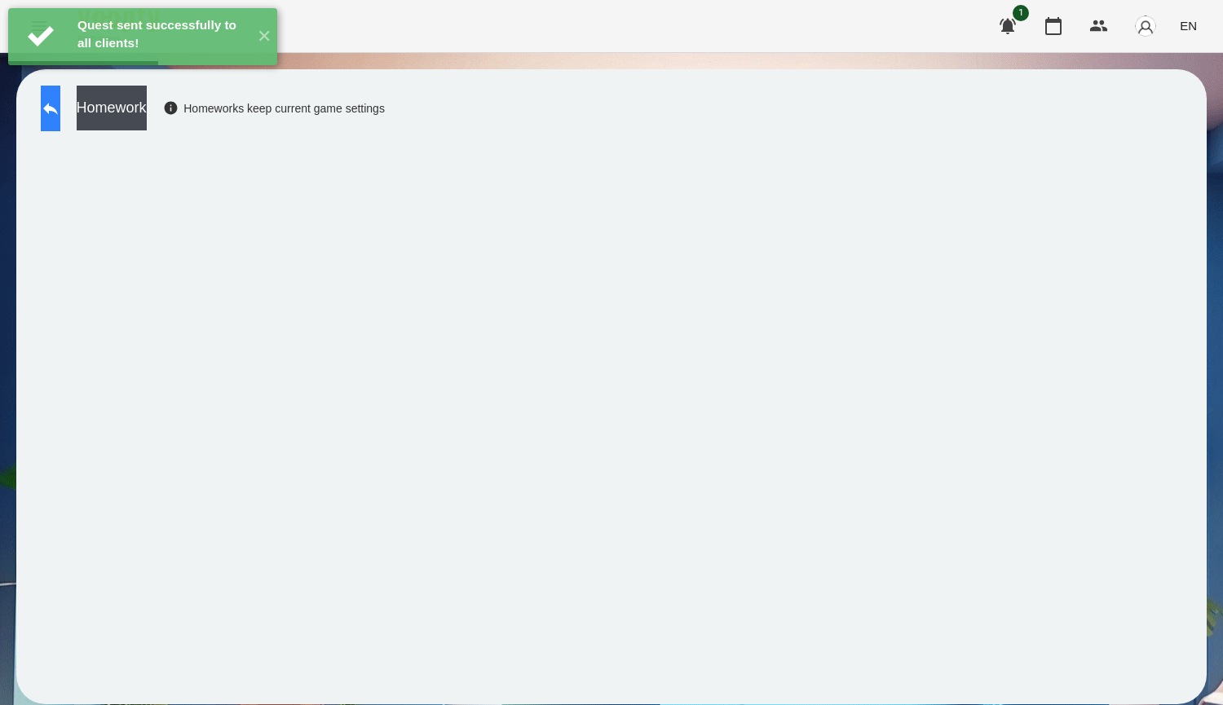
click at [60, 102] on icon at bounding box center [51, 109] width 20 height 20
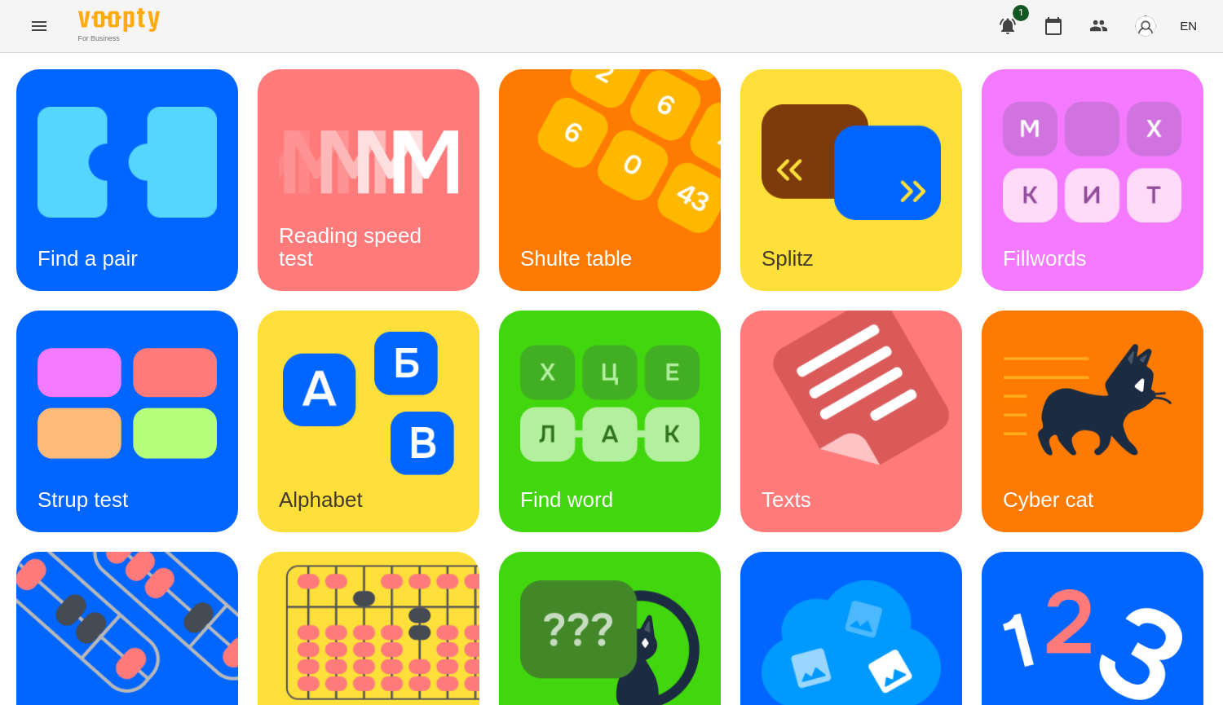
scroll to position [245, 0]
click at [1003, 435] on img at bounding box center [1092, 404] width 179 height 144
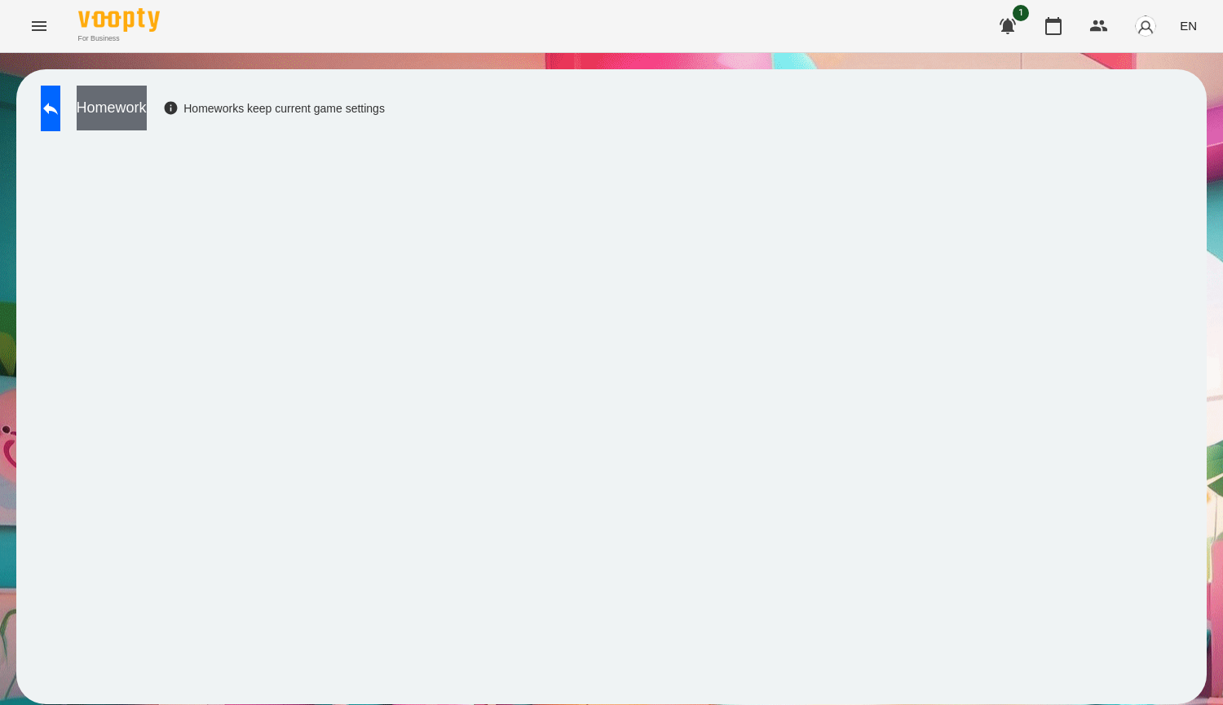
click at [147, 116] on button "Homework" at bounding box center [112, 108] width 70 height 45
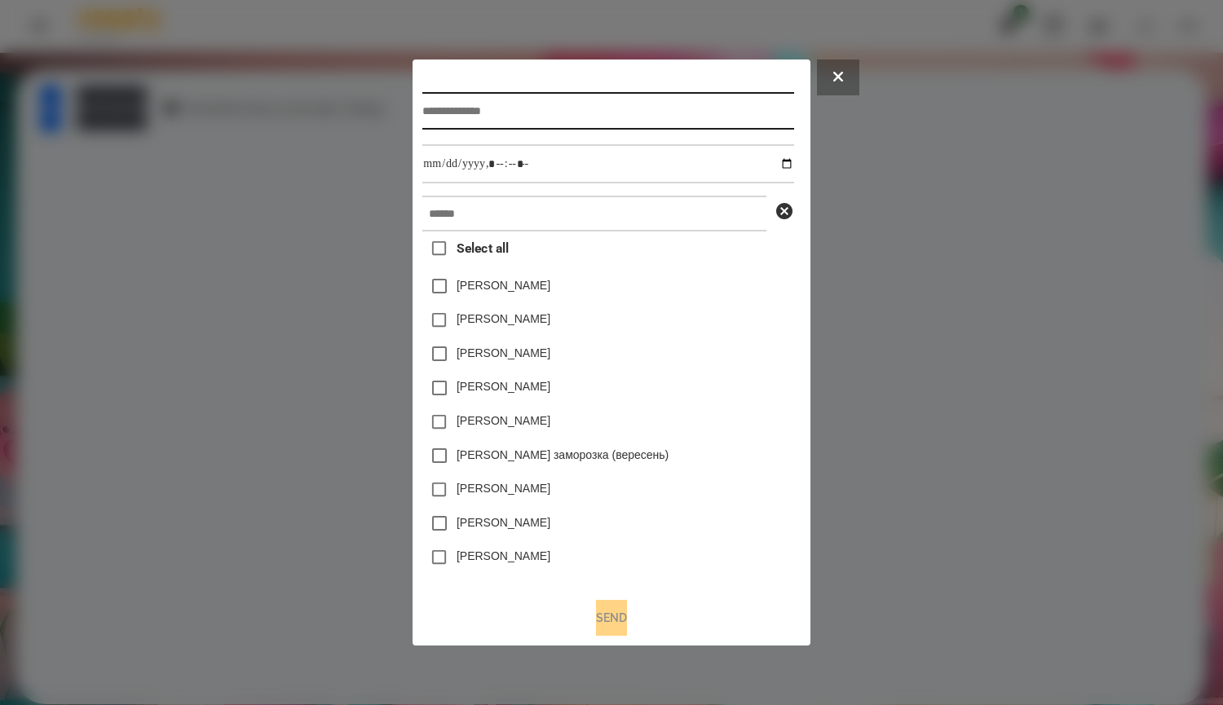
click at [527, 108] on input "text" at bounding box center [607, 111] width 371 height 38
type input "*****"
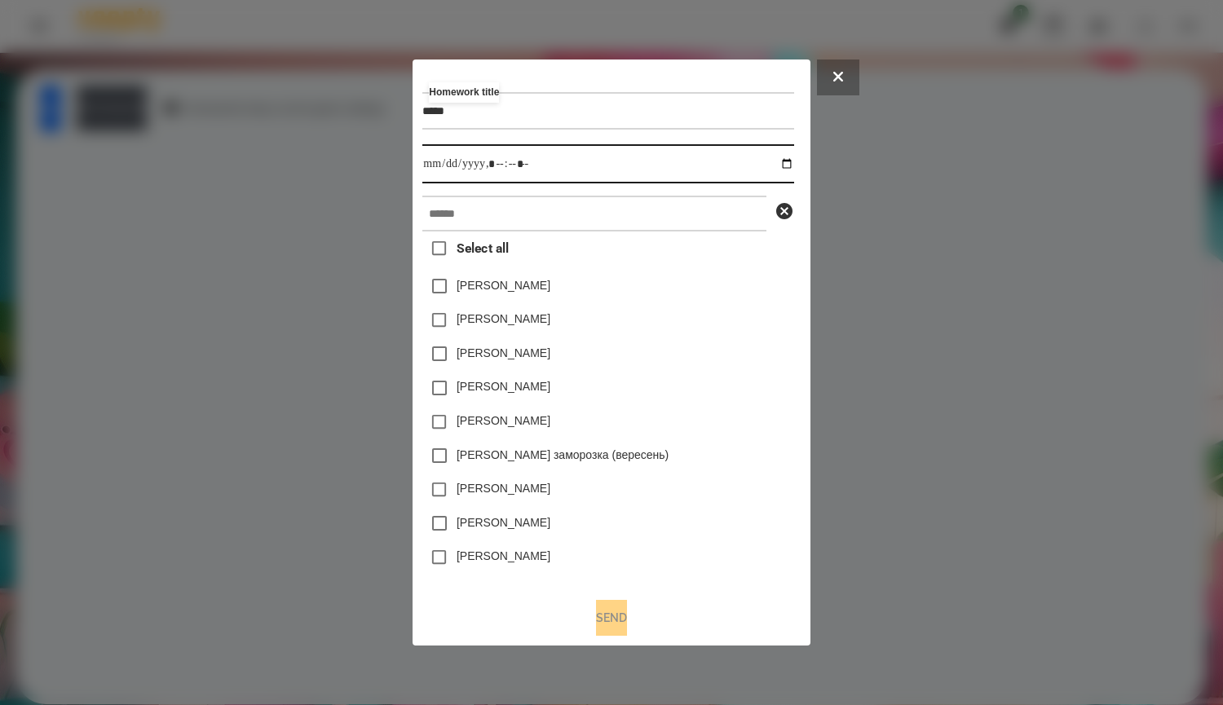
click at [792, 166] on input "datetime-local" at bounding box center [607, 163] width 371 height 39
type input "**********"
click at [758, 316] on div "Емма Северен" at bounding box center [607, 320] width 371 height 34
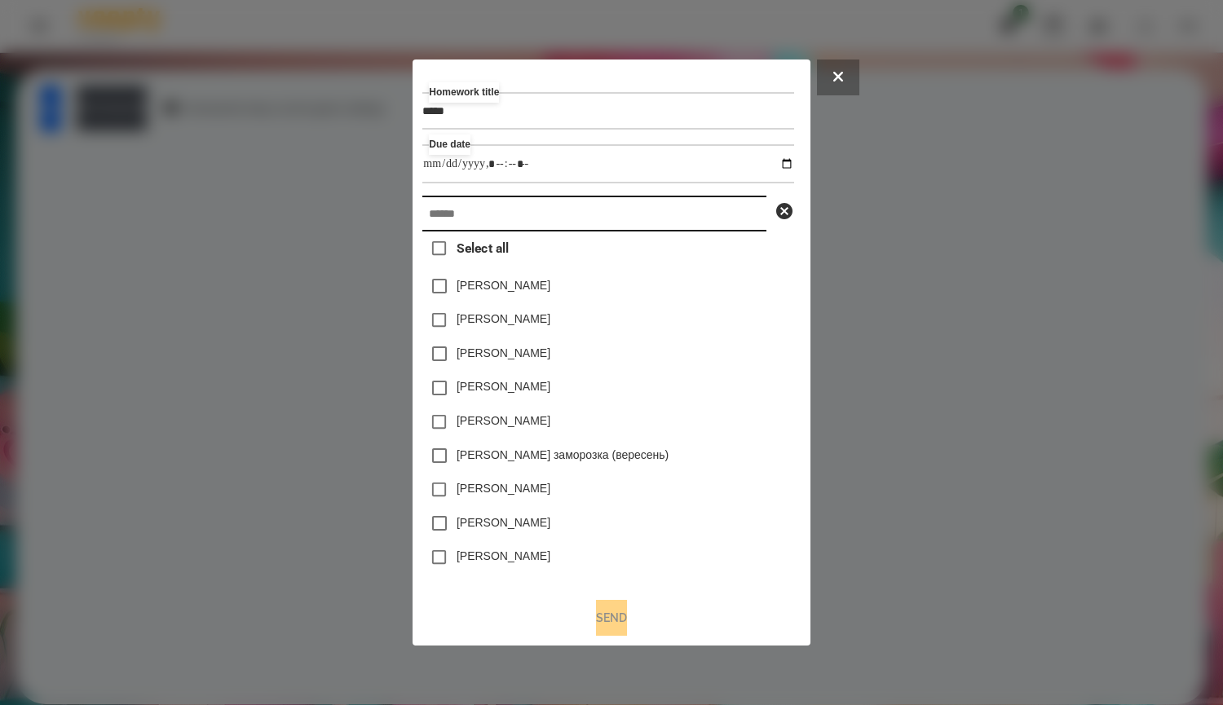
click at [643, 214] on input "text" at bounding box center [594, 214] width 344 height 36
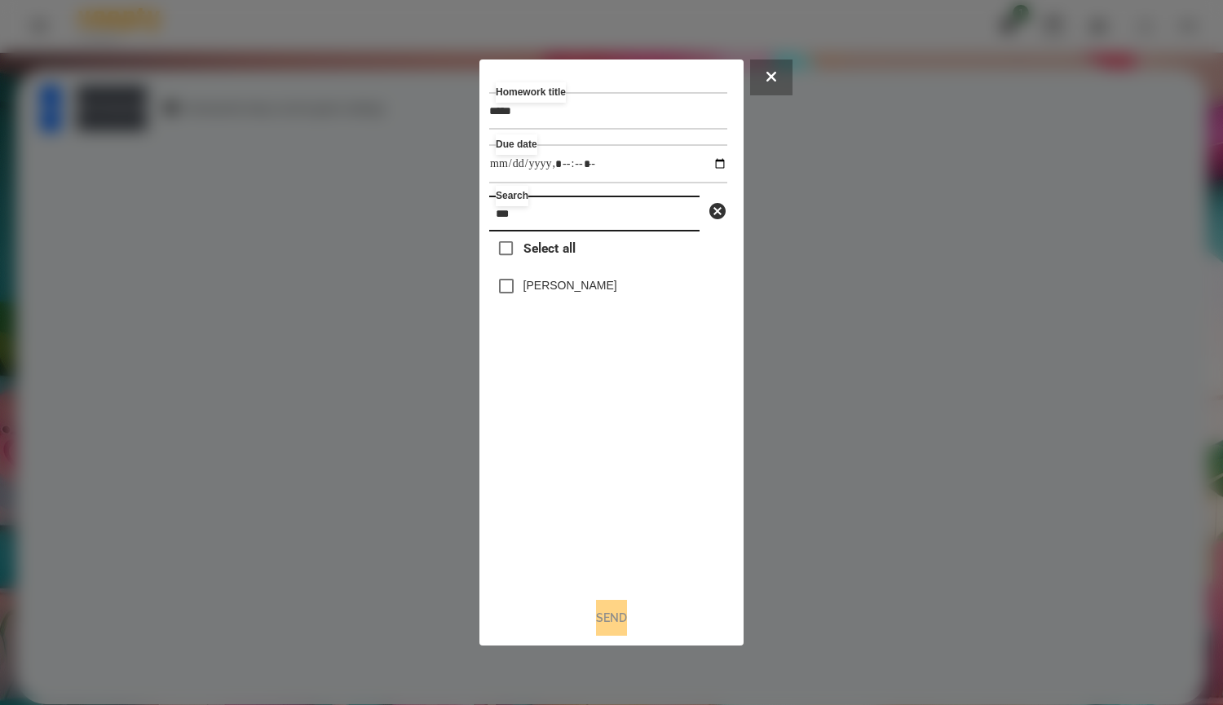
type input "***"
click at [617, 282] on label "[PERSON_NAME] [PERSON_NAME]" at bounding box center [571, 285] width 94 height 16
click at [627, 626] on button "Send" at bounding box center [611, 618] width 31 height 36
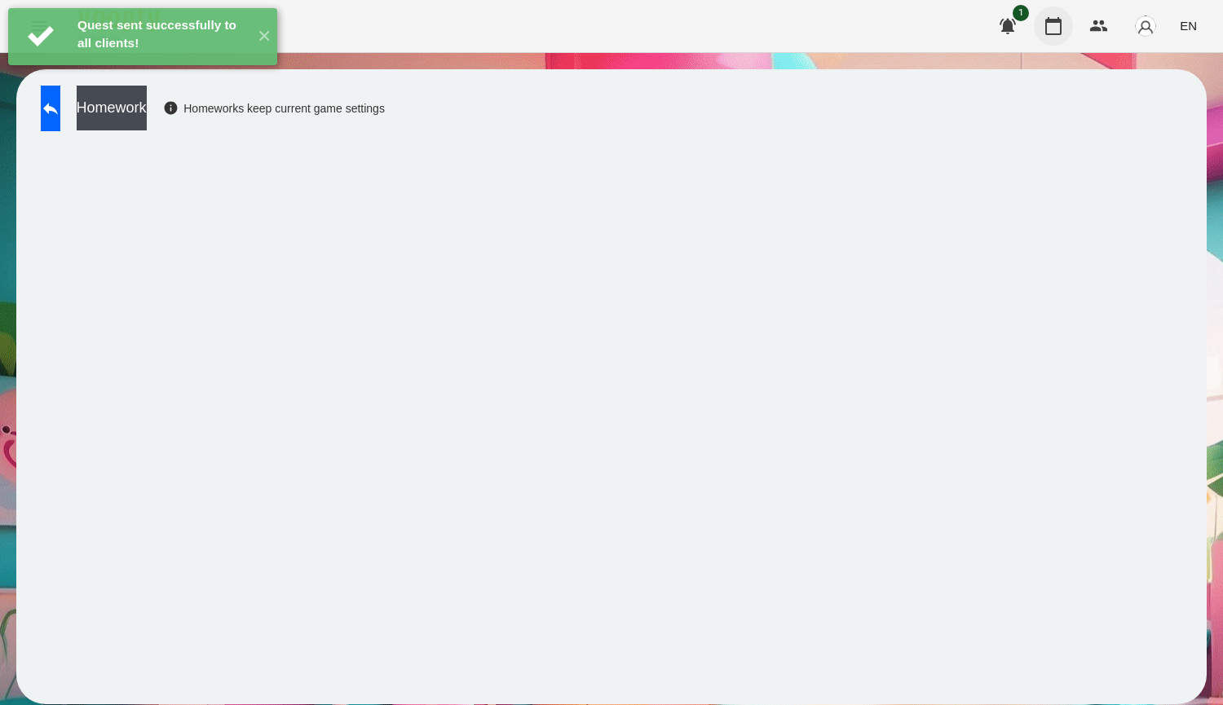
click at [1045, 31] on icon "button" at bounding box center [1054, 26] width 20 height 20
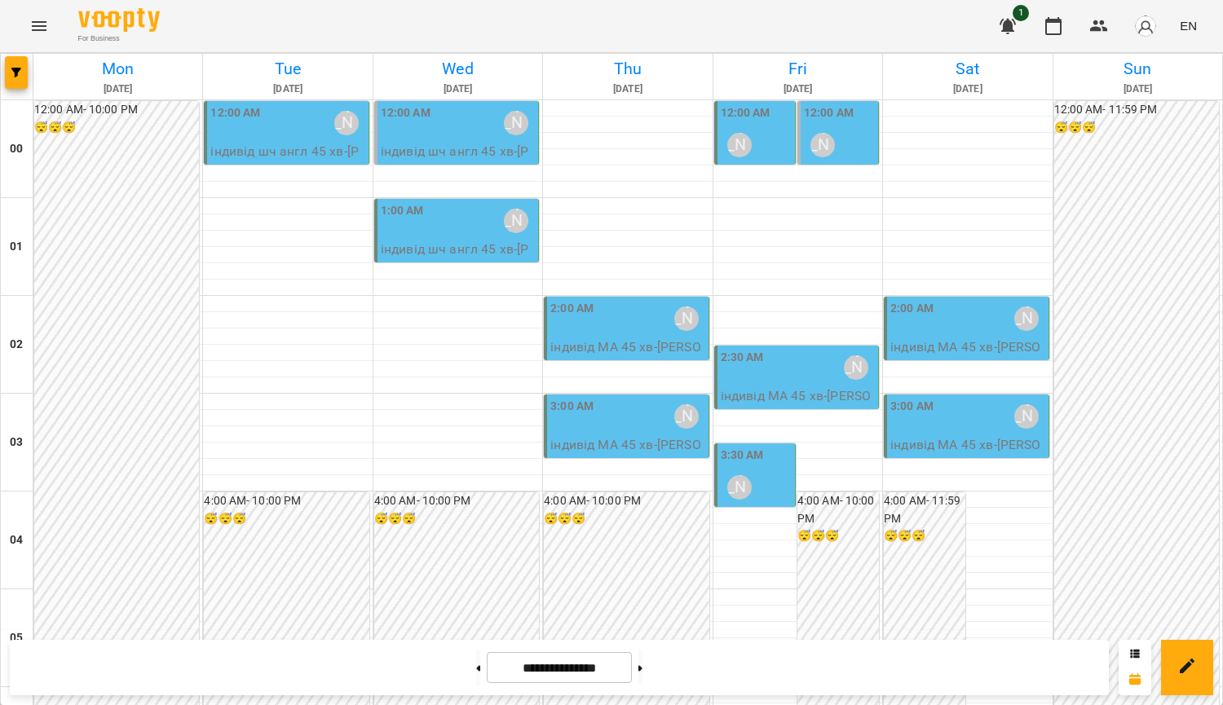
click at [282, 159] on p "індивід шч англ 45 хв - Казаков Володимир" at bounding box center [287, 161] width 154 height 38
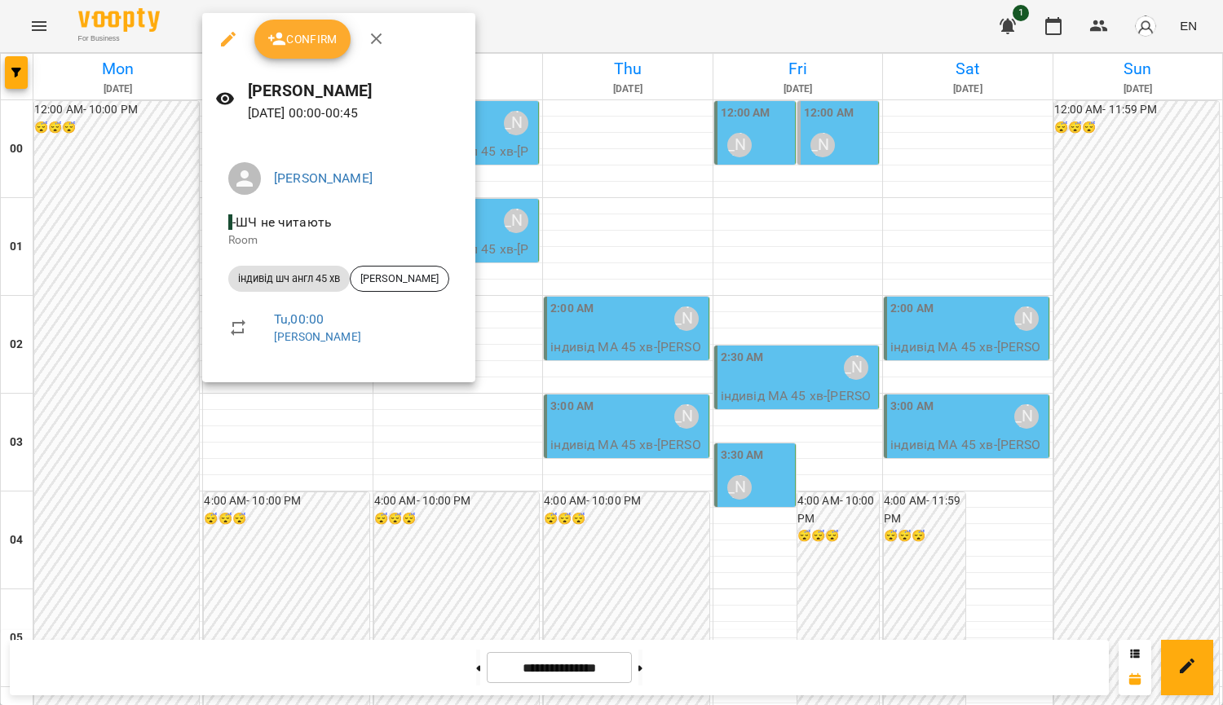
click at [316, 47] on span "Confirm" at bounding box center [303, 39] width 70 height 20
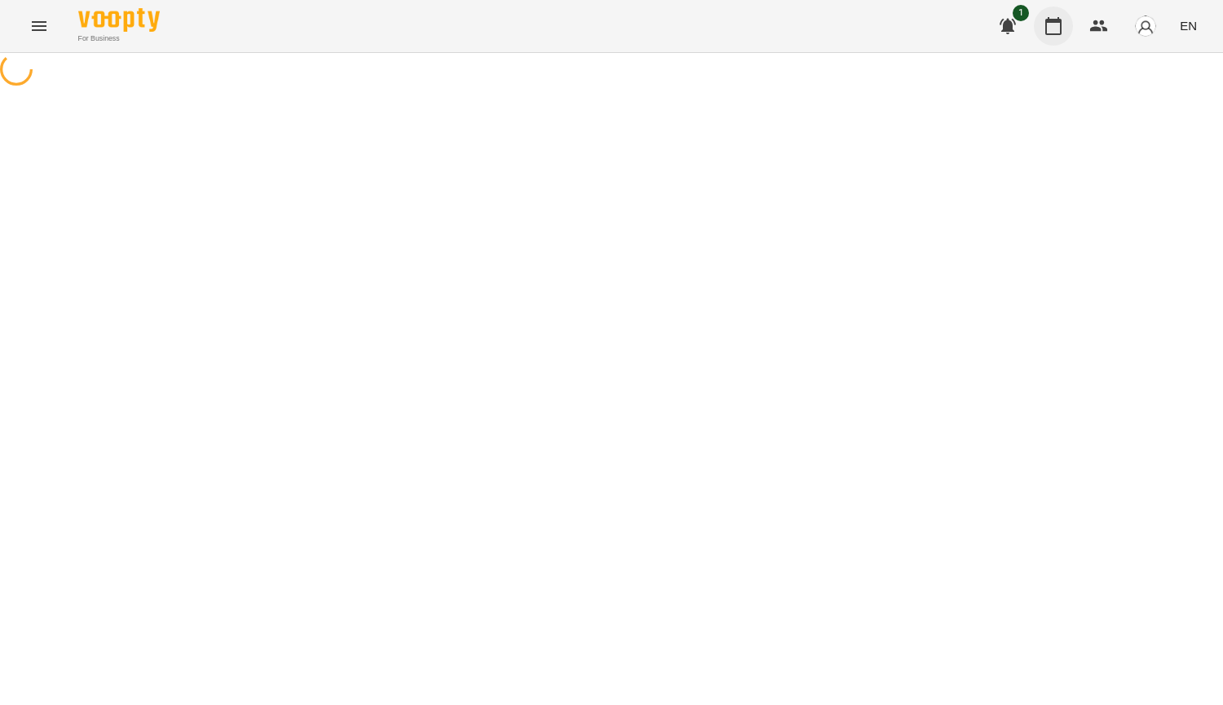
click at [1064, 25] on button "button" at bounding box center [1053, 26] width 39 height 39
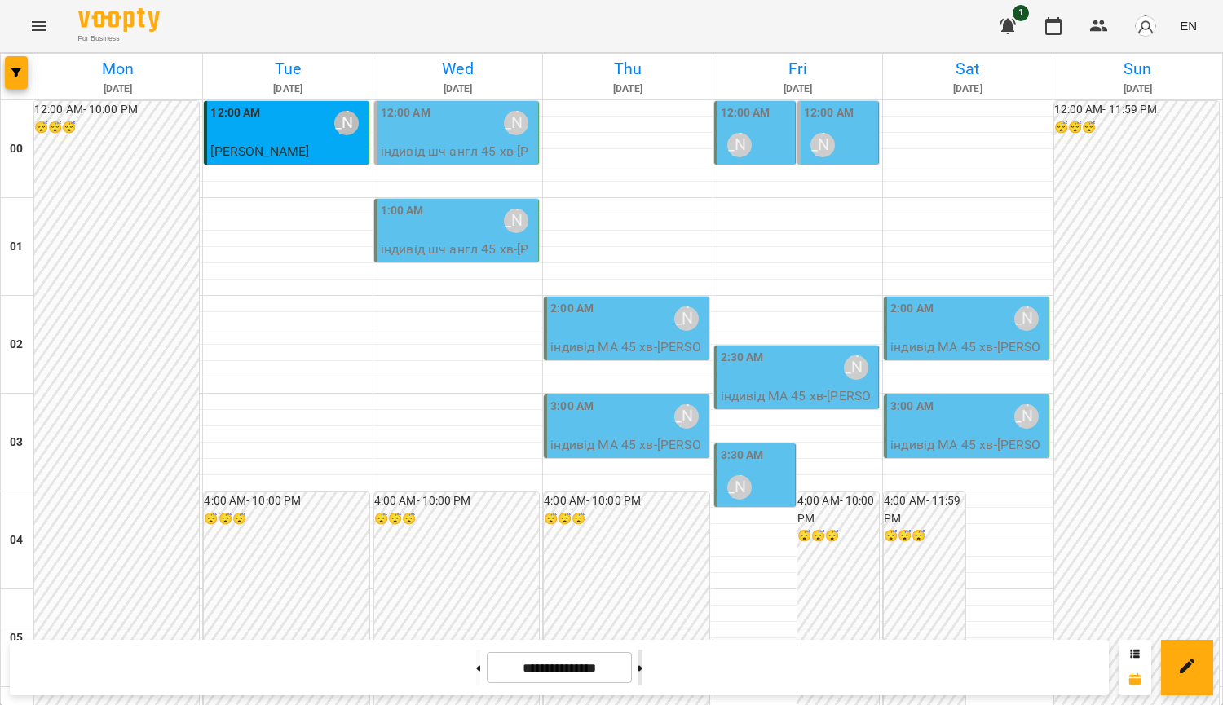
click at [643, 675] on button at bounding box center [641, 668] width 4 height 36
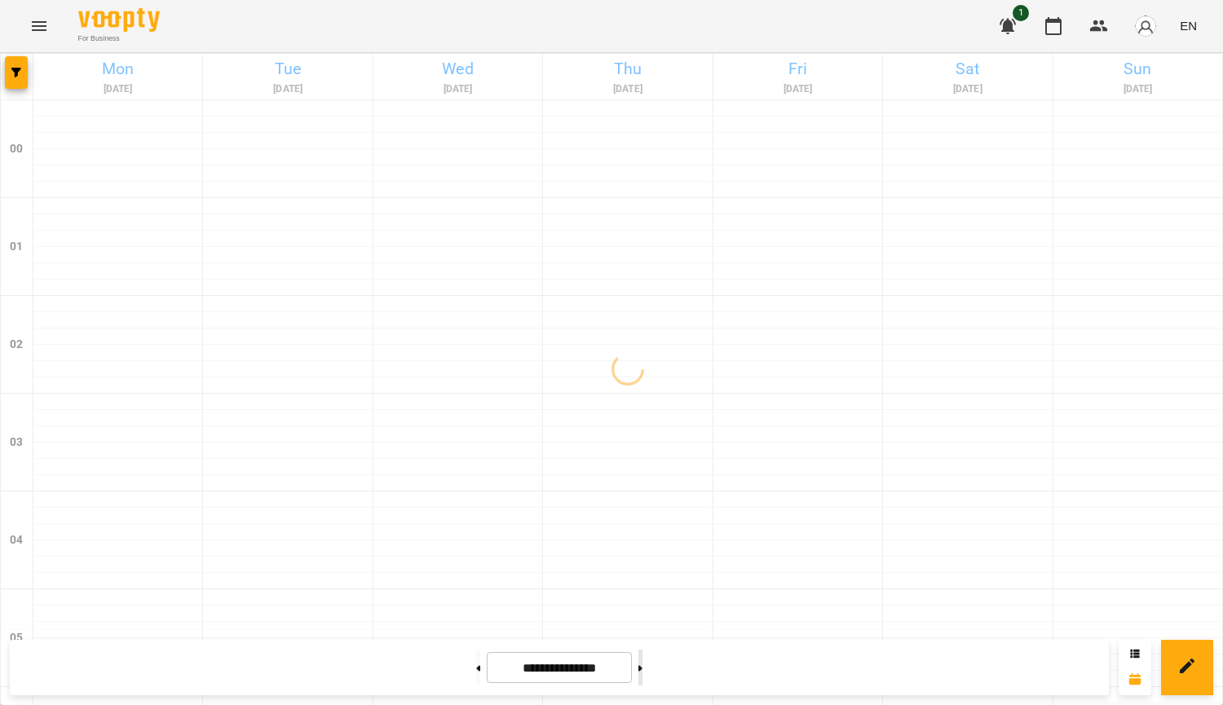
click at [643, 675] on button at bounding box center [641, 668] width 4 height 36
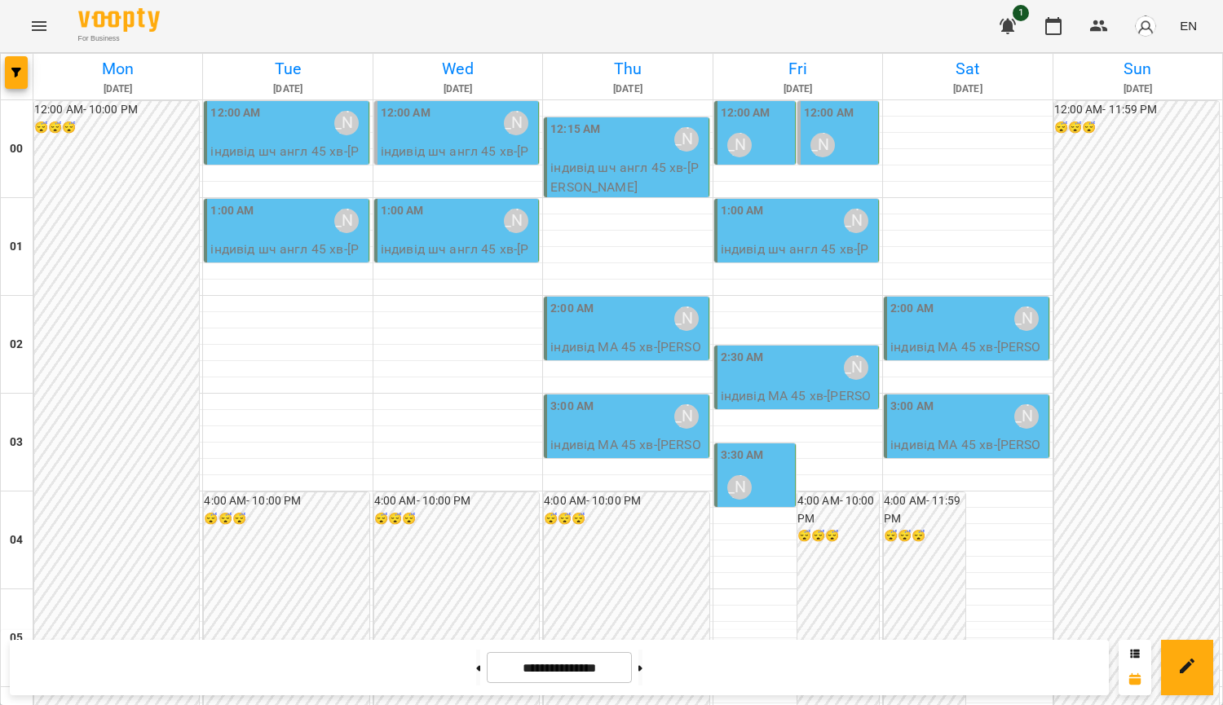
click at [831, 253] on p "індивід шч англ 45 хв - Соломія Жеребненко" at bounding box center [798, 259] width 154 height 38
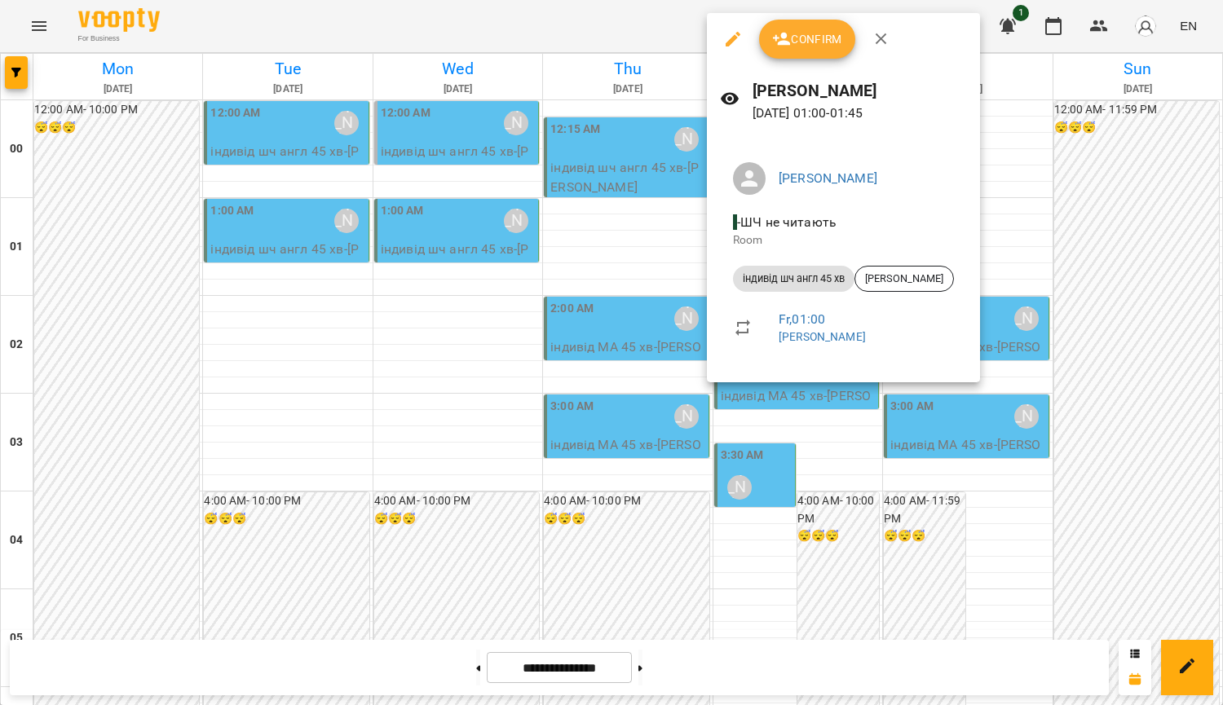
click at [637, 251] on div at bounding box center [611, 352] width 1223 height 705
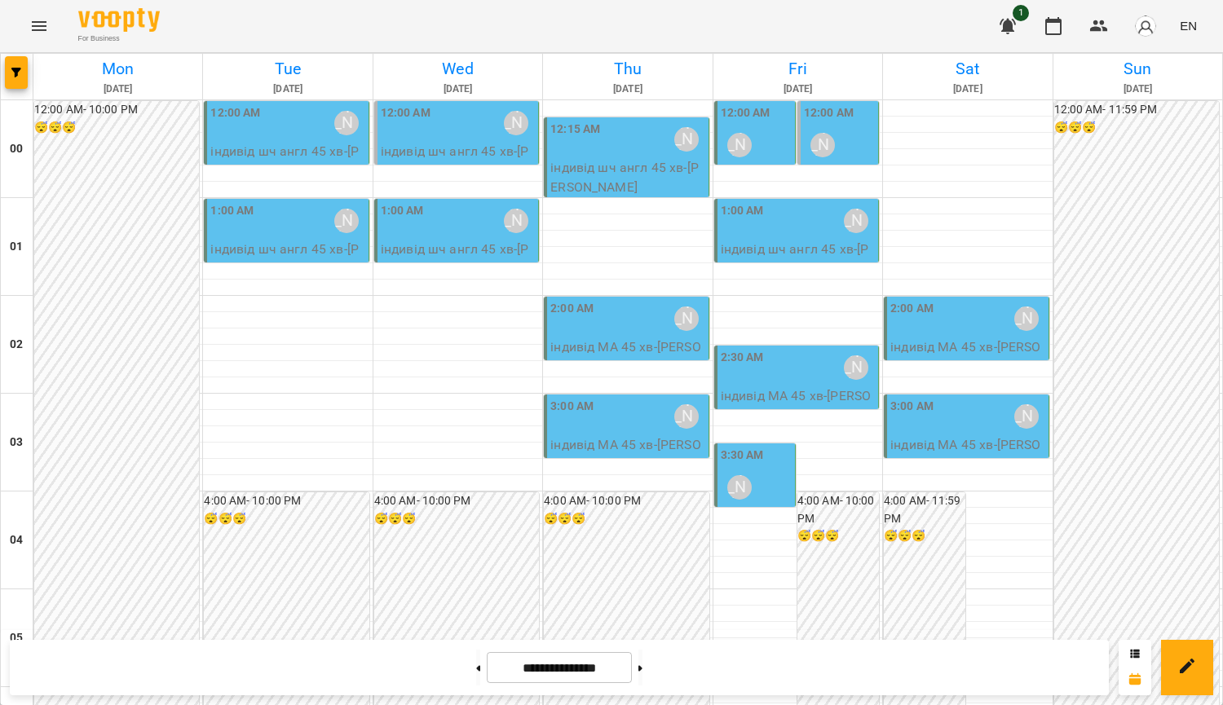
click at [747, 239] on div "1:00 AM" at bounding box center [742, 221] width 43 height 38
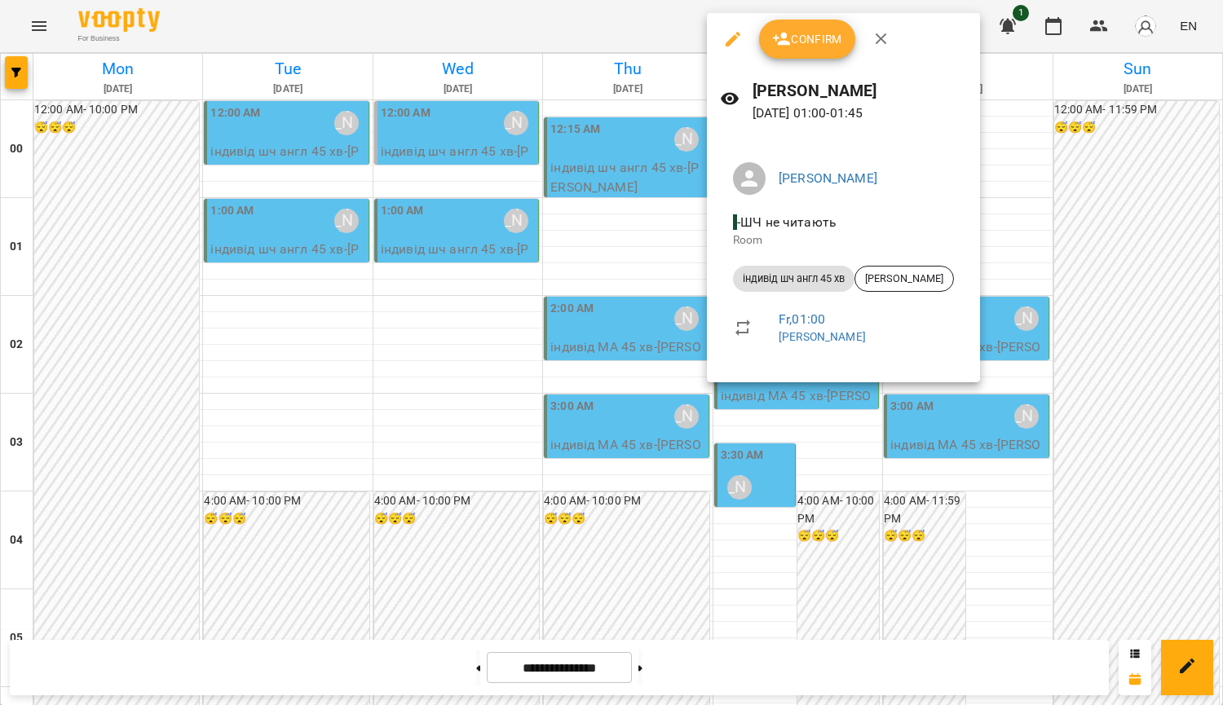
click at [579, 246] on div at bounding box center [611, 352] width 1223 height 705
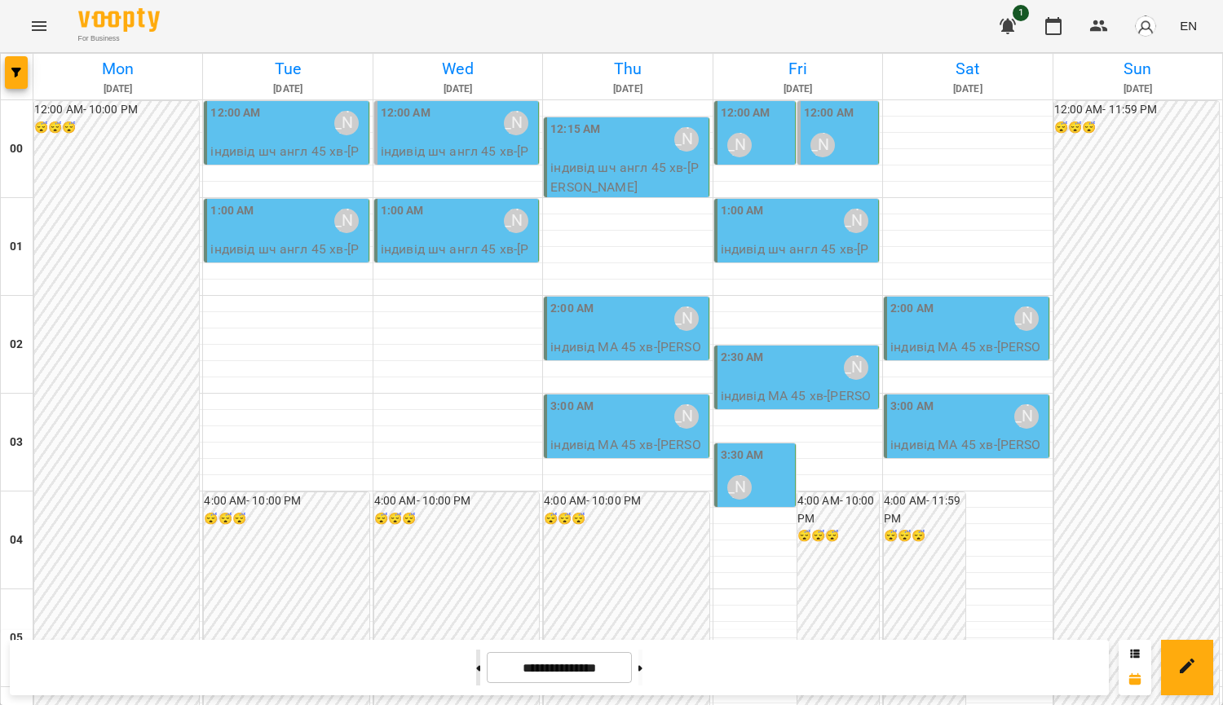
click at [476, 678] on button at bounding box center [478, 668] width 4 height 36
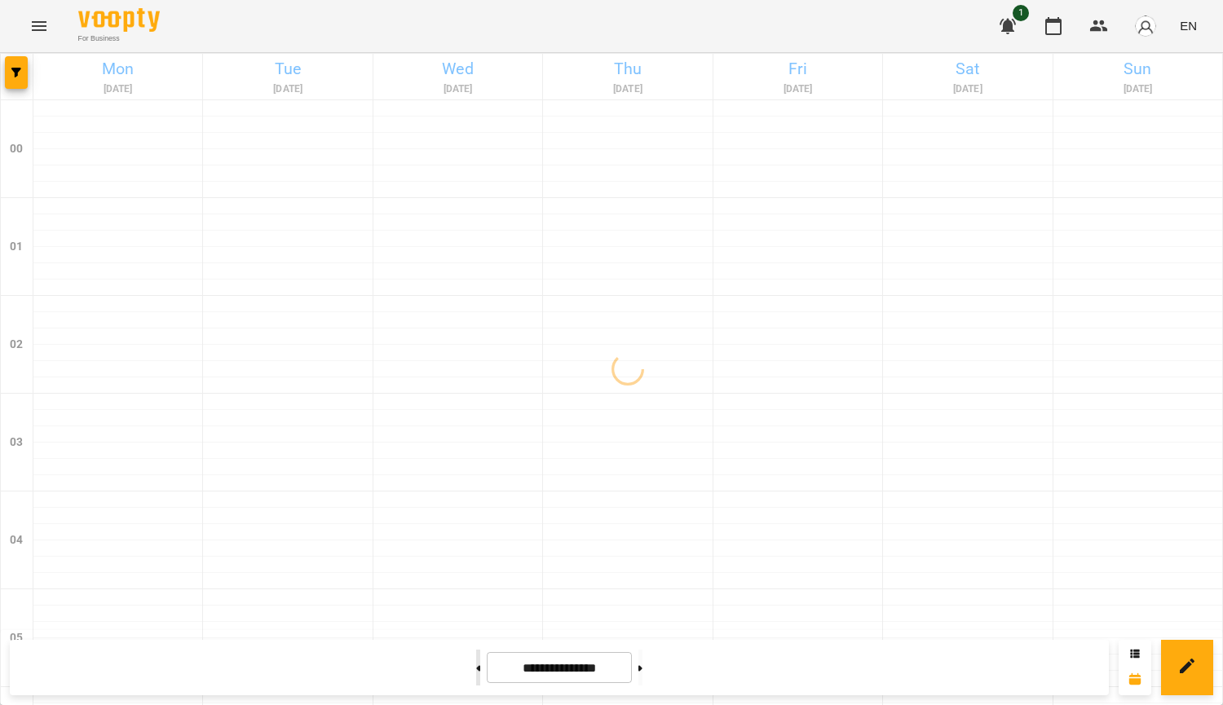
click at [476, 668] on button at bounding box center [478, 668] width 4 height 36
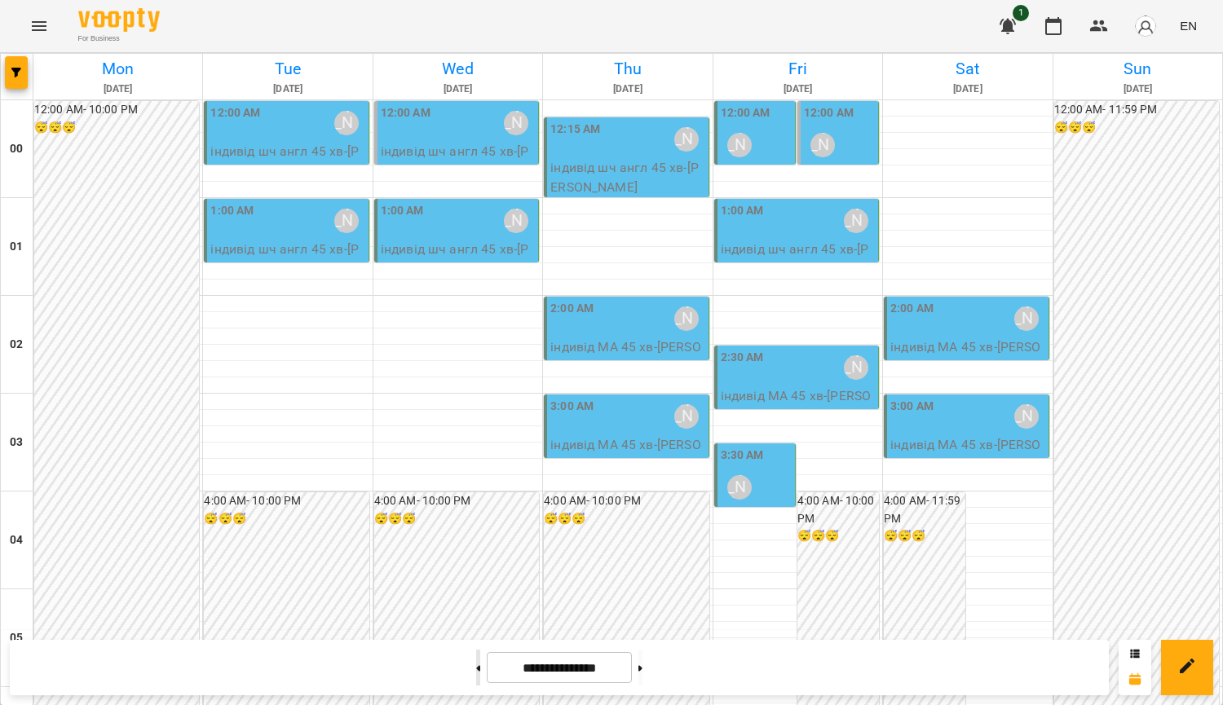
click at [476, 664] on button at bounding box center [478, 668] width 4 height 36
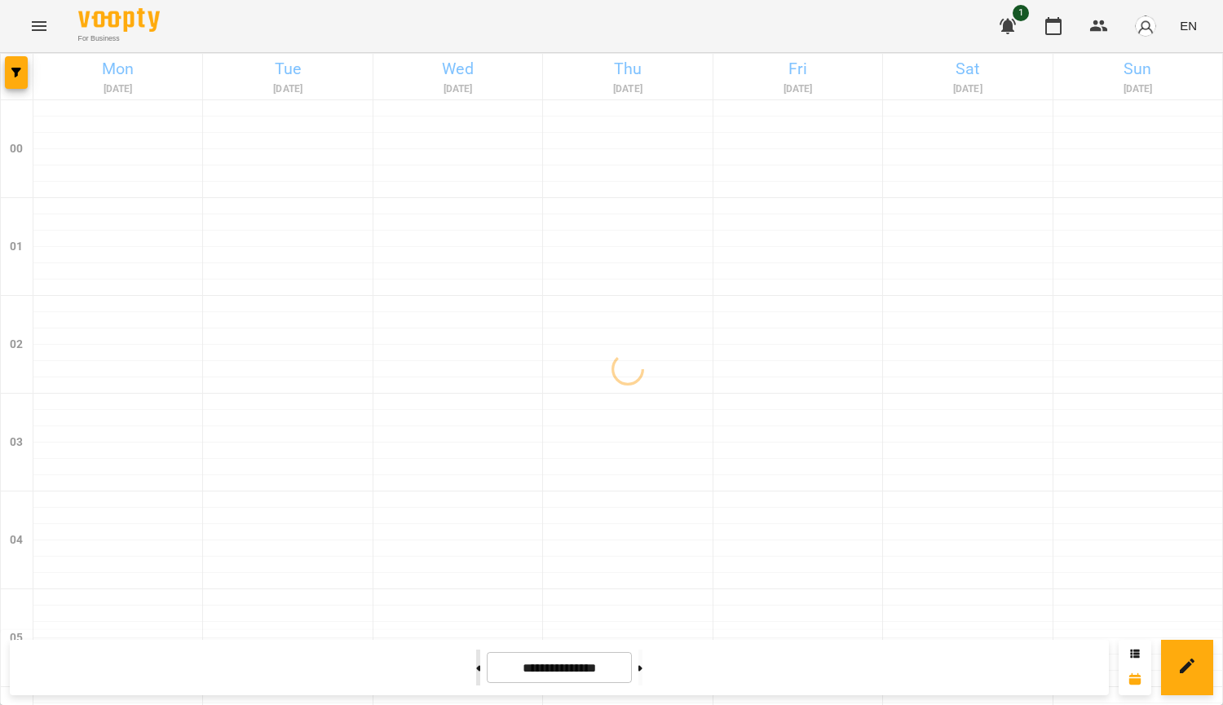
click at [476, 664] on button at bounding box center [478, 668] width 4 height 36
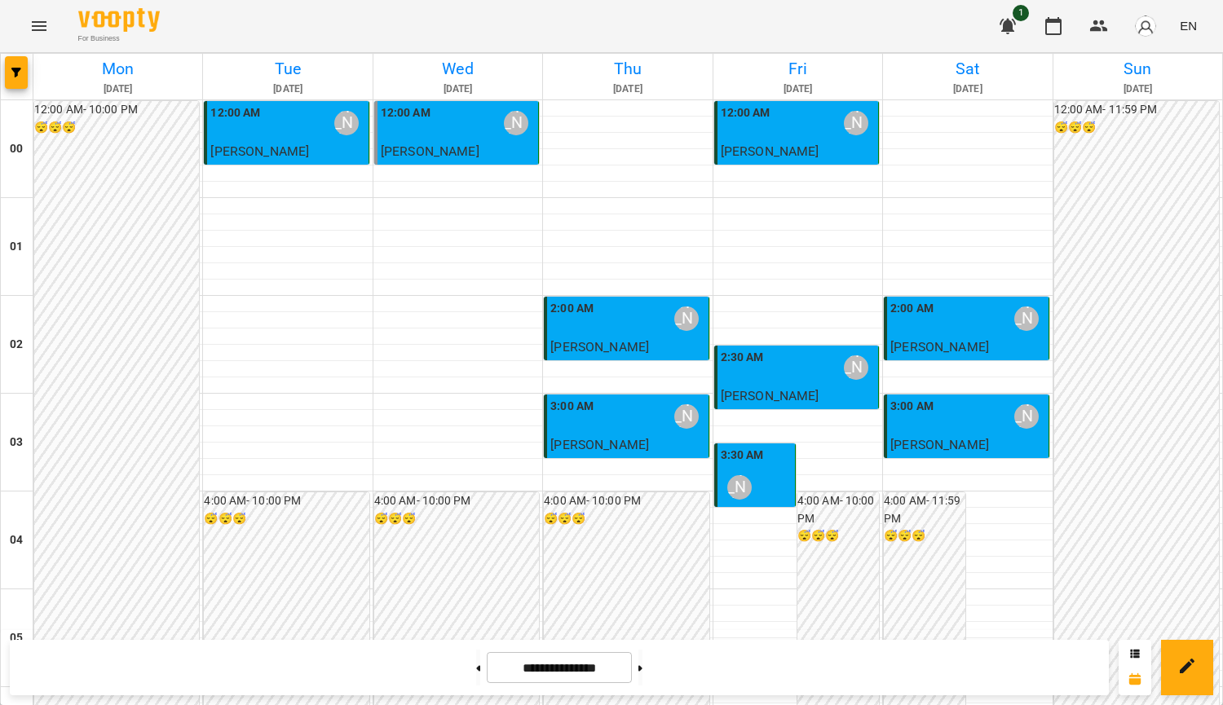
scroll to position [1713, 0]
click at [643, 664] on button at bounding box center [641, 668] width 4 height 36
type input "**********"
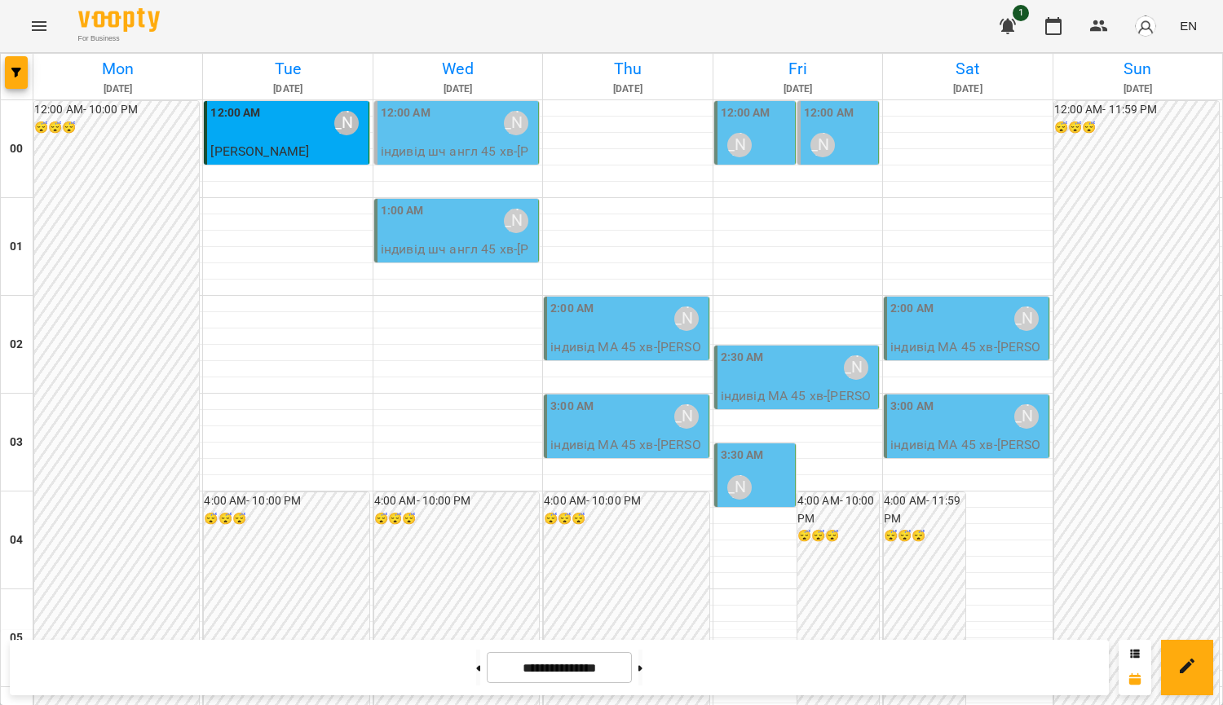
scroll to position [0, 0]
click at [1015, 29] on icon "button" at bounding box center [1008, 26] width 20 height 20
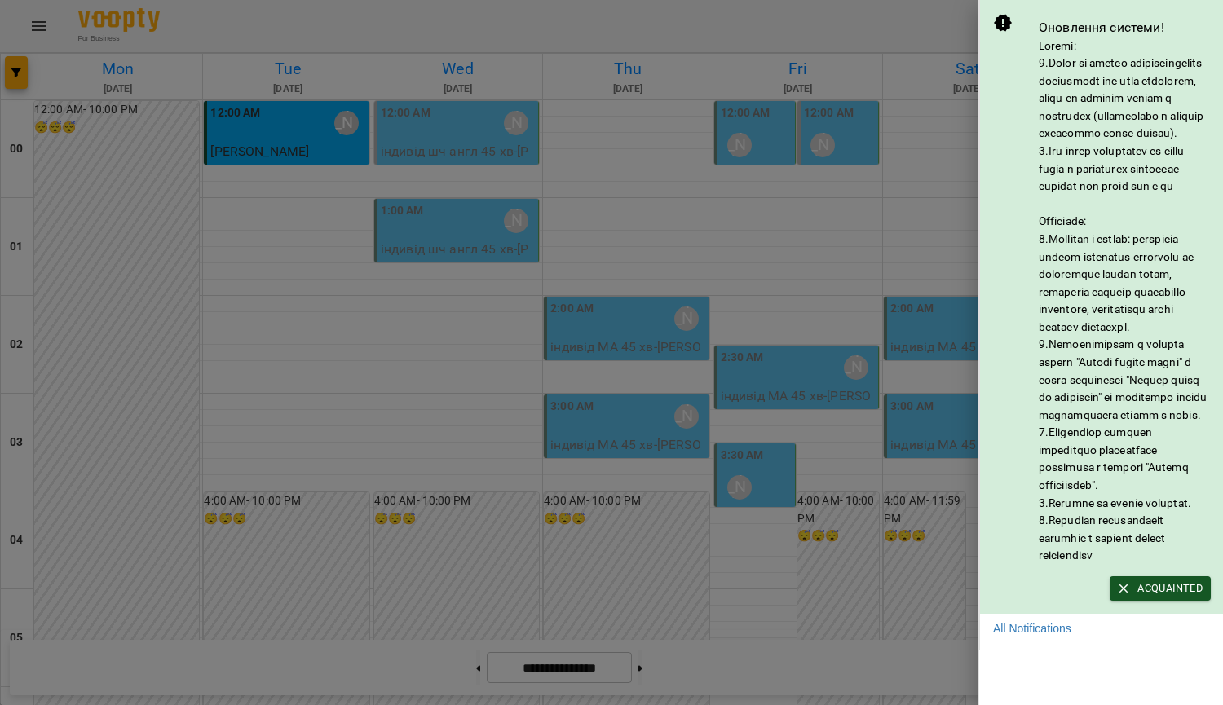
click at [919, 133] on div at bounding box center [611, 352] width 1223 height 705
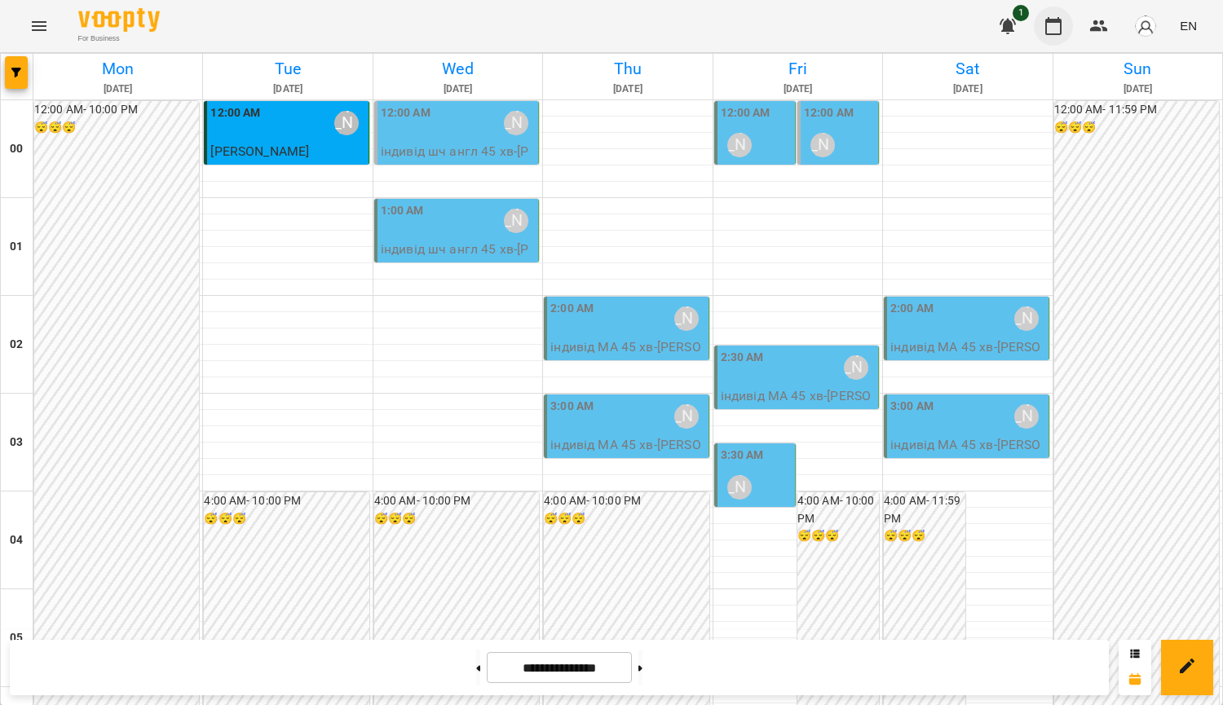
click at [1048, 34] on icon "button" at bounding box center [1054, 26] width 16 height 18
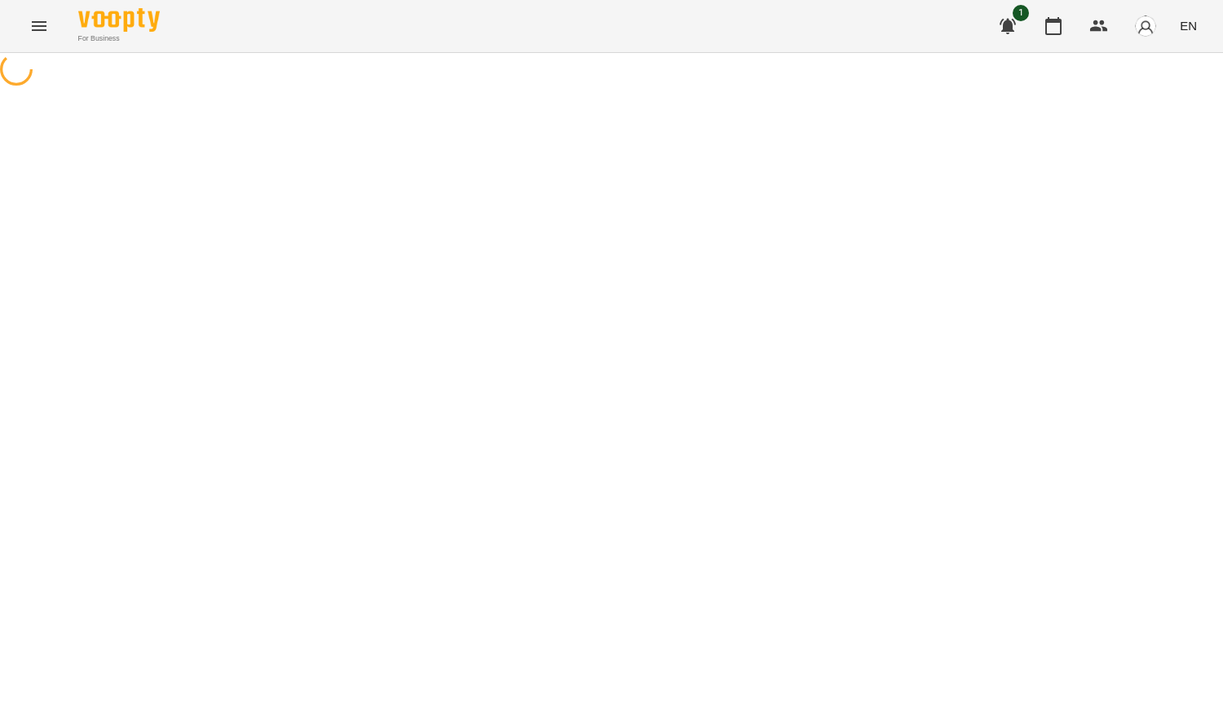
click at [1146, 29] on img "button" at bounding box center [1145, 26] width 23 height 23
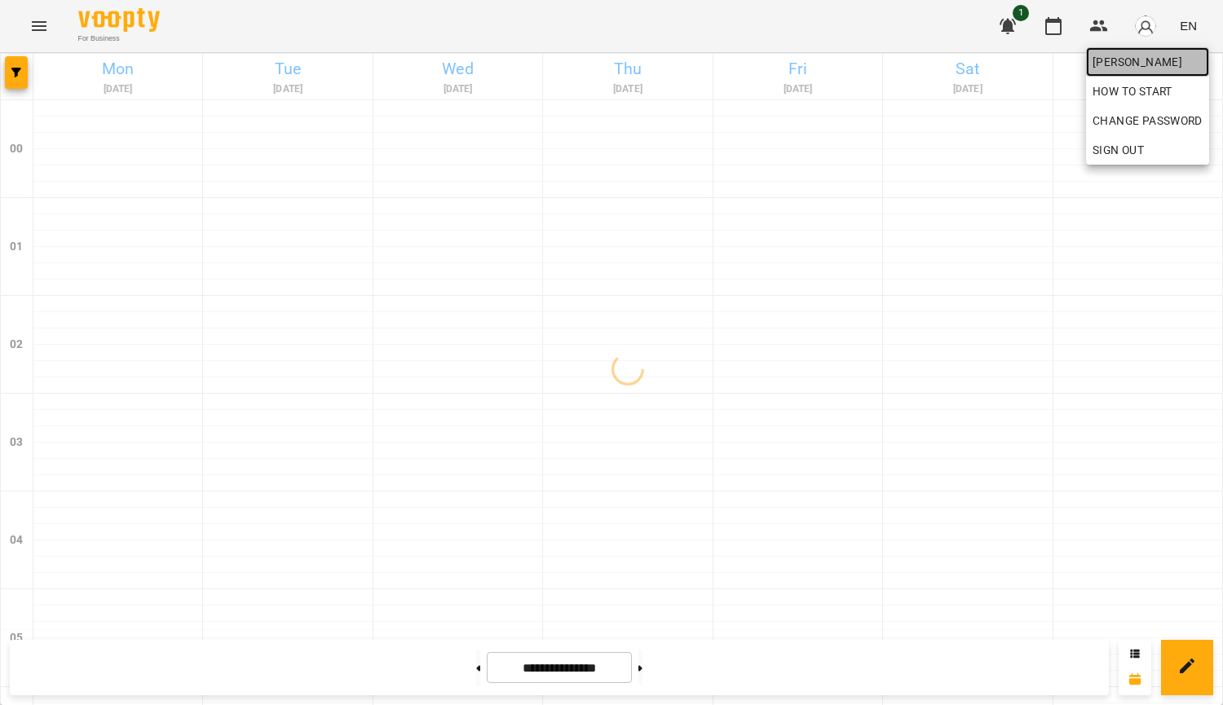
click at [1162, 63] on span "[PERSON_NAME]" at bounding box center [1148, 62] width 110 height 20
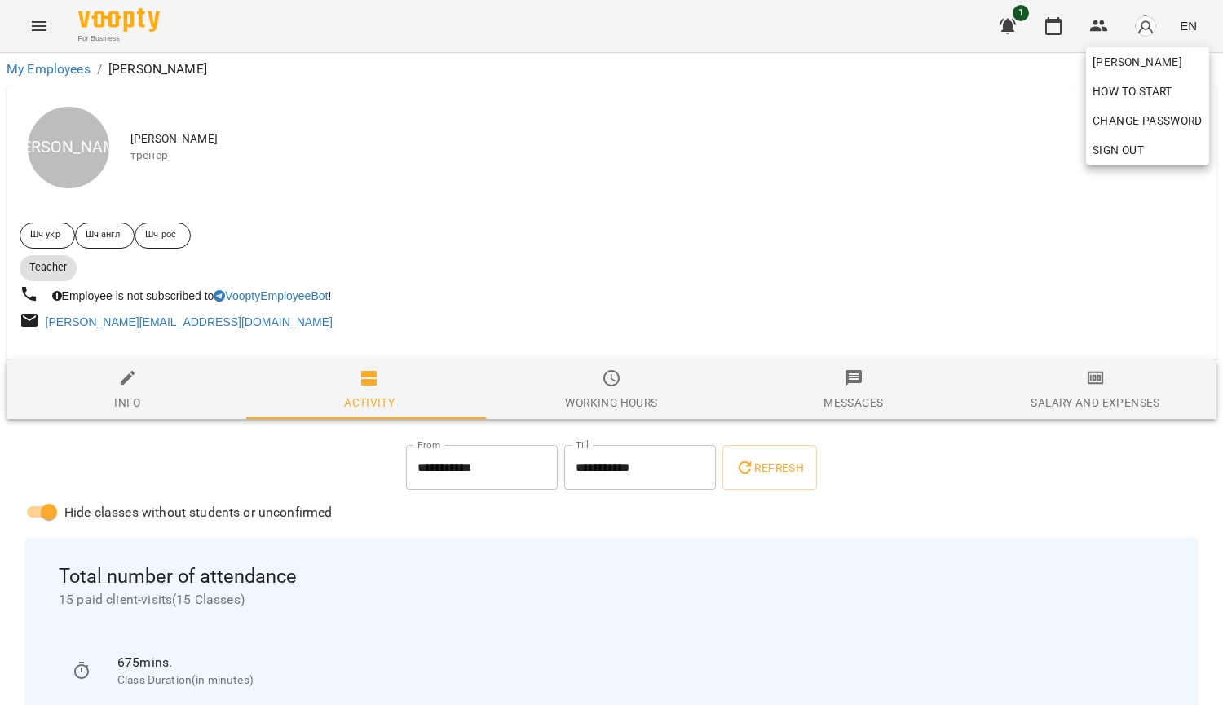
click at [287, 482] on div at bounding box center [611, 352] width 1223 height 705
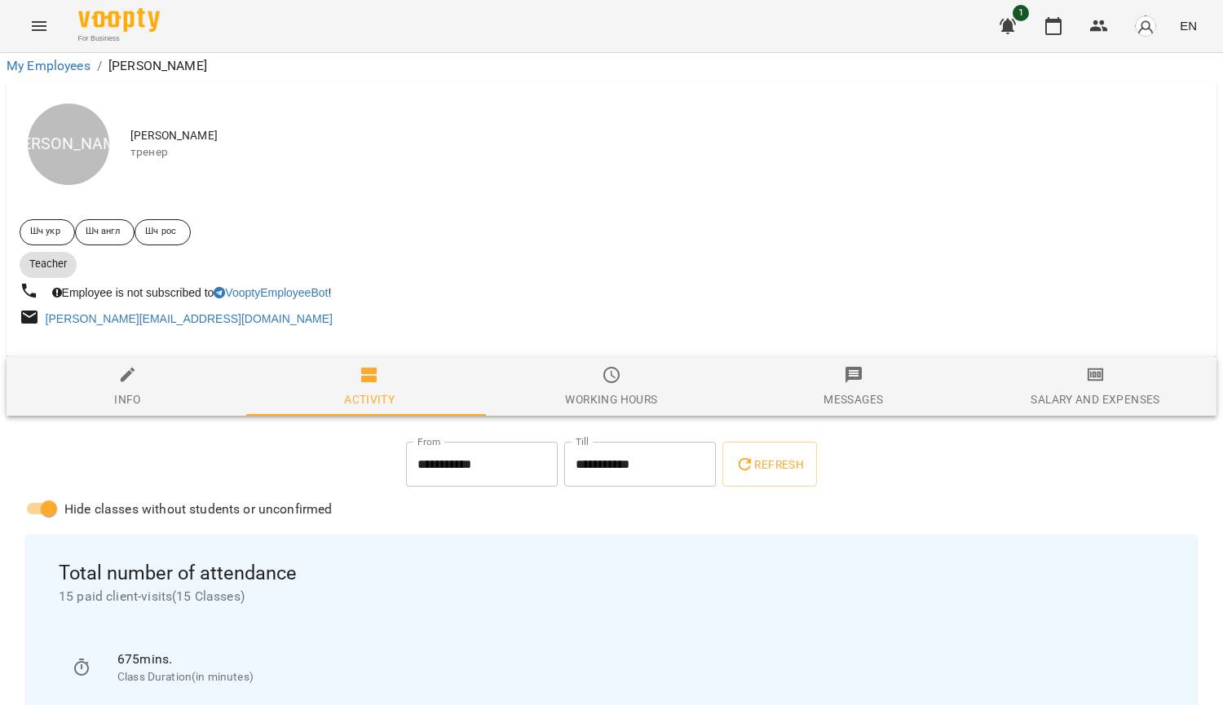
scroll to position [245, 0]
click at [785, 455] on span "Refresh" at bounding box center [770, 465] width 69 height 20
click at [606, 442] on input "**********" at bounding box center [640, 465] width 152 height 46
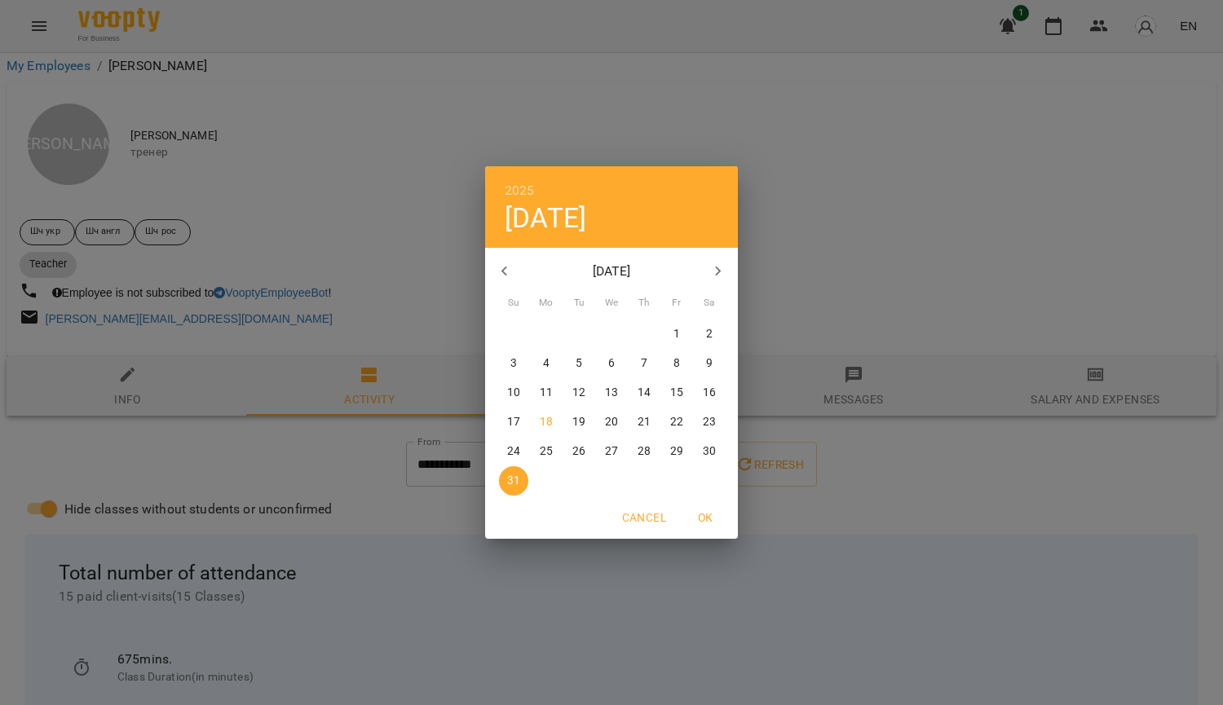
click at [670, 391] on span "15" at bounding box center [676, 393] width 29 height 16
type input "**********"
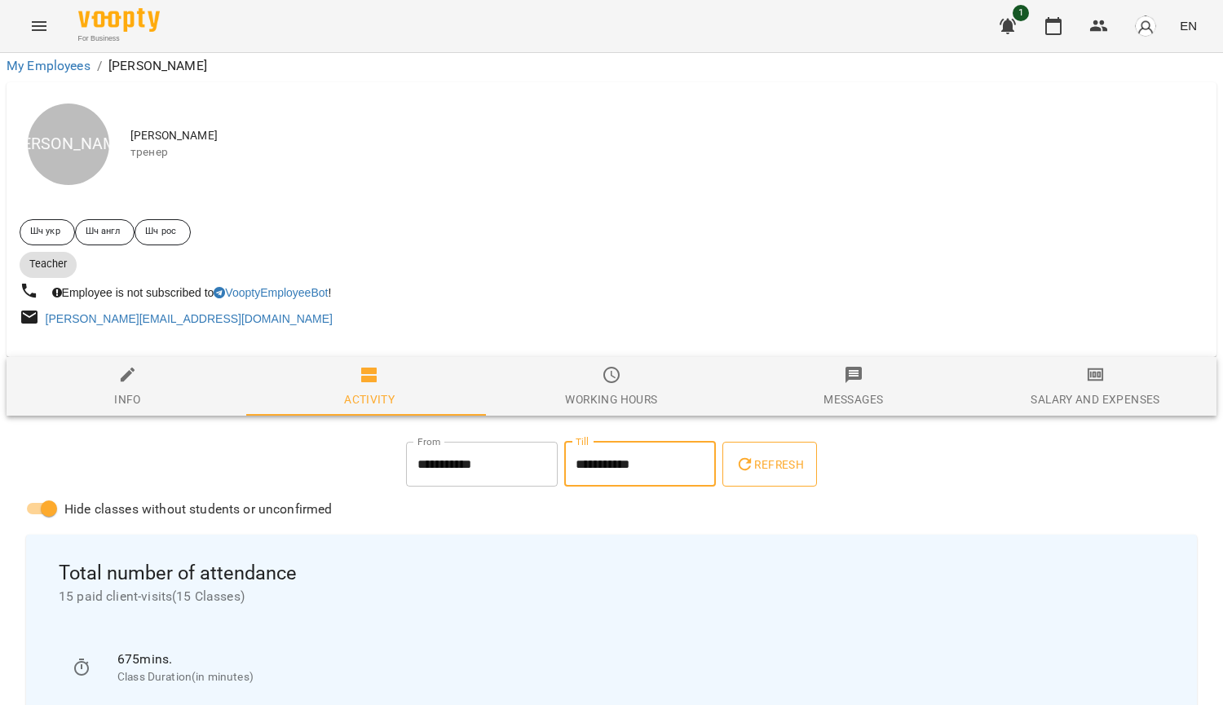
click at [789, 455] on span "Refresh" at bounding box center [770, 465] width 69 height 20
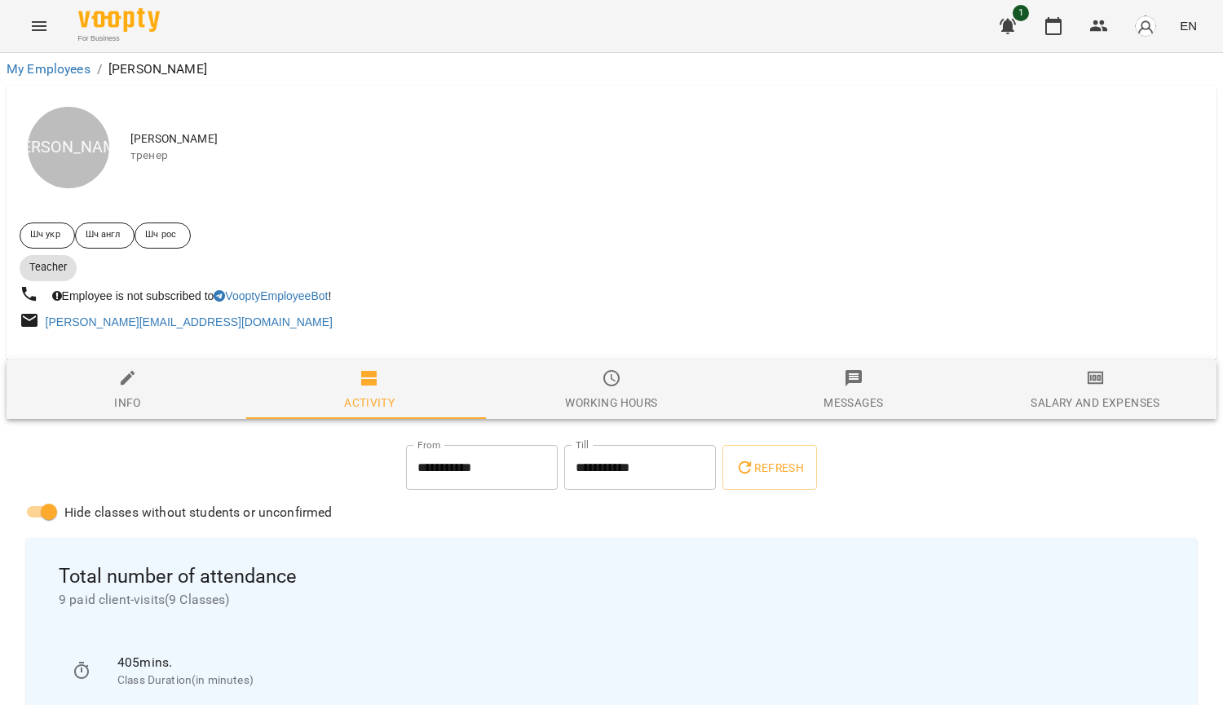
click at [599, 391] on span "Working hours" at bounding box center [612, 391] width 223 height 44
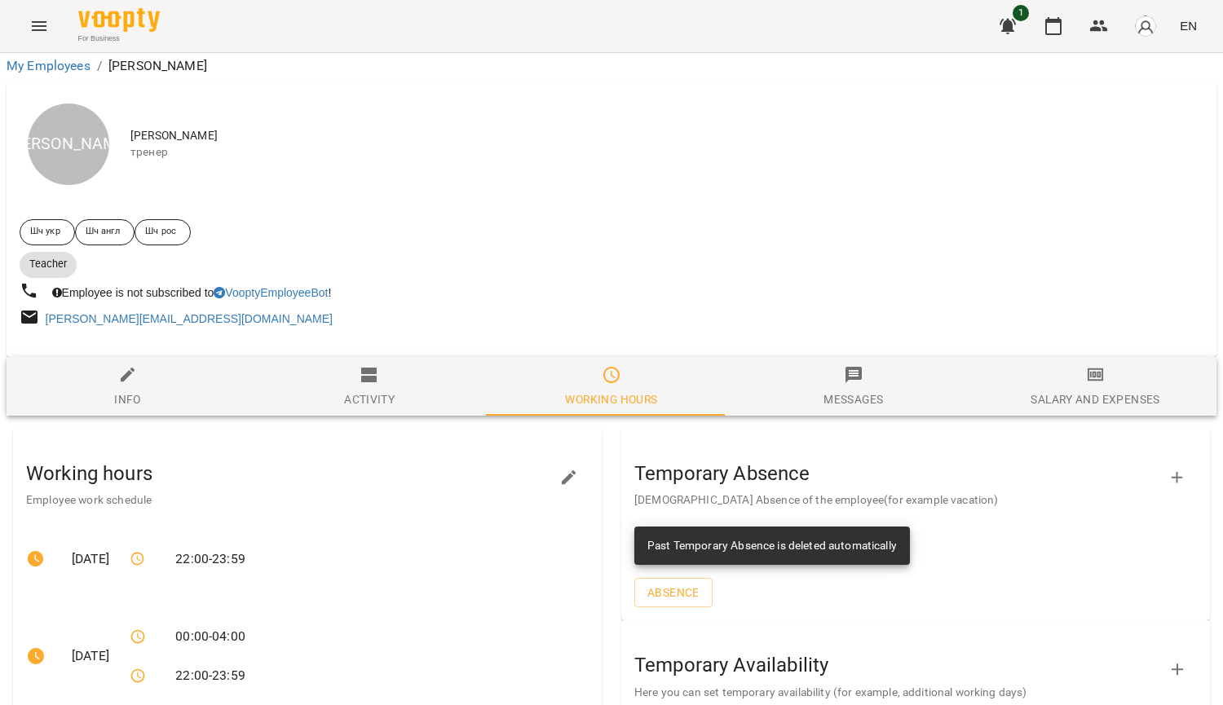
scroll to position [569, 0]
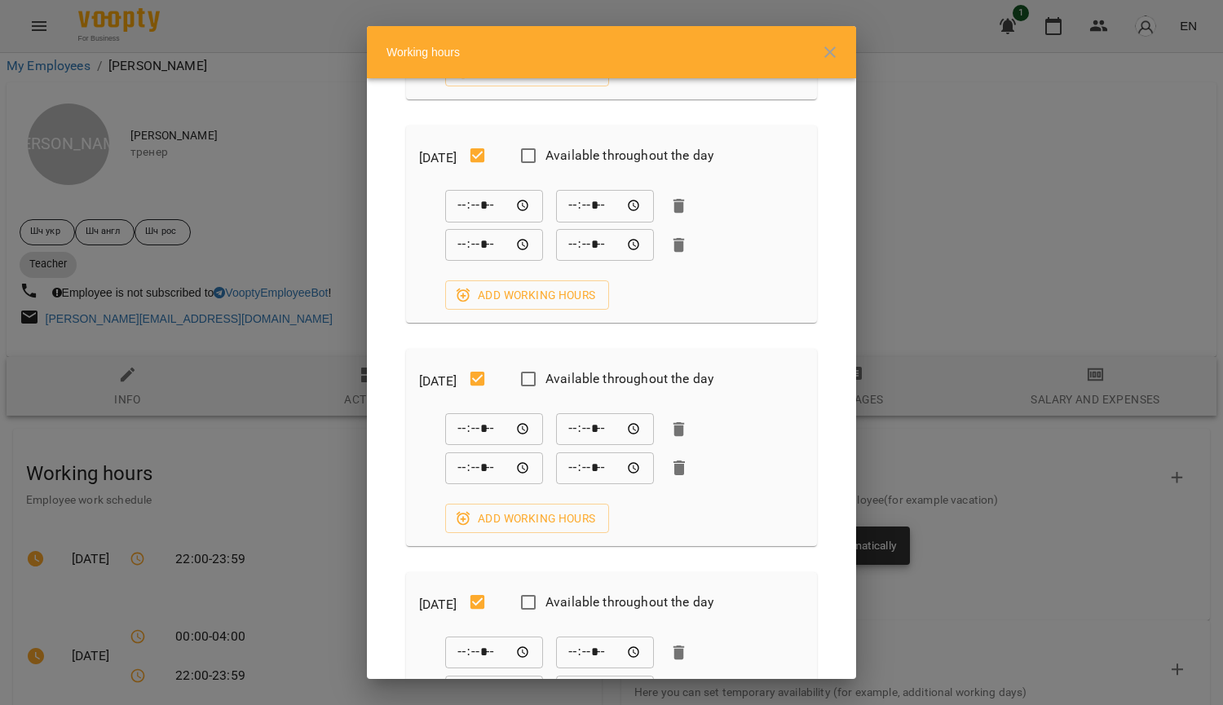
scroll to position [0, 0]
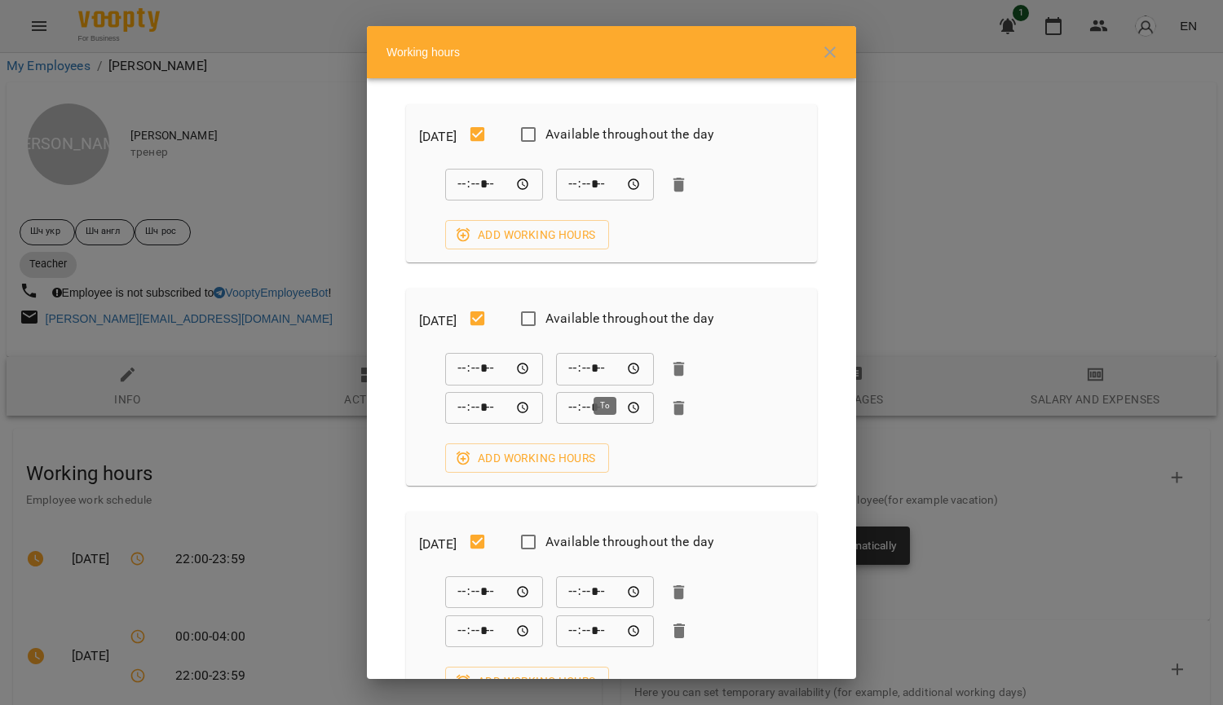
click at [629, 367] on input "*****" at bounding box center [605, 369] width 98 height 33
type input "*****"
click at [723, 466] on div "***** ​ ***** ​ ***** ​ ***** ​ Add working hours" at bounding box center [611, 413] width 385 height 120
click at [545, 456] on span "Add working hours" at bounding box center [527, 459] width 138 height 20
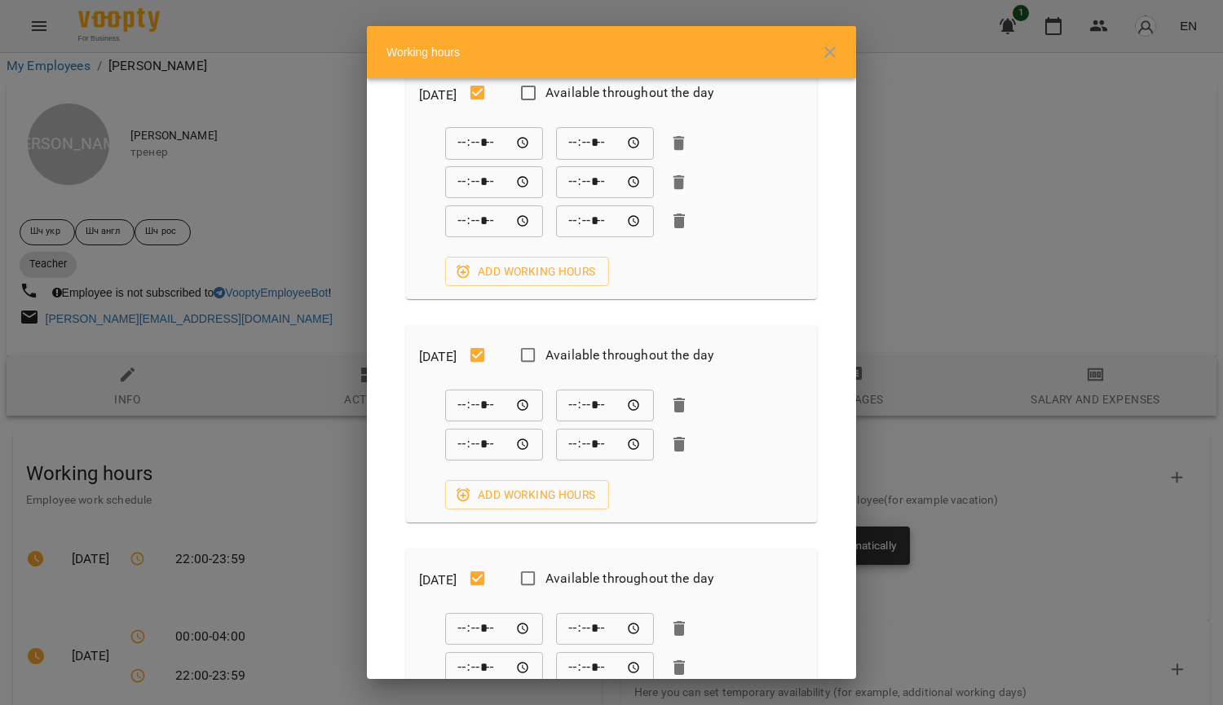
scroll to position [245, 0]
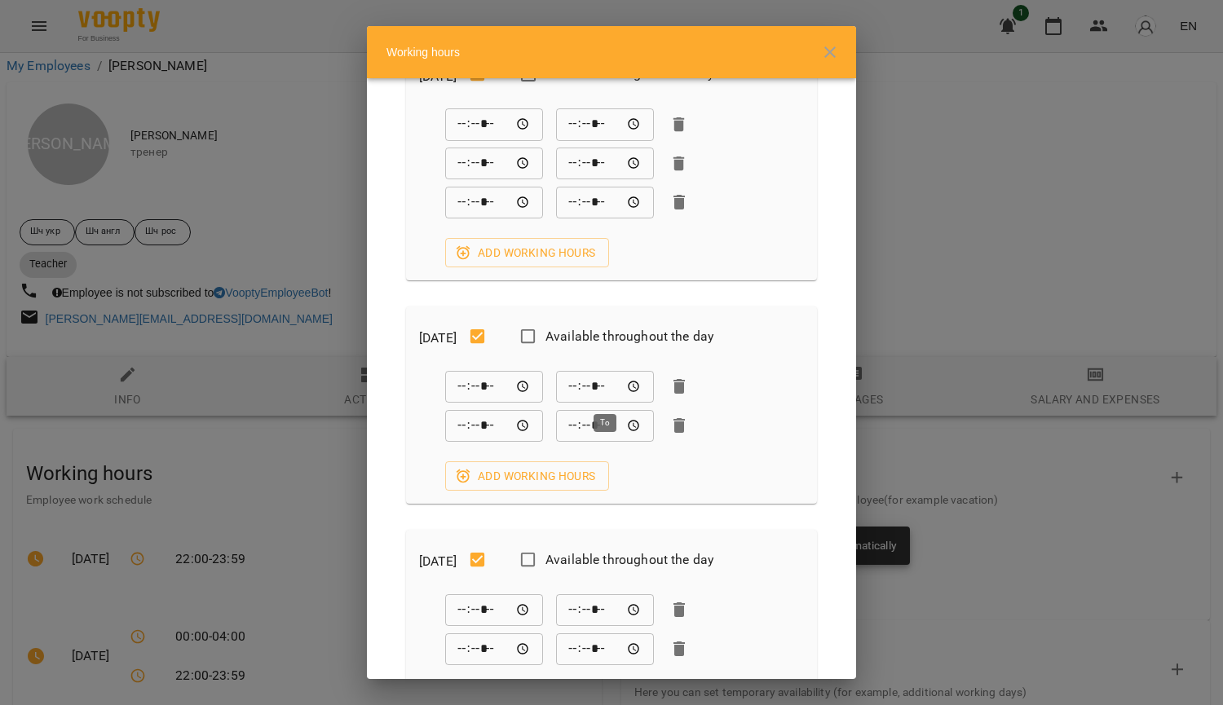
click at [629, 387] on input "*****" at bounding box center [605, 386] width 98 height 33
type input "*****"
click at [740, 459] on div "***** ​ ***** ​ ***** ​ ***** ​ Add working hours" at bounding box center [611, 430] width 385 height 120
click at [546, 476] on span "Add working hours" at bounding box center [527, 477] width 138 height 20
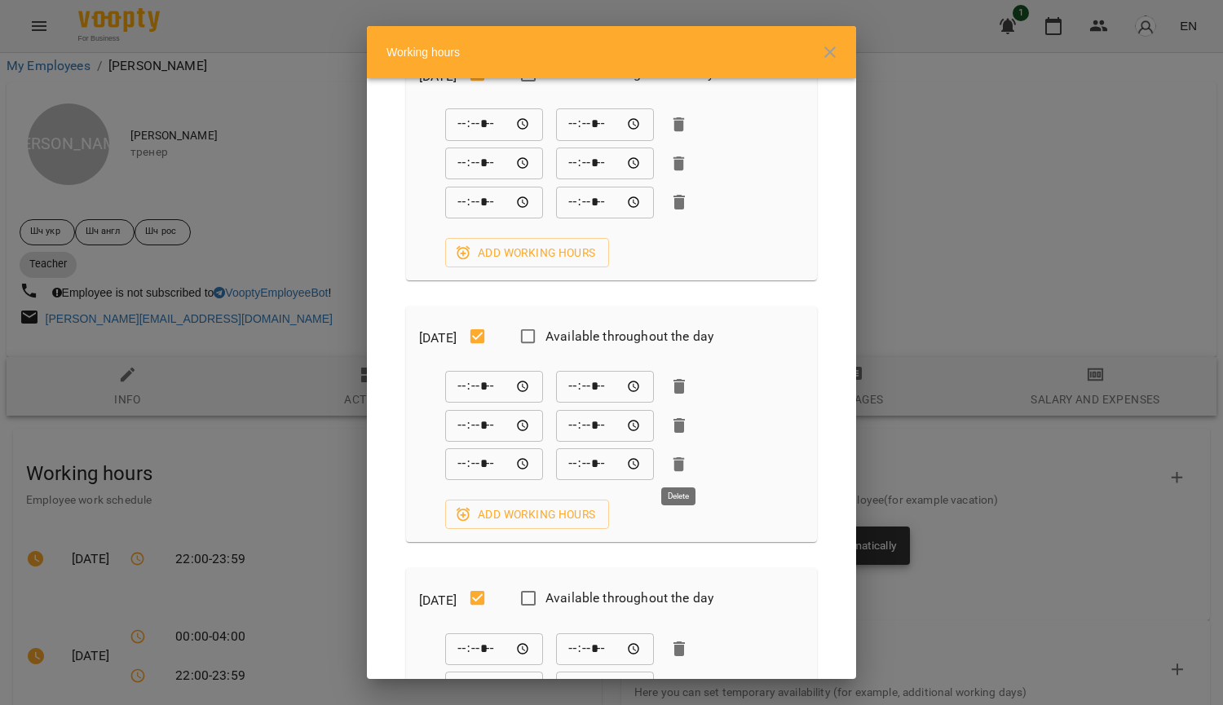
click at [679, 461] on icon "button" at bounding box center [679, 465] width 11 height 15
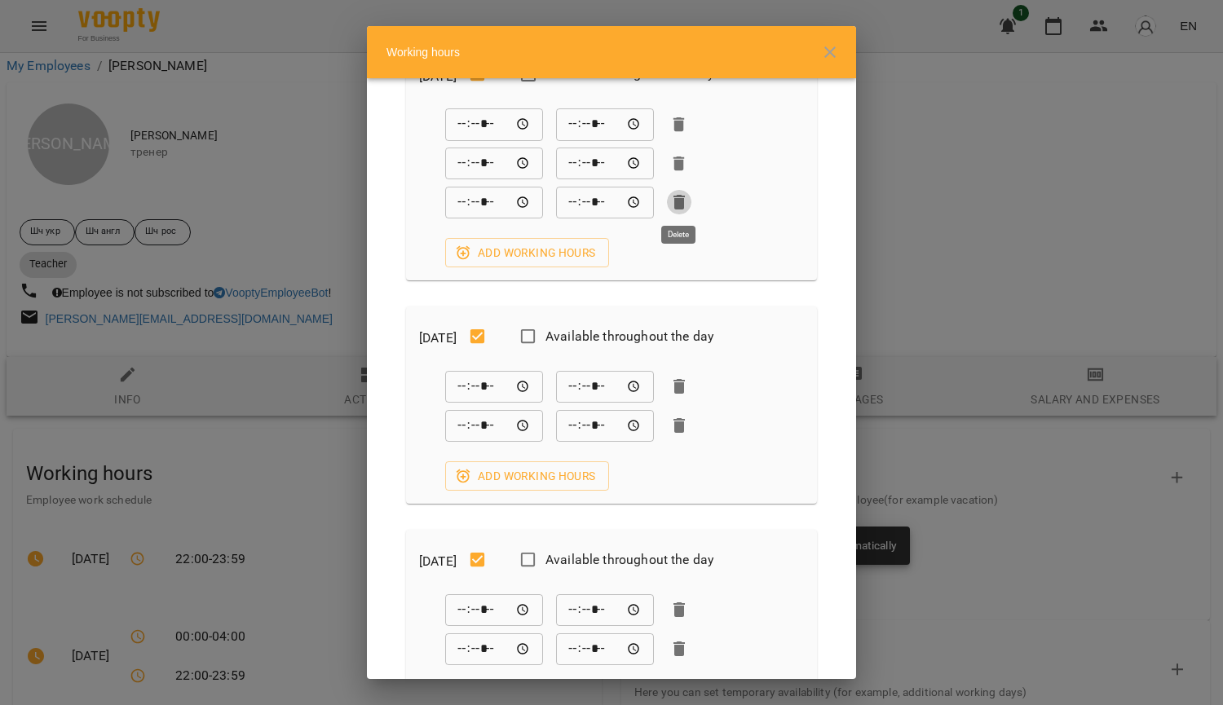
click at [674, 206] on icon "button" at bounding box center [680, 202] width 20 height 20
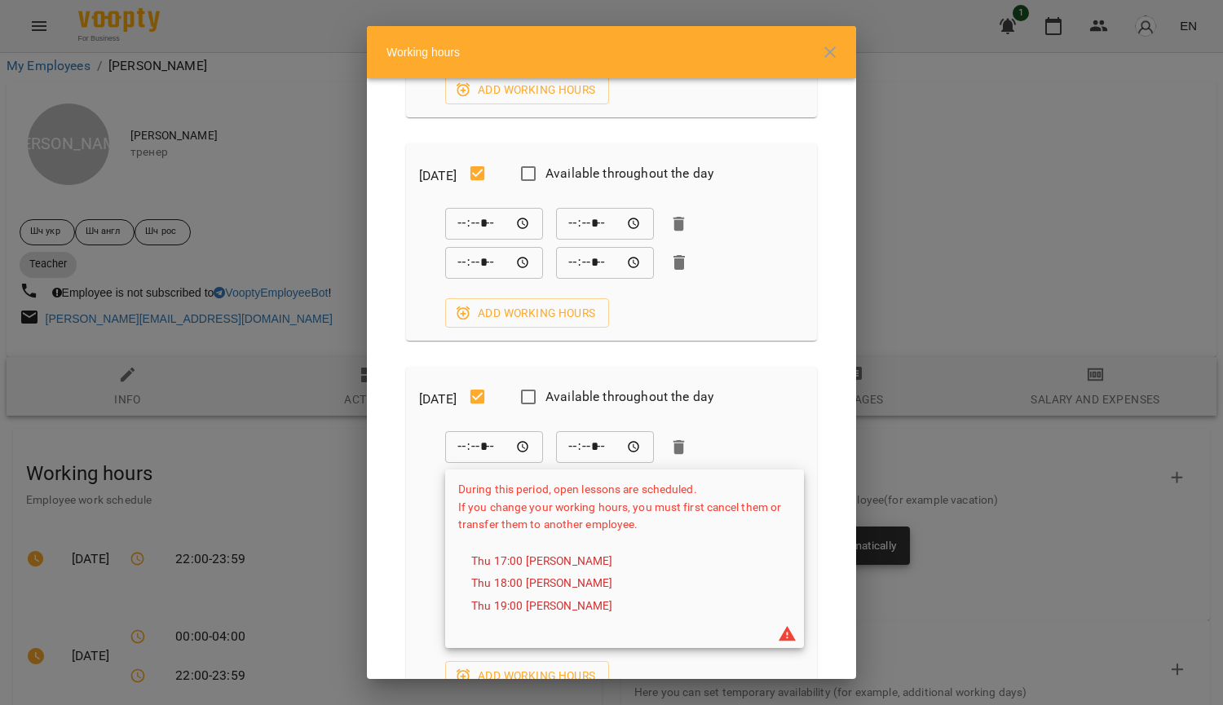
scroll to position [1074, 0]
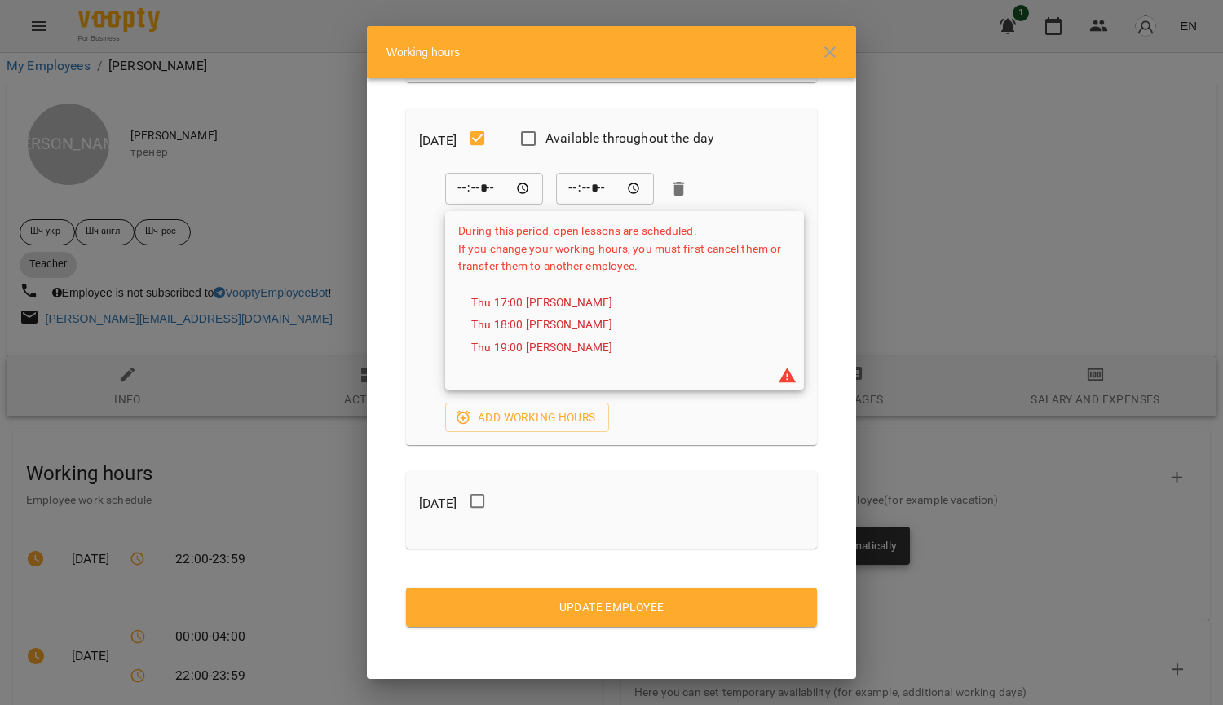
click at [748, 158] on div "Saturday Available throughout the day" at bounding box center [612, 140] width 398 height 51
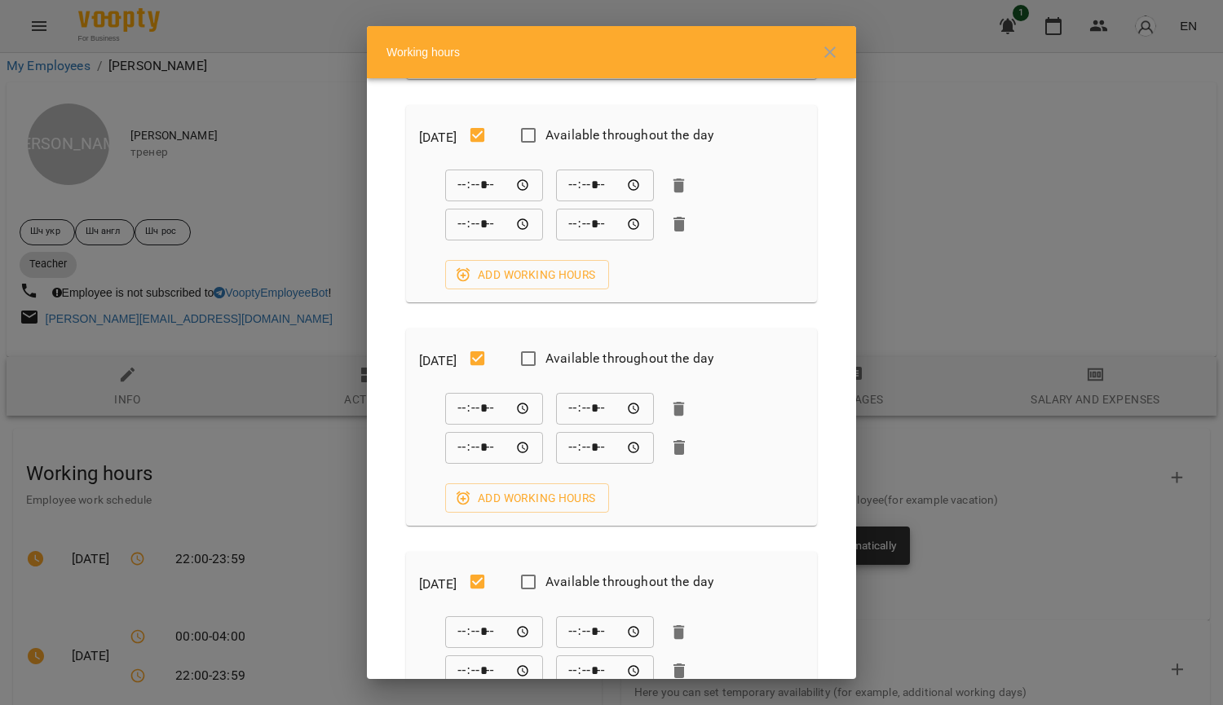
scroll to position [489, 0]
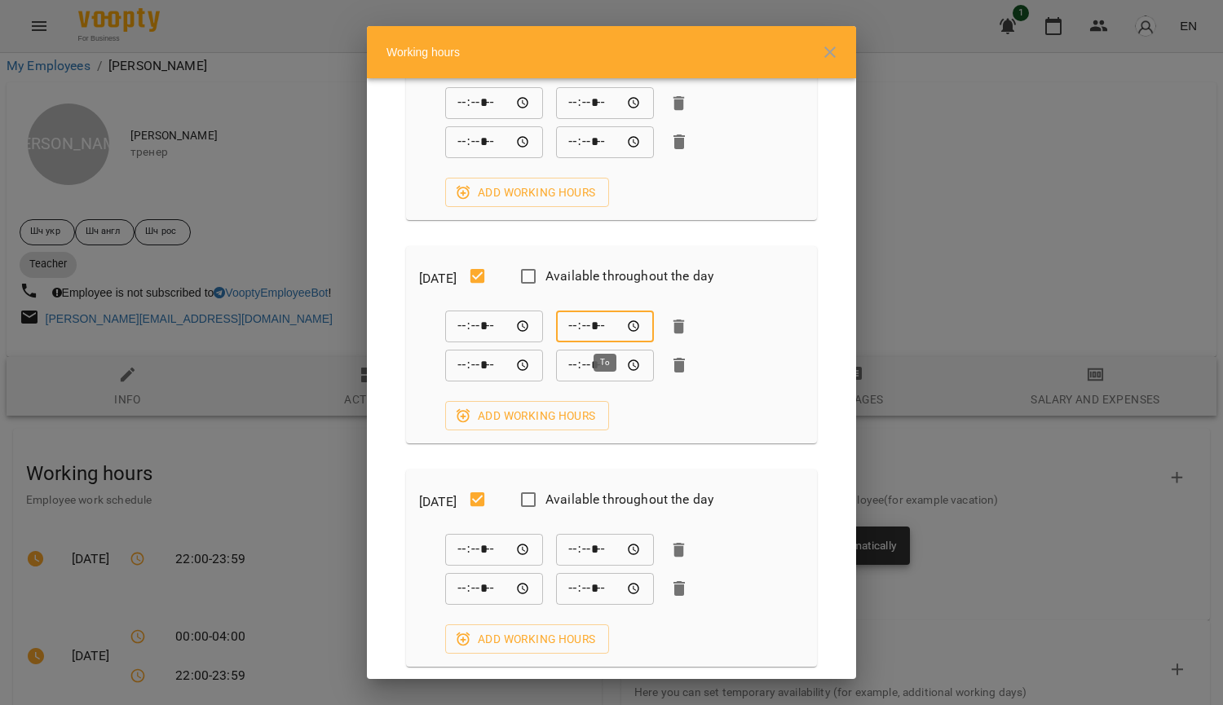
click at [634, 323] on input "*****" at bounding box center [605, 327] width 98 height 33
type input "*****"
click at [741, 416] on div "***** ​ ***** ​ ***** ​ ***** ​ Add working hours" at bounding box center [611, 371] width 385 height 120
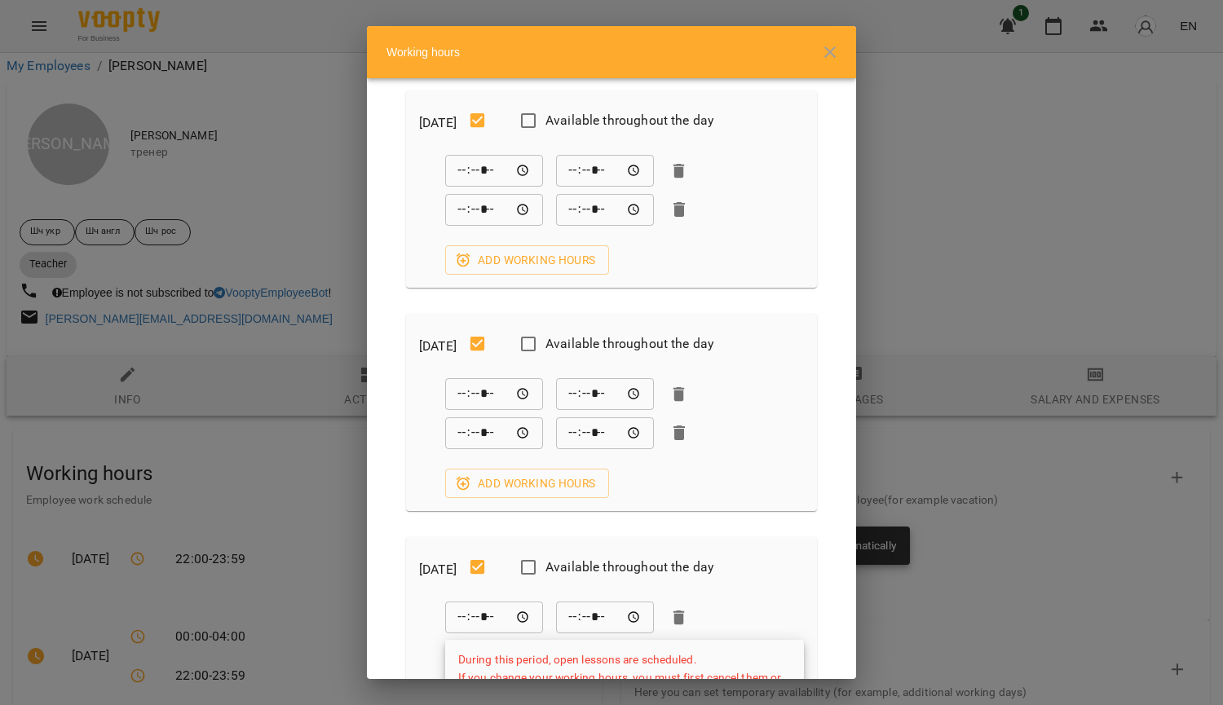
scroll to position [652, 0]
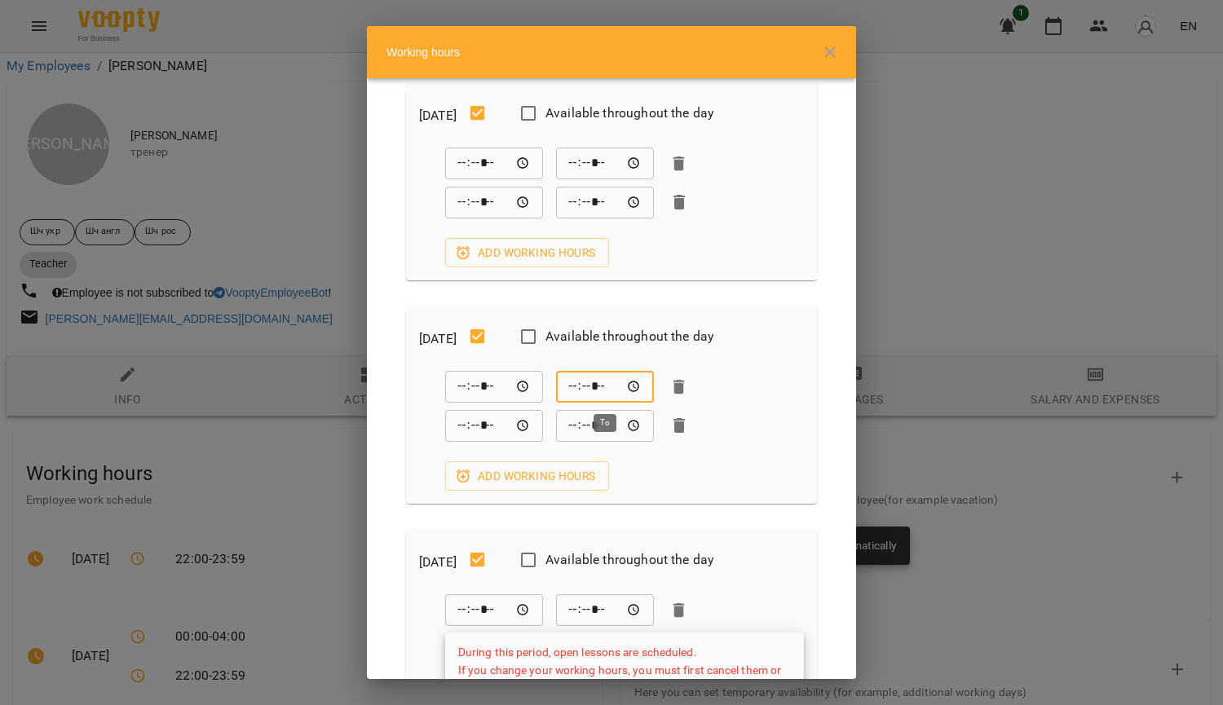
click at [629, 389] on input "*****" at bounding box center [605, 387] width 98 height 33
type input "*****"
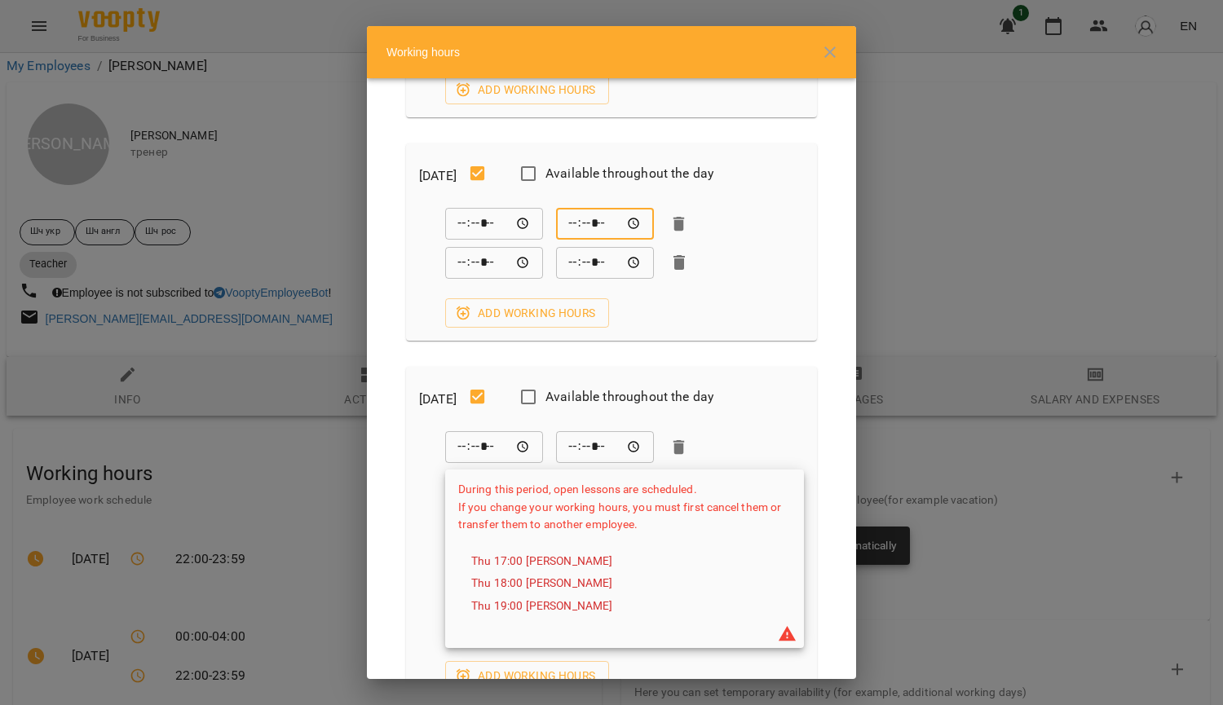
scroll to position [897, 0]
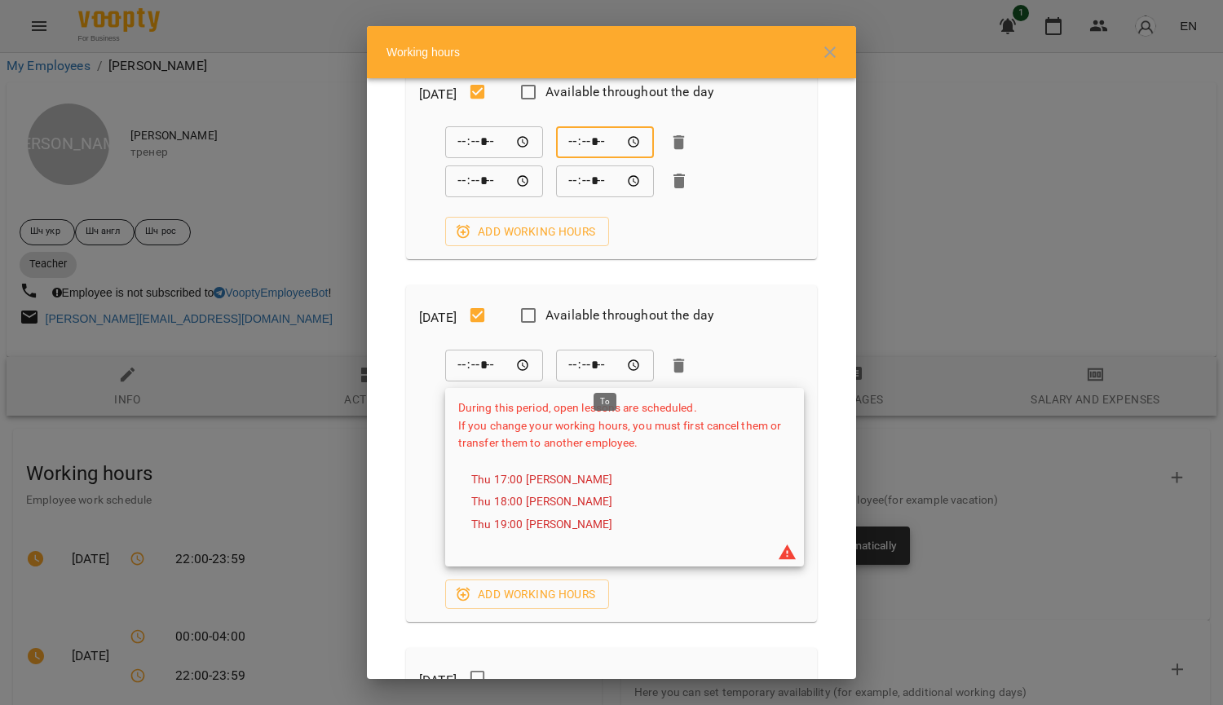
click at [595, 368] on input "*****" at bounding box center [605, 366] width 98 height 33
click at [629, 373] on input "*****" at bounding box center [605, 366] width 98 height 33
type input "*****"
click at [780, 350] on div "***** ​ ***** ​" at bounding box center [624, 366] width 359 height 33
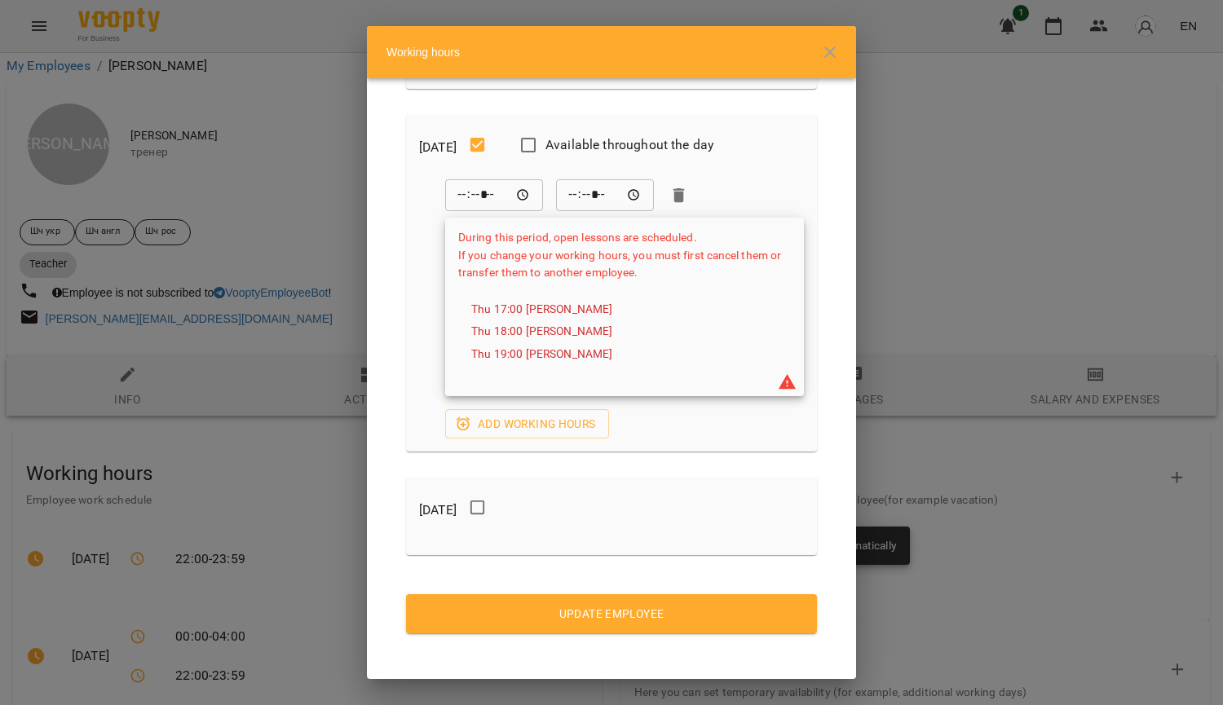
scroll to position [1074, 0]
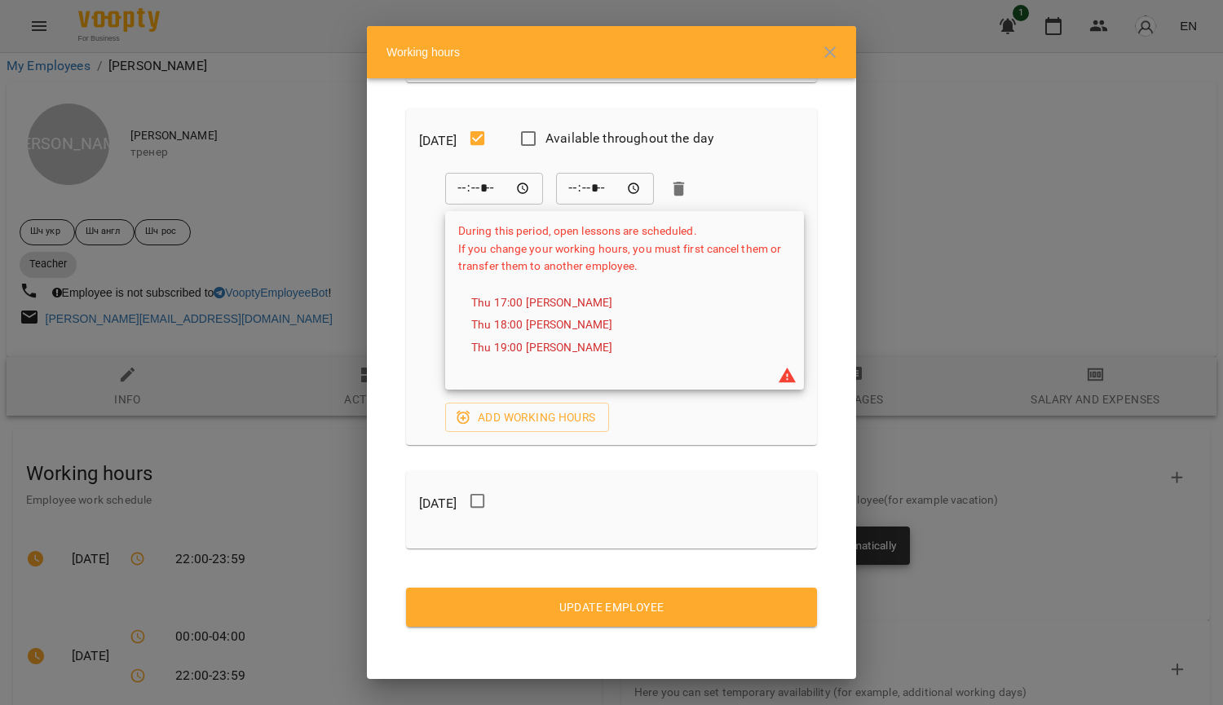
click at [647, 606] on span "Update Employee" at bounding box center [611, 608] width 385 height 20
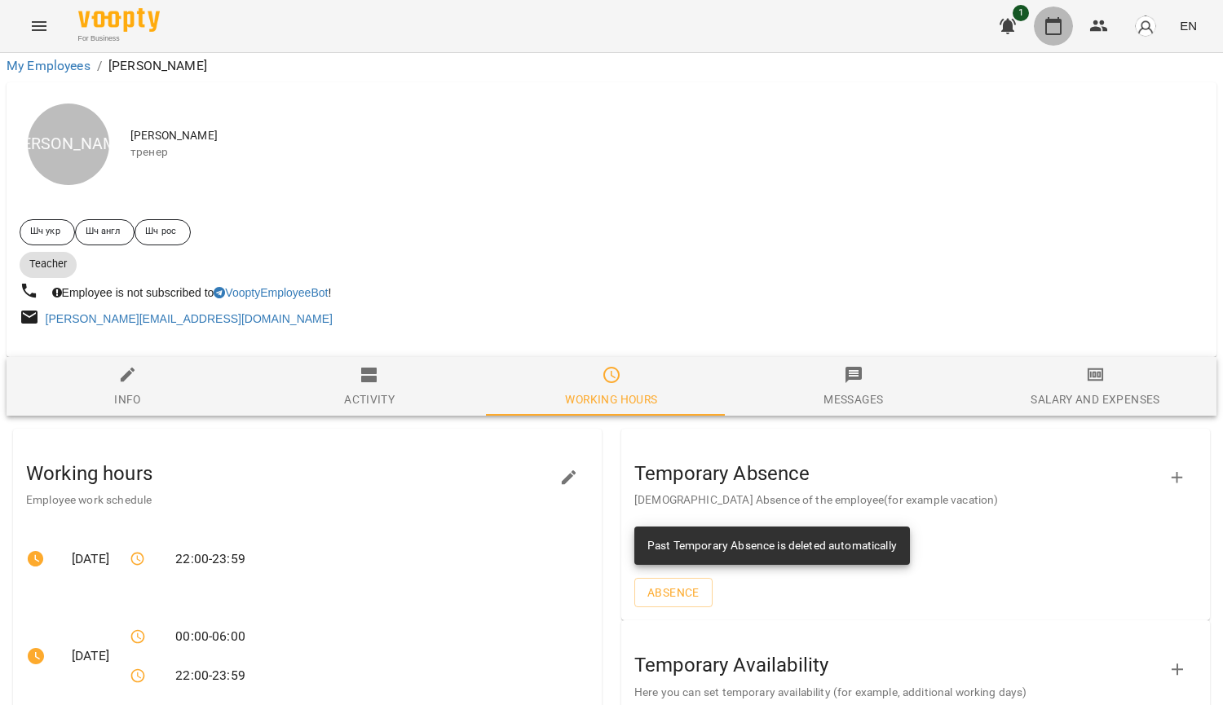
click at [1058, 28] on icon "button" at bounding box center [1054, 26] width 20 height 20
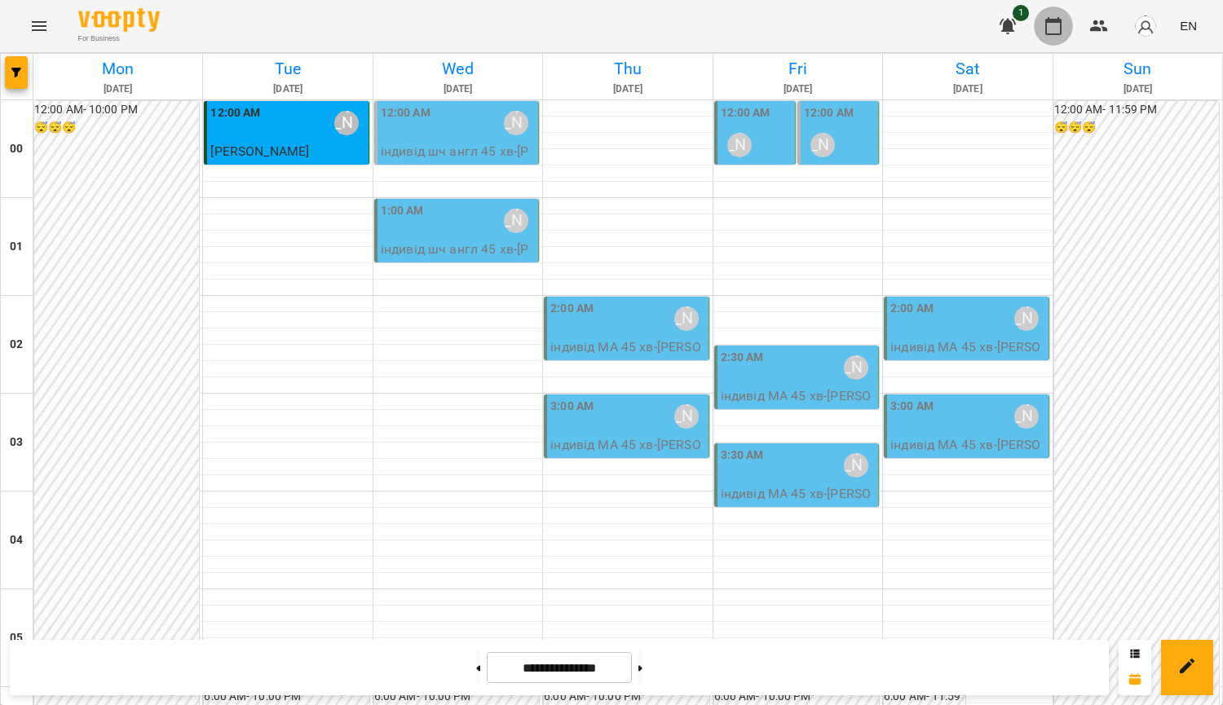
click at [1063, 27] on icon "button" at bounding box center [1054, 26] width 20 height 20
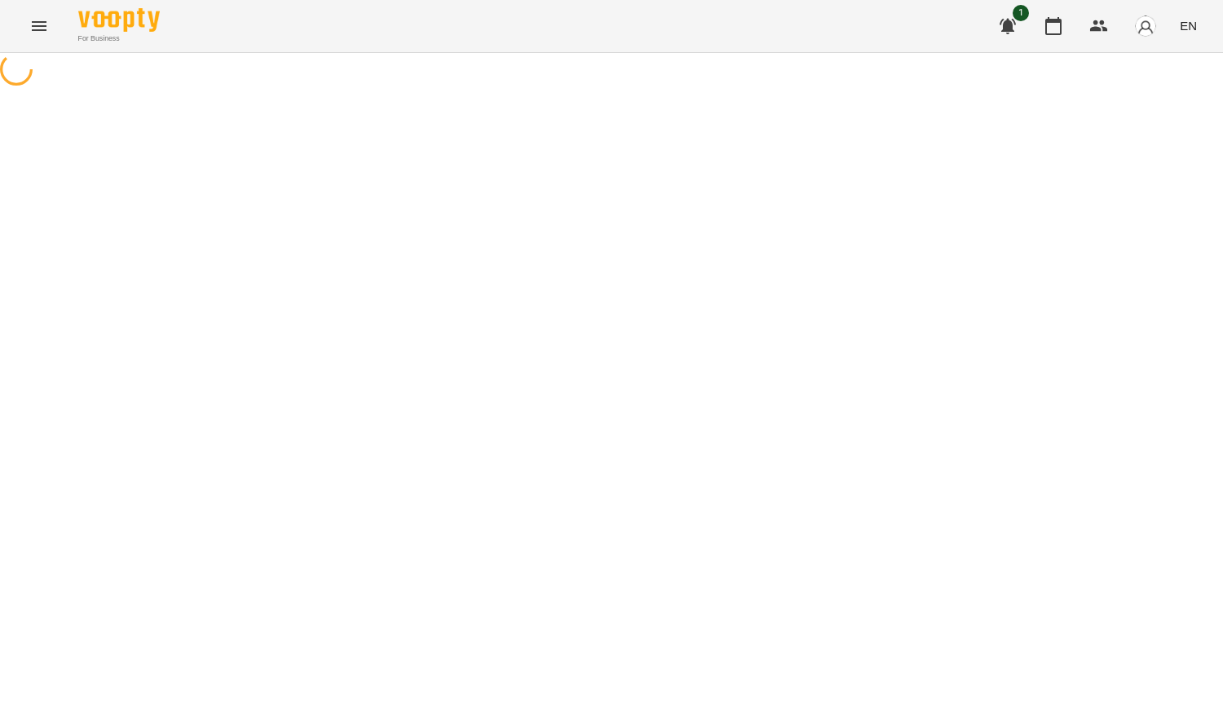
click at [1015, 29] on icon "button" at bounding box center [1008, 26] width 20 height 20
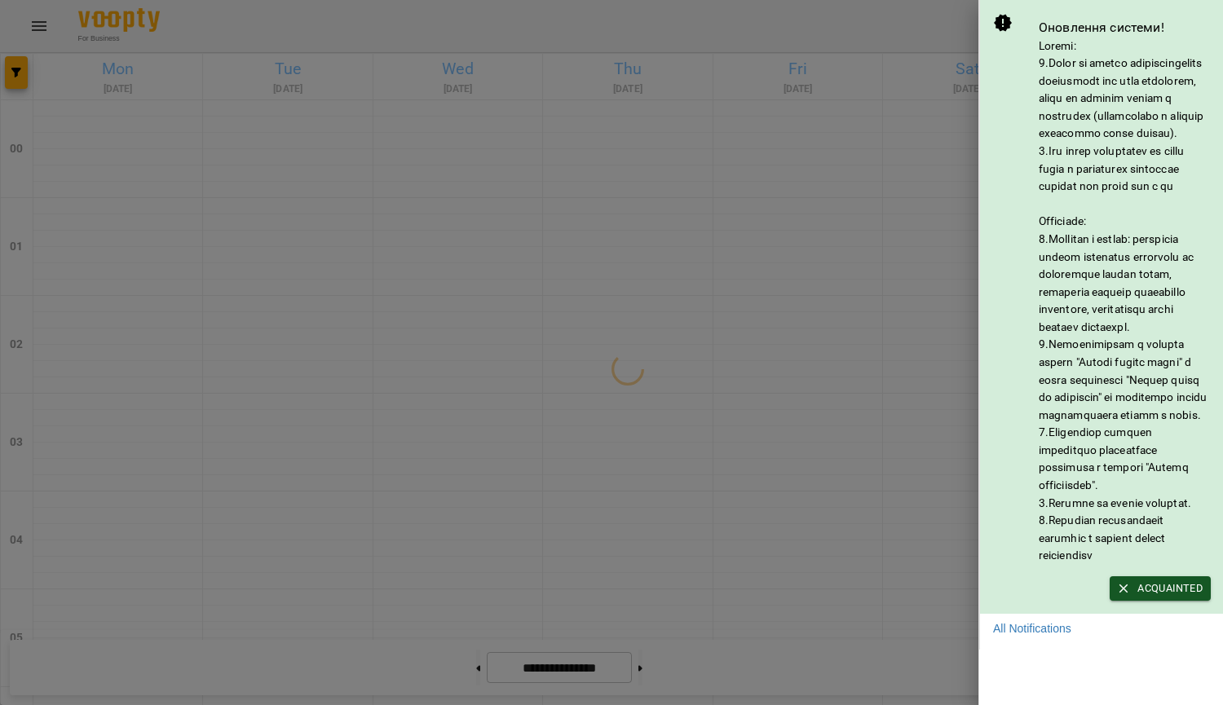
click at [597, 510] on div at bounding box center [611, 352] width 1223 height 705
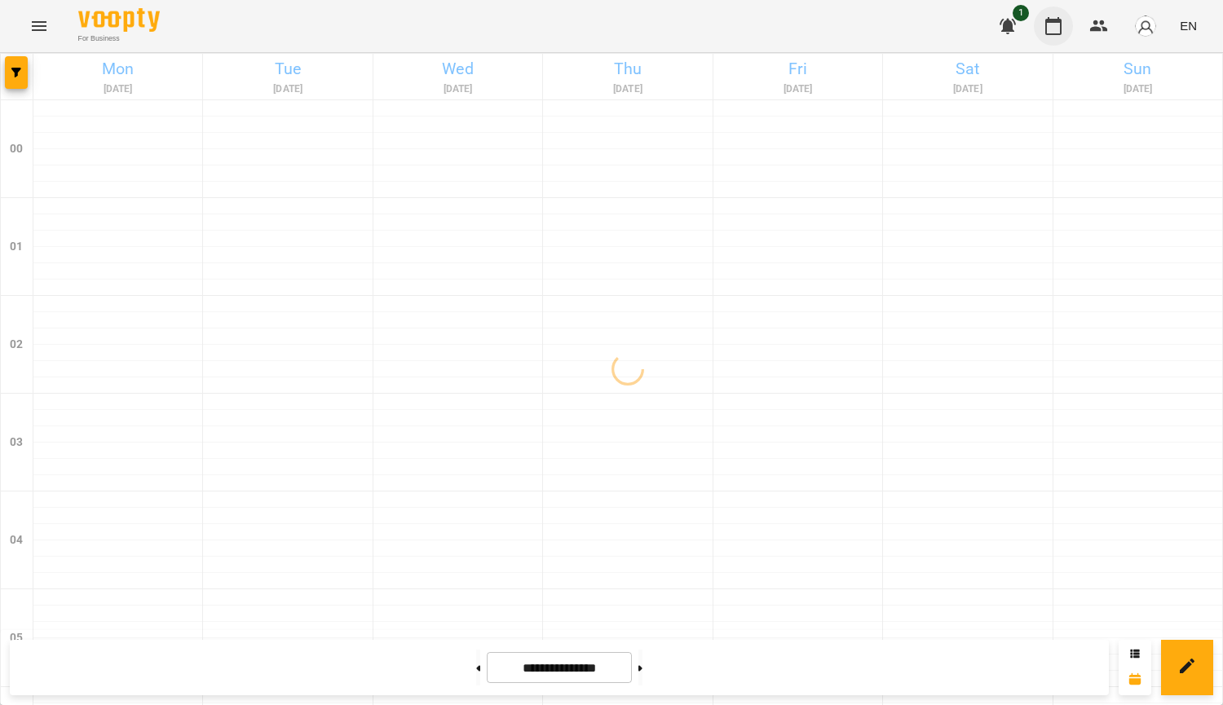
click at [1061, 22] on icon "button" at bounding box center [1054, 26] width 16 height 18
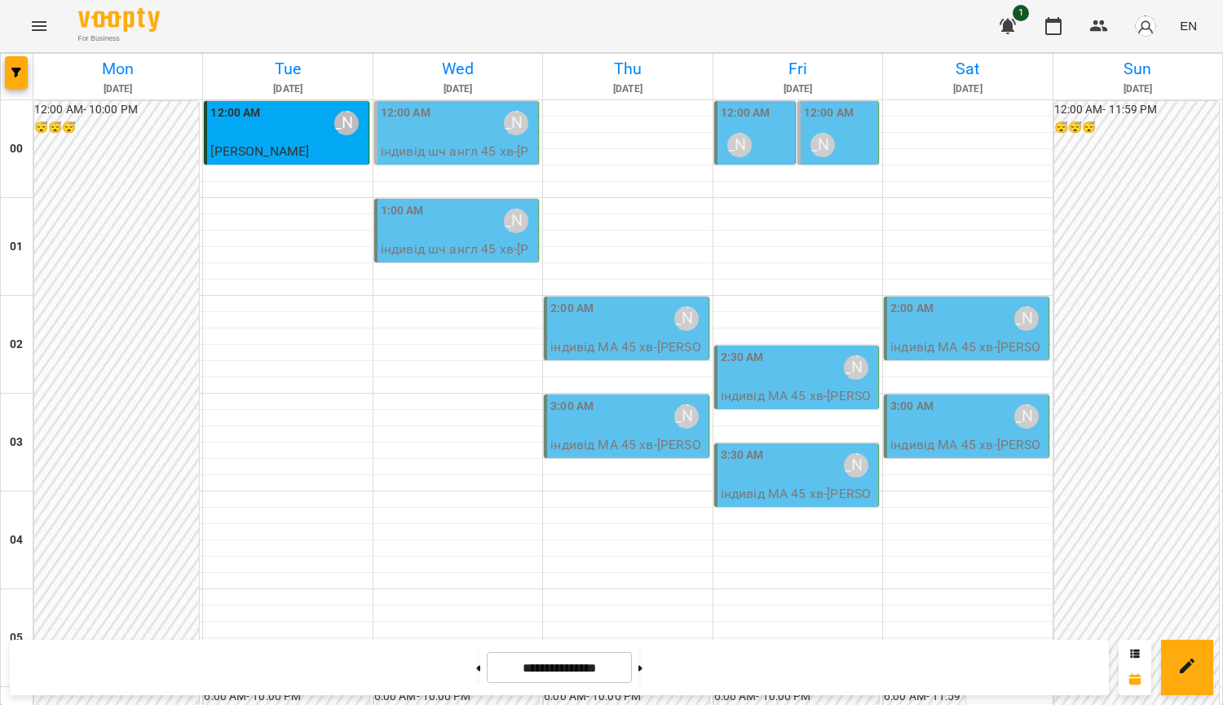
click at [469, 158] on p "індивід шч англ 45 хв - Оскар Ясінський" at bounding box center [458, 161] width 154 height 38
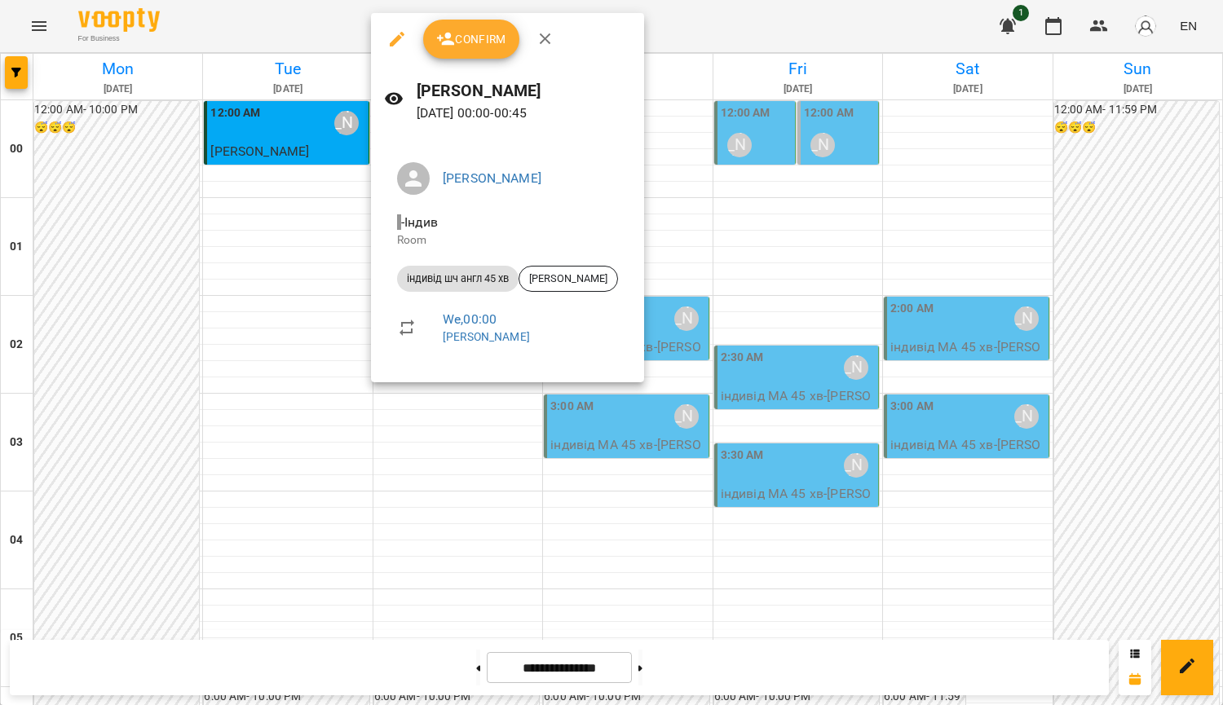
click at [860, 265] on div at bounding box center [611, 352] width 1223 height 705
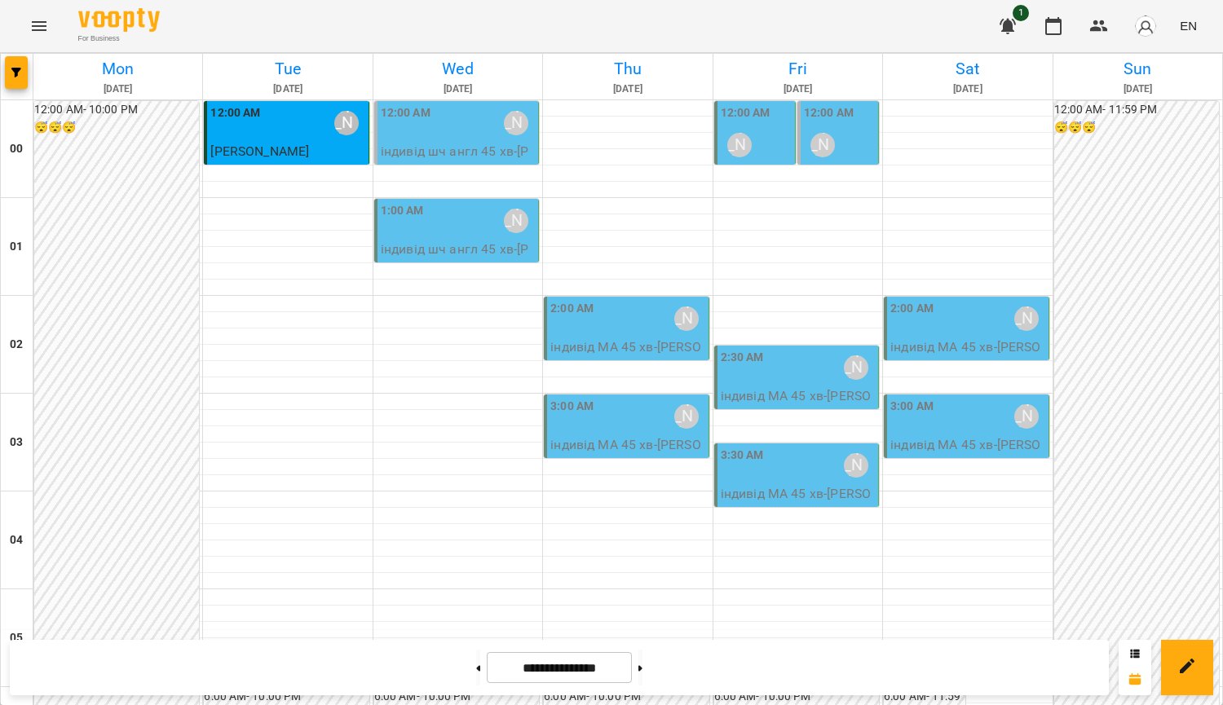
click at [473, 135] on div "12:00 AM Курбанова Софія" at bounding box center [458, 123] width 154 height 38
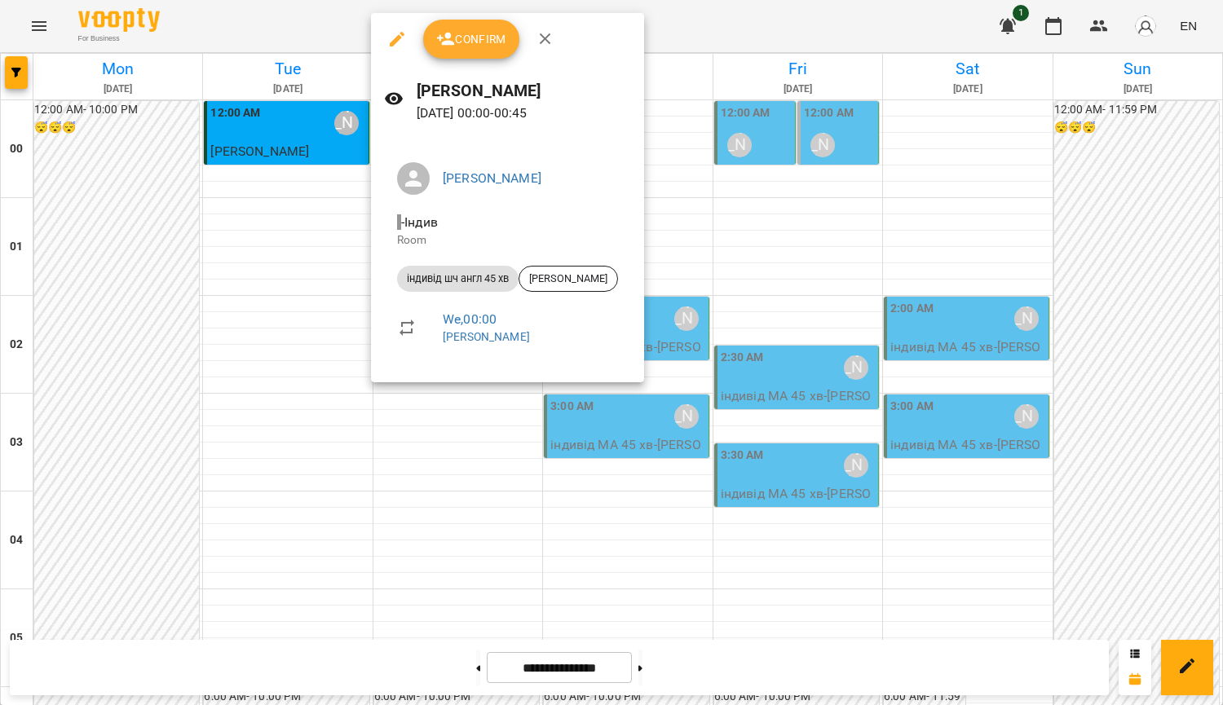
click at [759, 217] on div at bounding box center [611, 352] width 1223 height 705
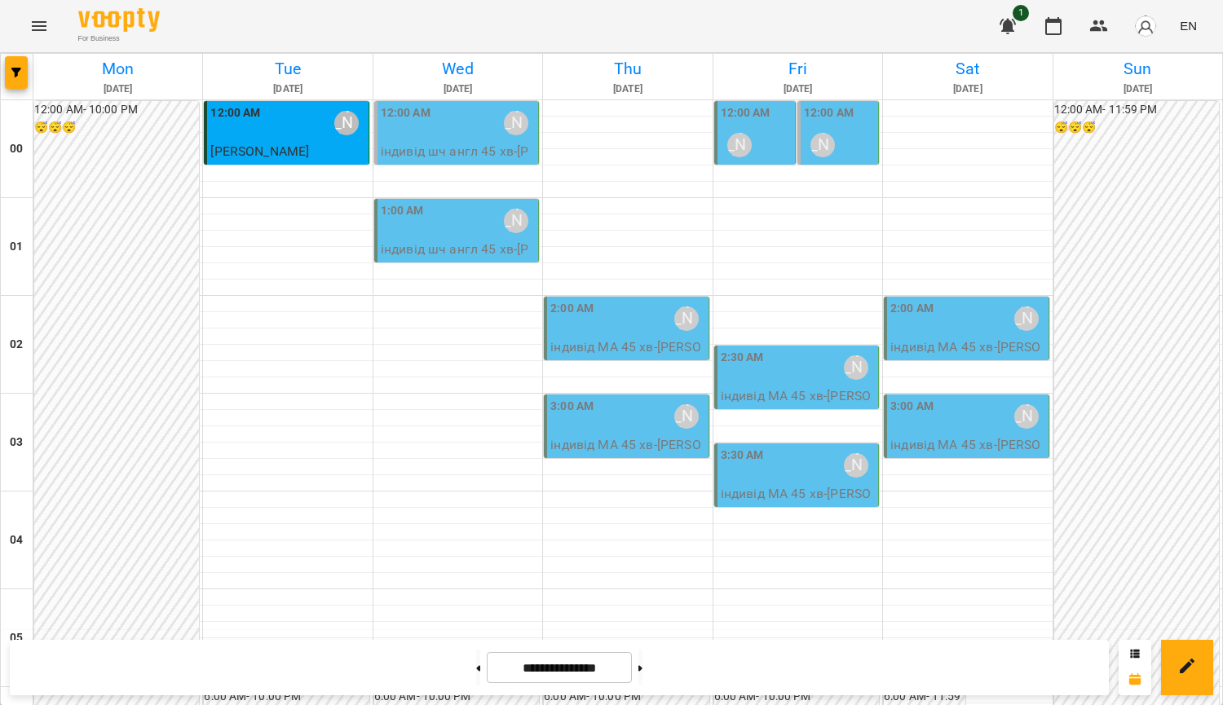
click at [454, 228] on div "1:00 AM Курбанова Софія" at bounding box center [458, 221] width 154 height 38
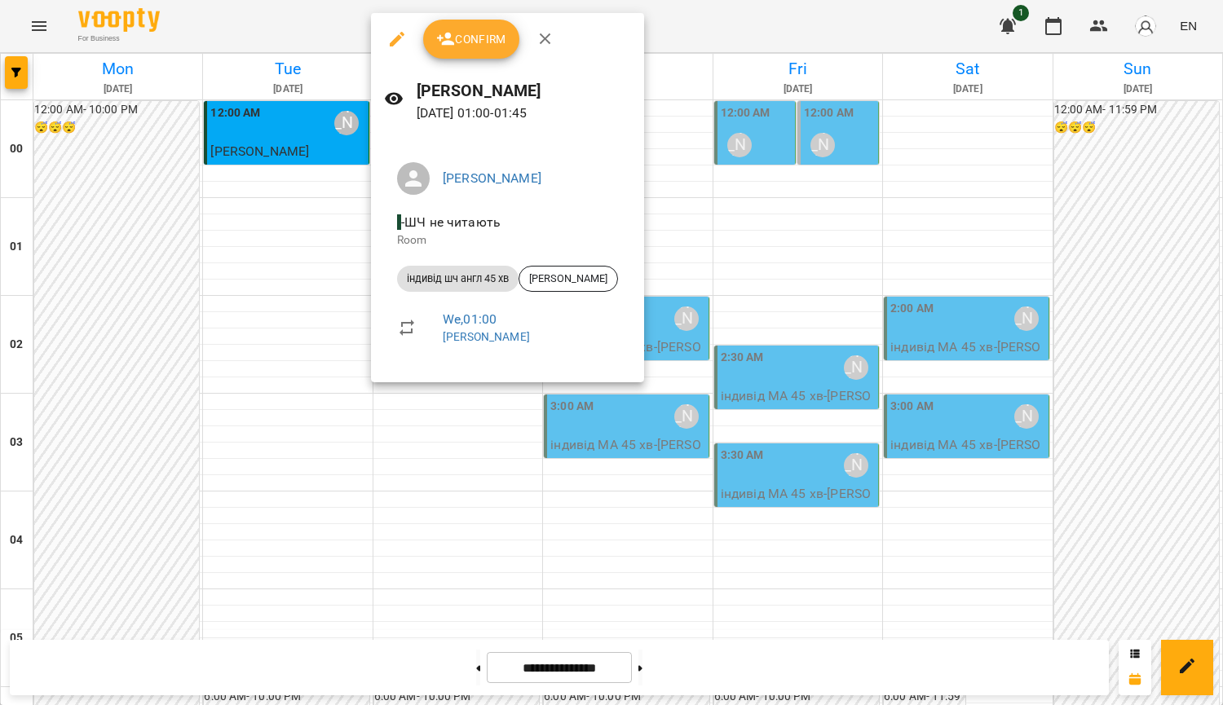
click at [731, 241] on div at bounding box center [611, 352] width 1223 height 705
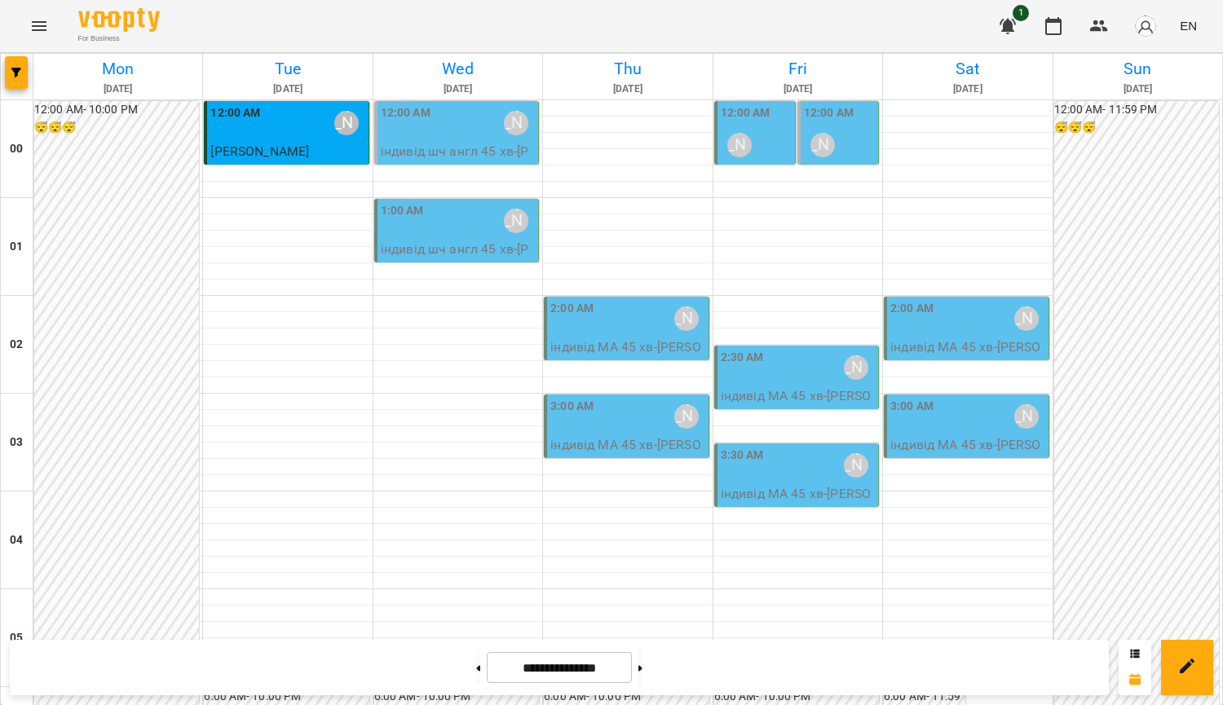
click at [475, 241] on p "індивід шч англ 45 хв - Єва Устенко" at bounding box center [458, 259] width 154 height 38
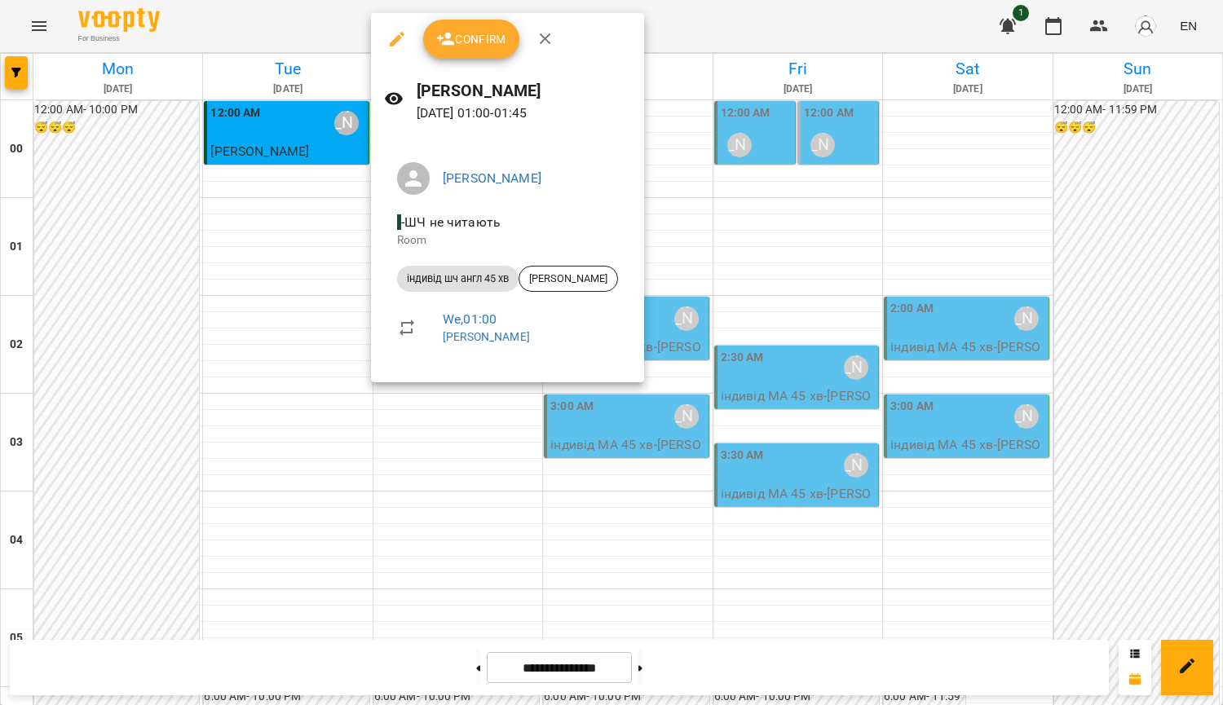
click at [812, 239] on div at bounding box center [611, 352] width 1223 height 705
